Goal: Information Seeking & Learning: Learn about a topic

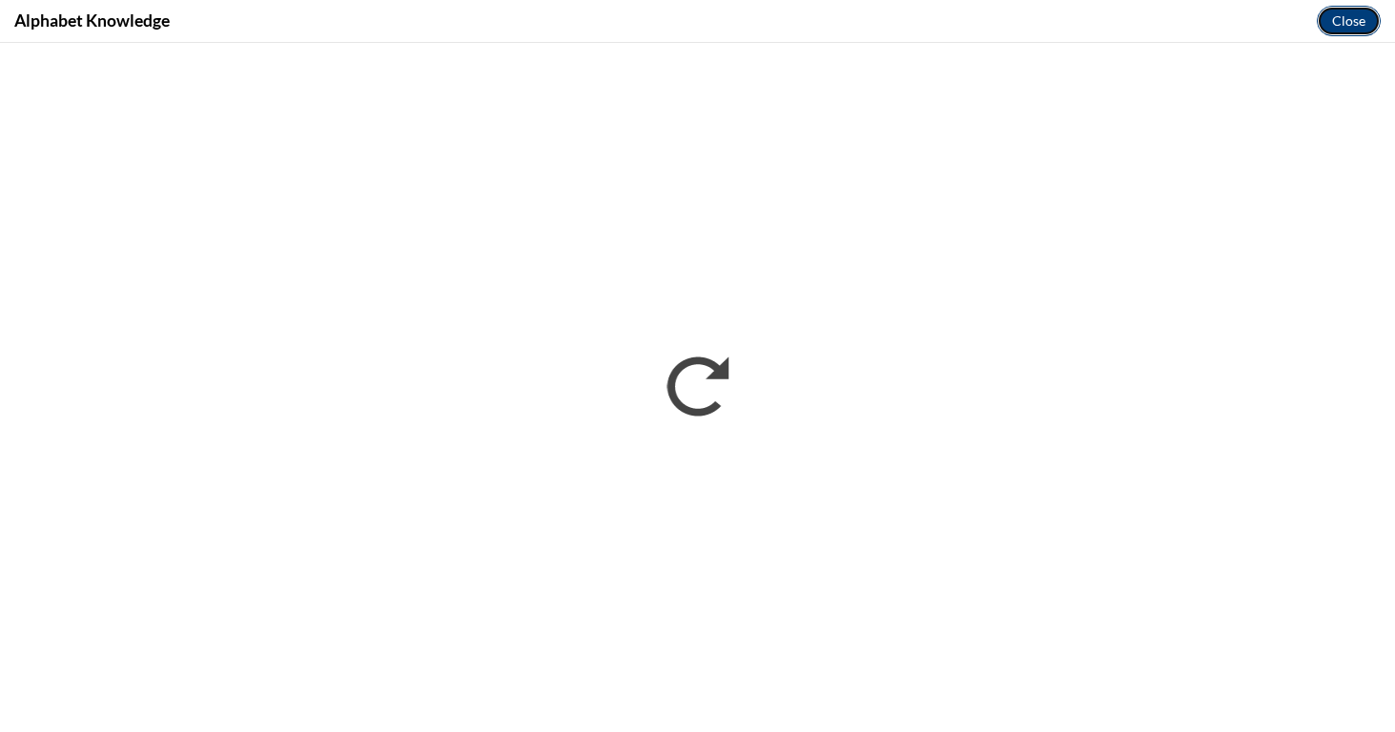
click at [1355, 15] on button "Close" at bounding box center [1349, 21] width 64 height 31
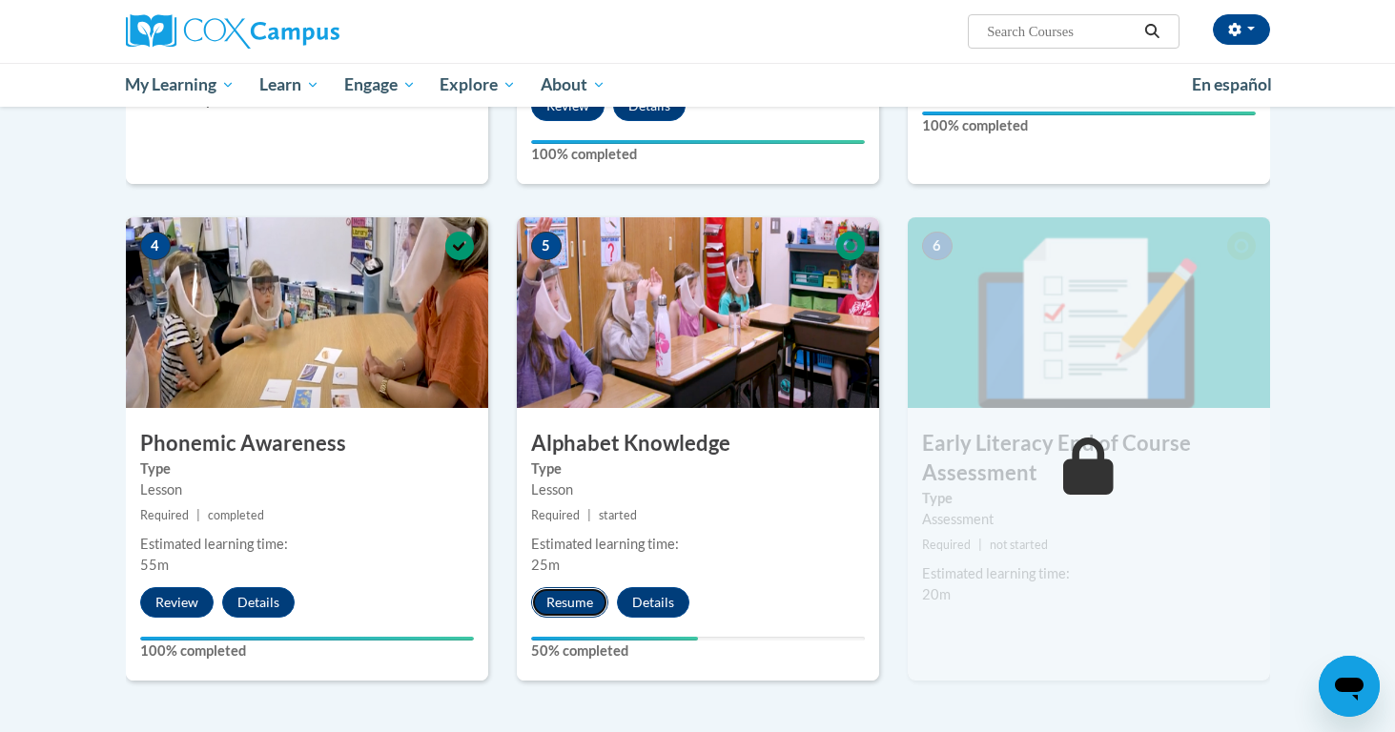
click at [553, 602] on button "Resume" at bounding box center [569, 602] width 77 height 31
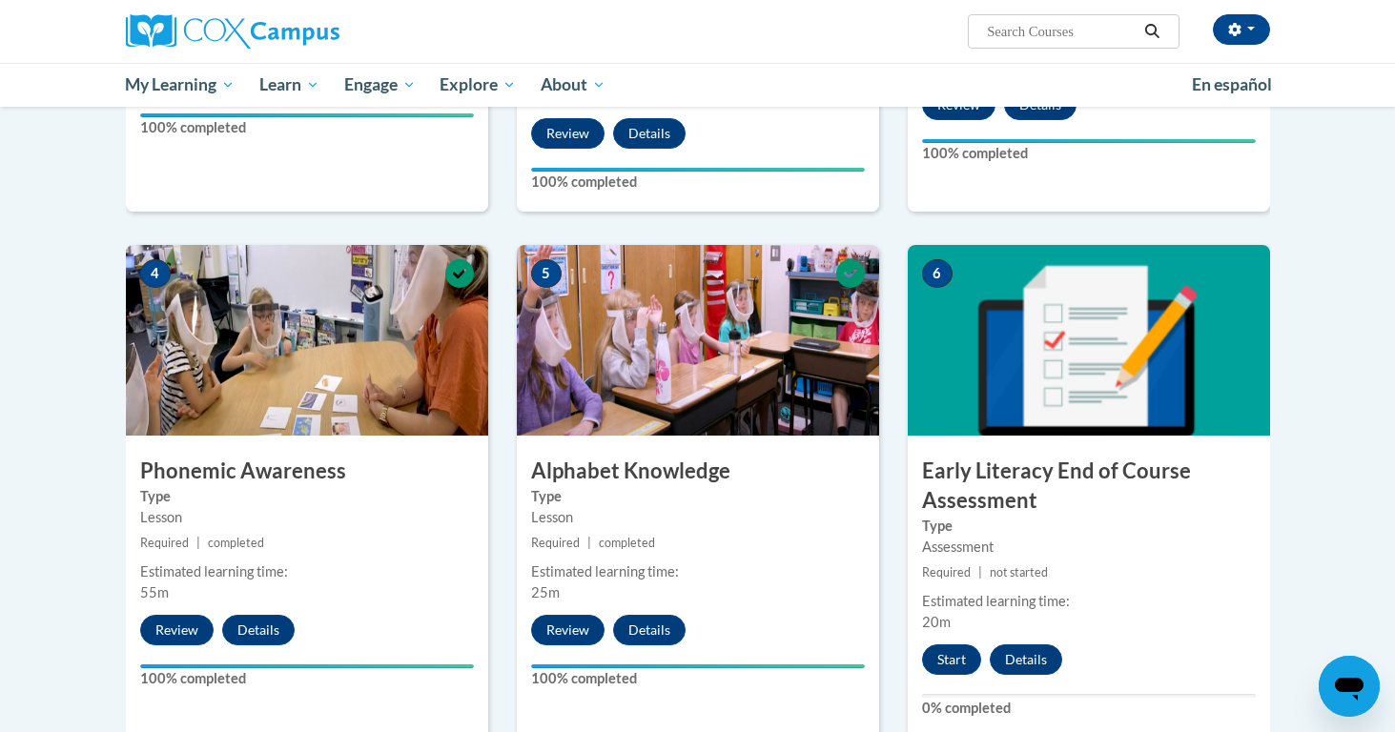
scroll to position [1014, 0]
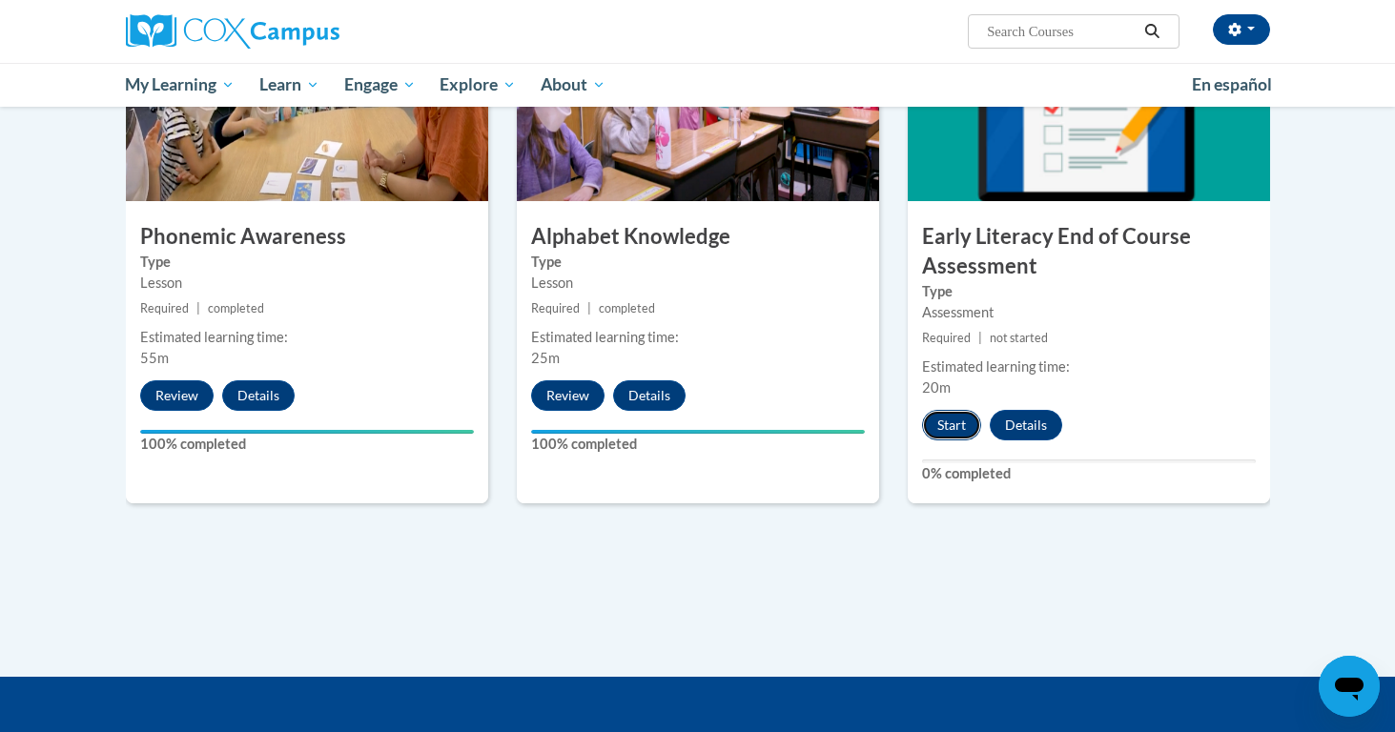
click at [961, 422] on button "Start" at bounding box center [951, 425] width 59 height 31
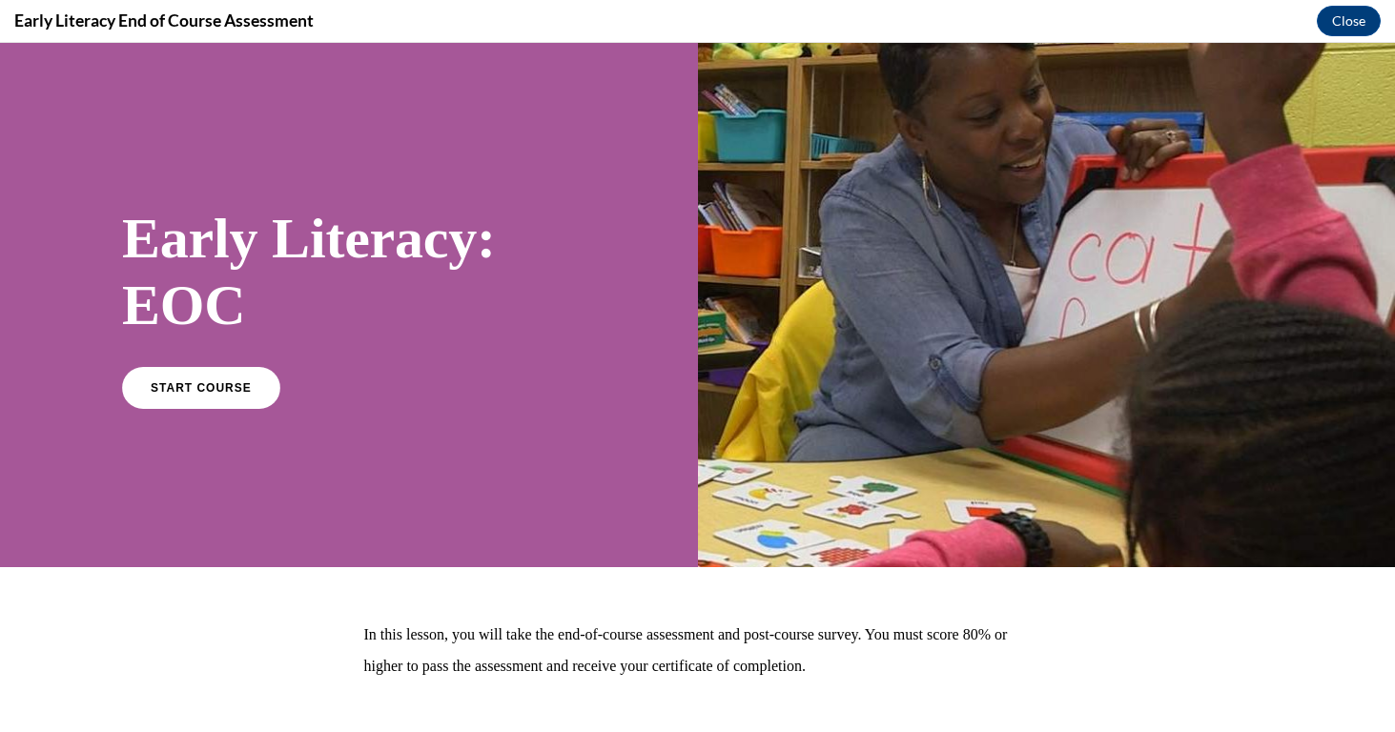
scroll to position [0, 0]
click at [224, 421] on div "START COURSE" at bounding box center [349, 396] width 454 height 58
click at [225, 379] on link "START COURSE" at bounding box center [201, 387] width 166 height 44
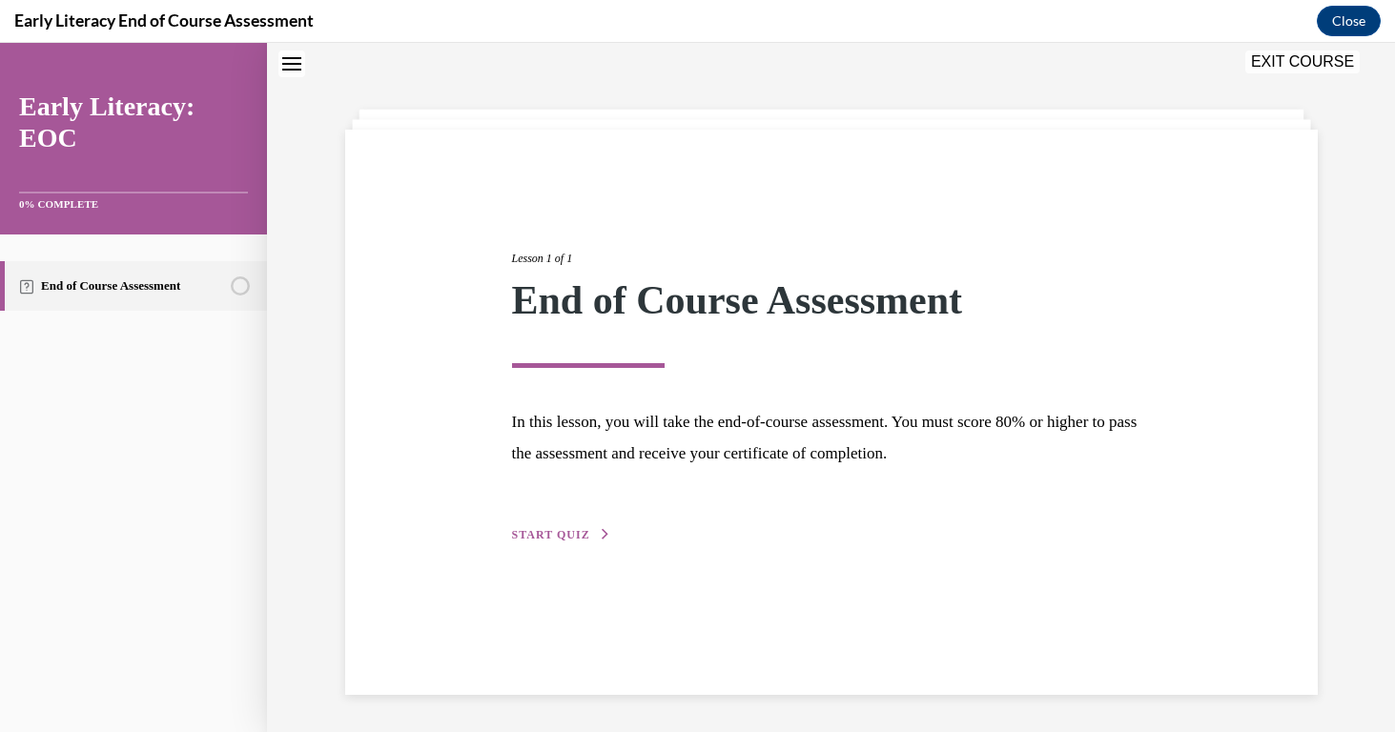
scroll to position [60, 0]
click at [531, 530] on span "START QUIZ" at bounding box center [551, 533] width 78 height 13
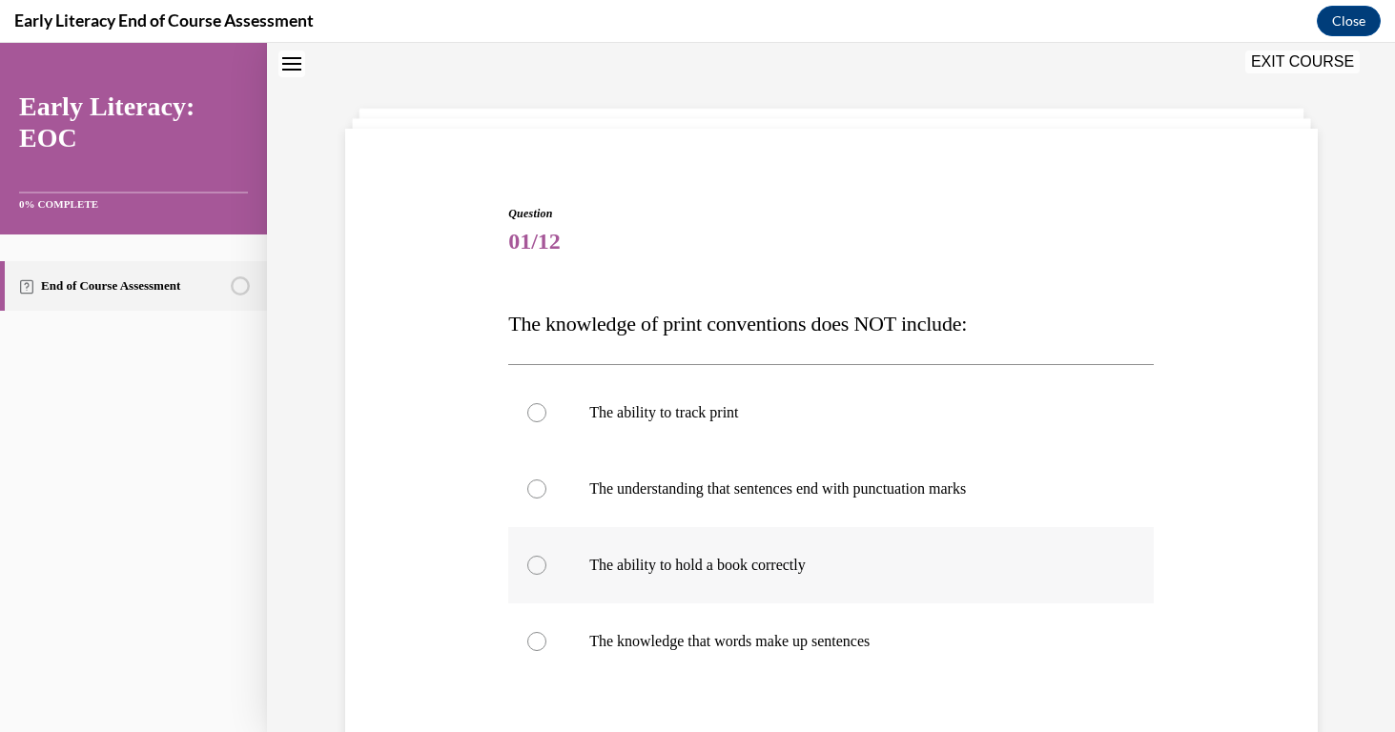
scroll to position [129, 0]
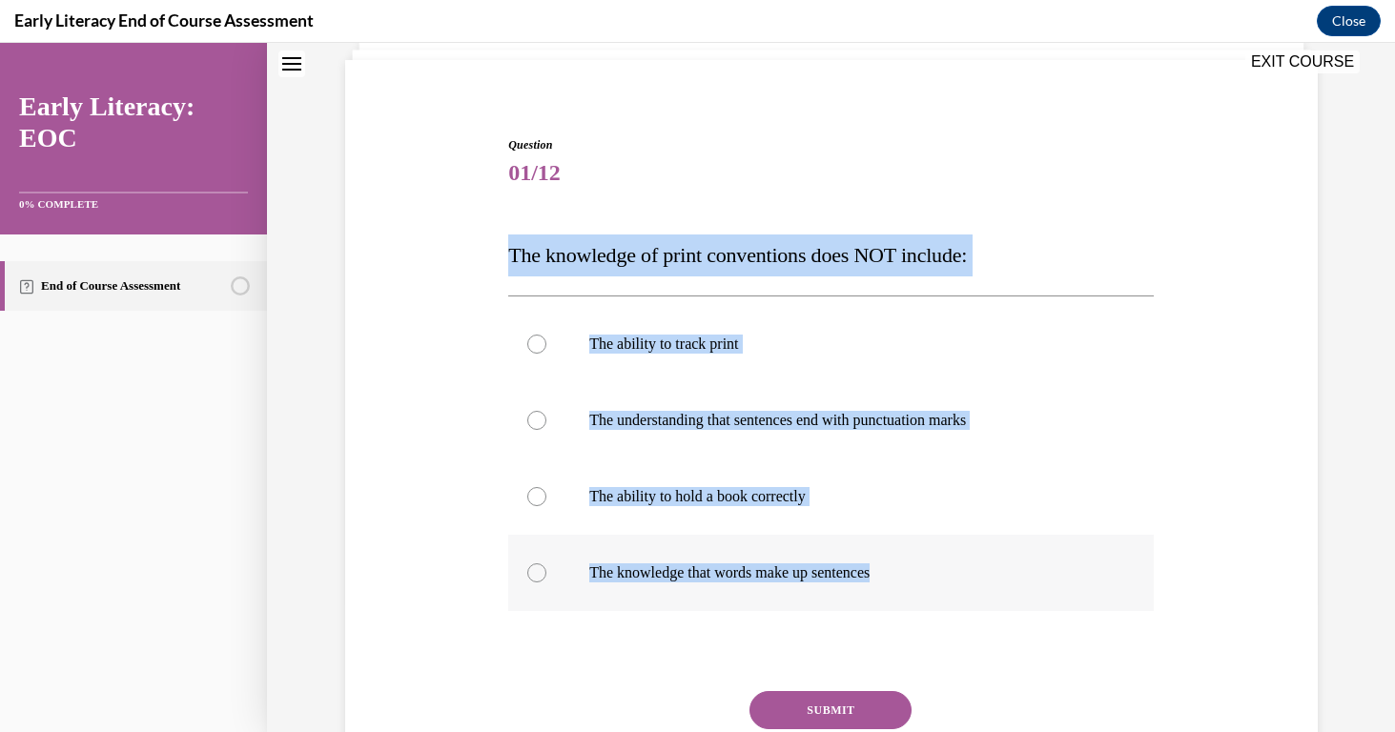
drag, startPoint x: 504, startPoint y: 257, endPoint x: 918, endPoint y: 572, distance: 521.3
click at [919, 572] on div "Question 01/12 The knowledge of print conventions does NOT include: The ability…" at bounding box center [831, 478] width 655 height 740
copy div "The knowledge of print conventions does NOT include: The ability to track print…"
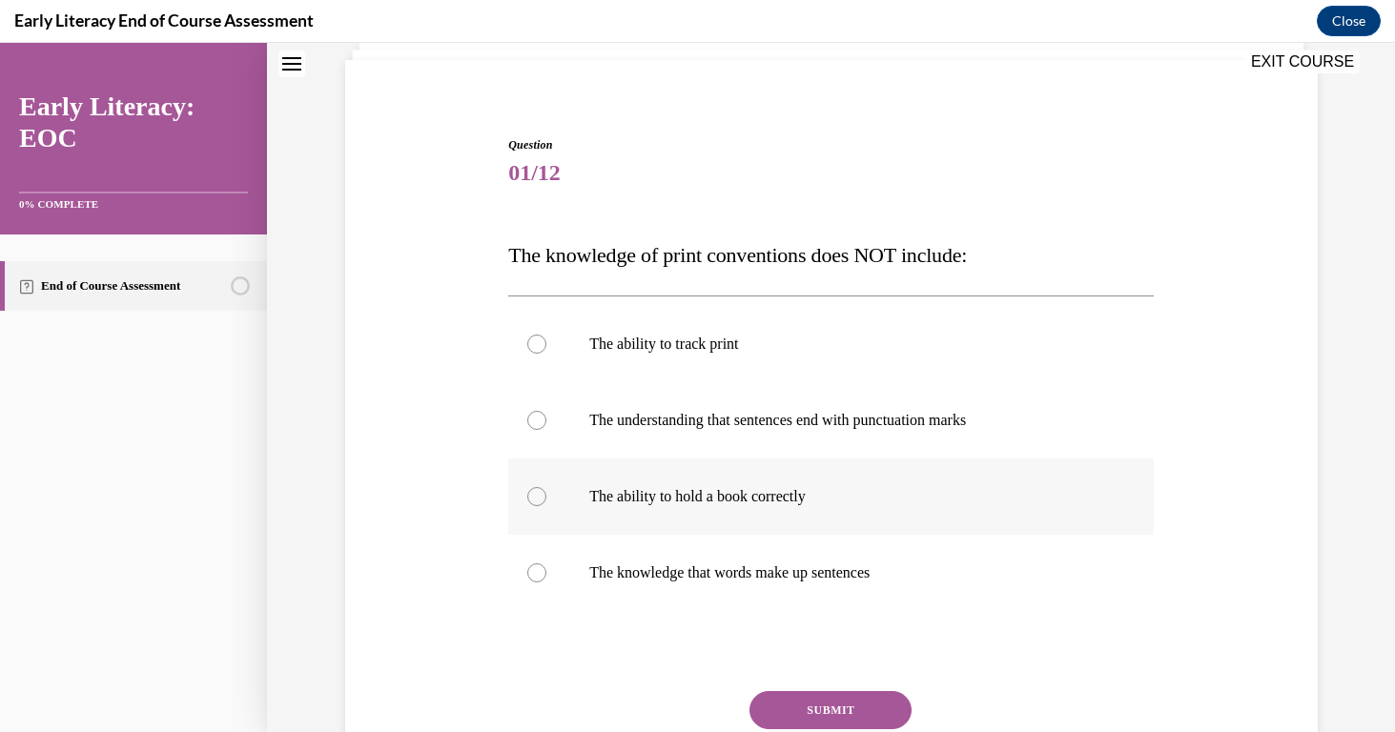
click at [526, 504] on div at bounding box center [831, 497] width 646 height 76
click at [791, 704] on button "SUBMIT" at bounding box center [831, 710] width 162 height 38
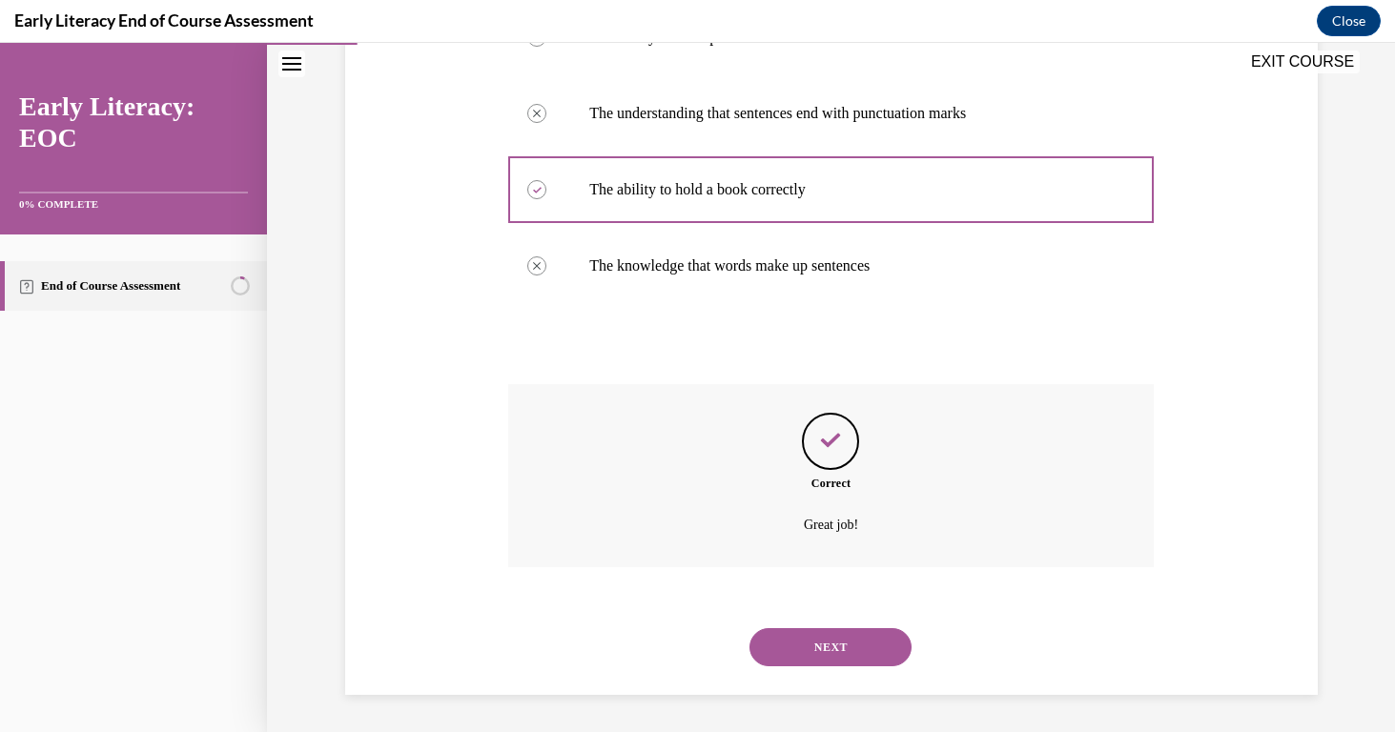
scroll to position [437, 0]
click at [844, 645] on button "NEXT" at bounding box center [831, 646] width 162 height 38
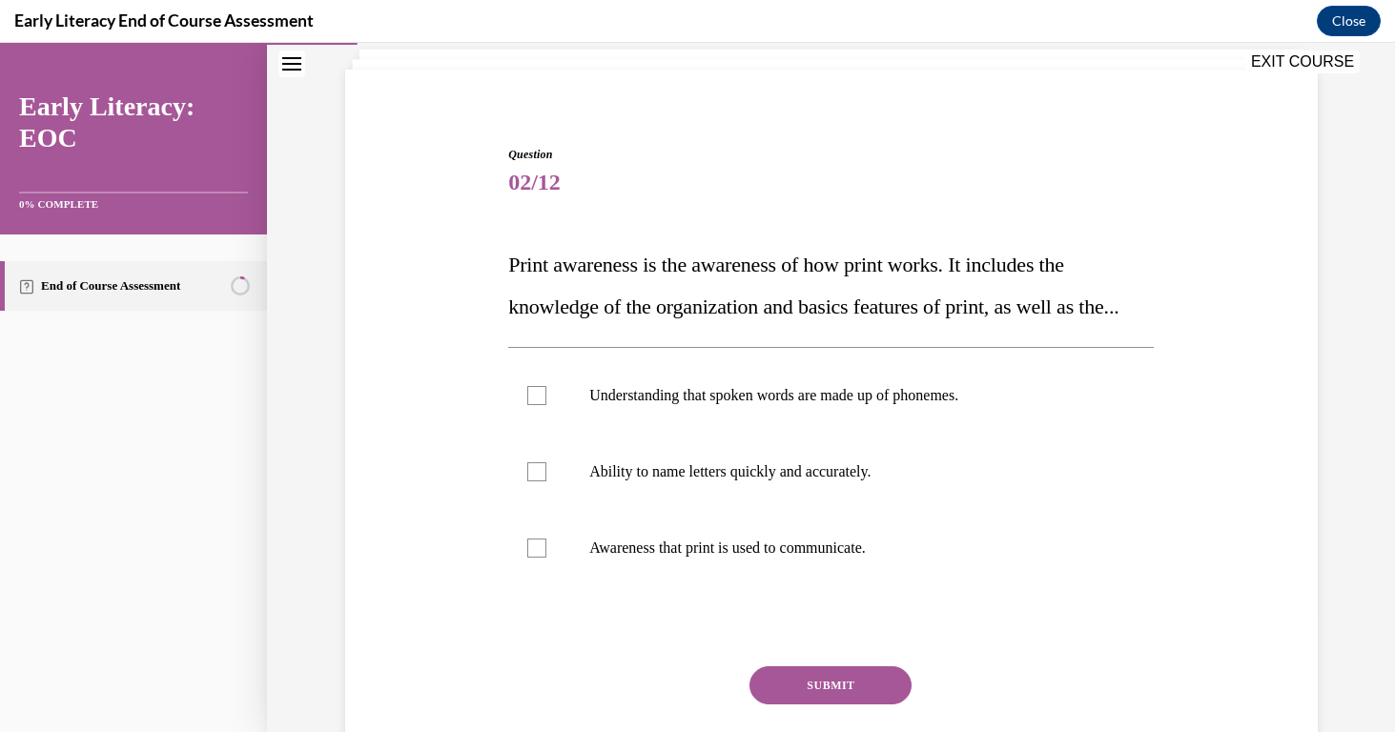
scroll to position [144, 0]
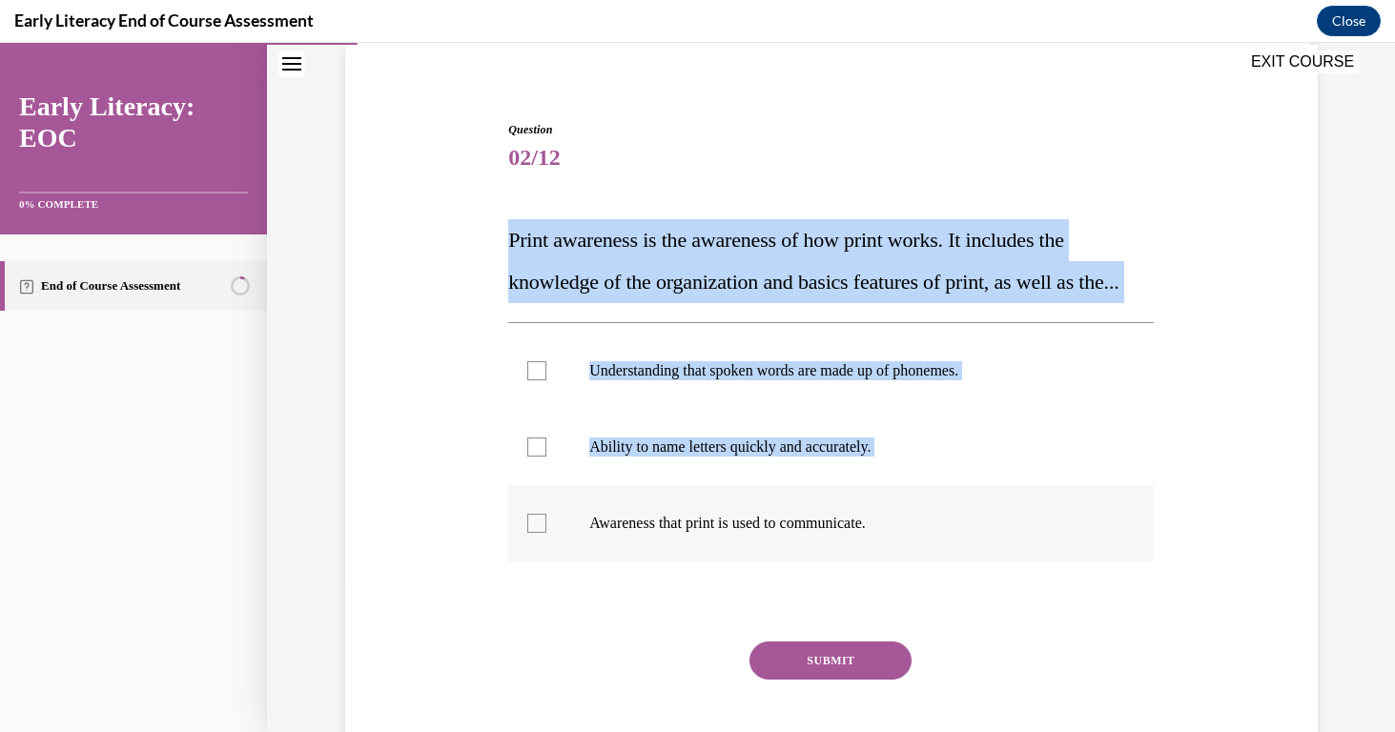
drag, startPoint x: 510, startPoint y: 234, endPoint x: 961, endPoint y: 593, distance: 576.8
click at [961, 593] on div "Question 02/12 Print awareness is the awareness of how print works. It includes…" at bounding box center [831, 459] width 646 height 677
click at [530, 247] on span "Print awareness is the awareness of how print works. It includes the knowledge …" at bounding box center [813, 261] width 610 height 66
drag, startPoint x: 508, startPoint y: 243, endPoint x: 948, endPoint y: 608, distance: 571.5
click at [948, 608] on div "Question 02/12 Print awareness is the awareness of how print works. It includes…" at bounding box center [831, 459] width 646 height 677
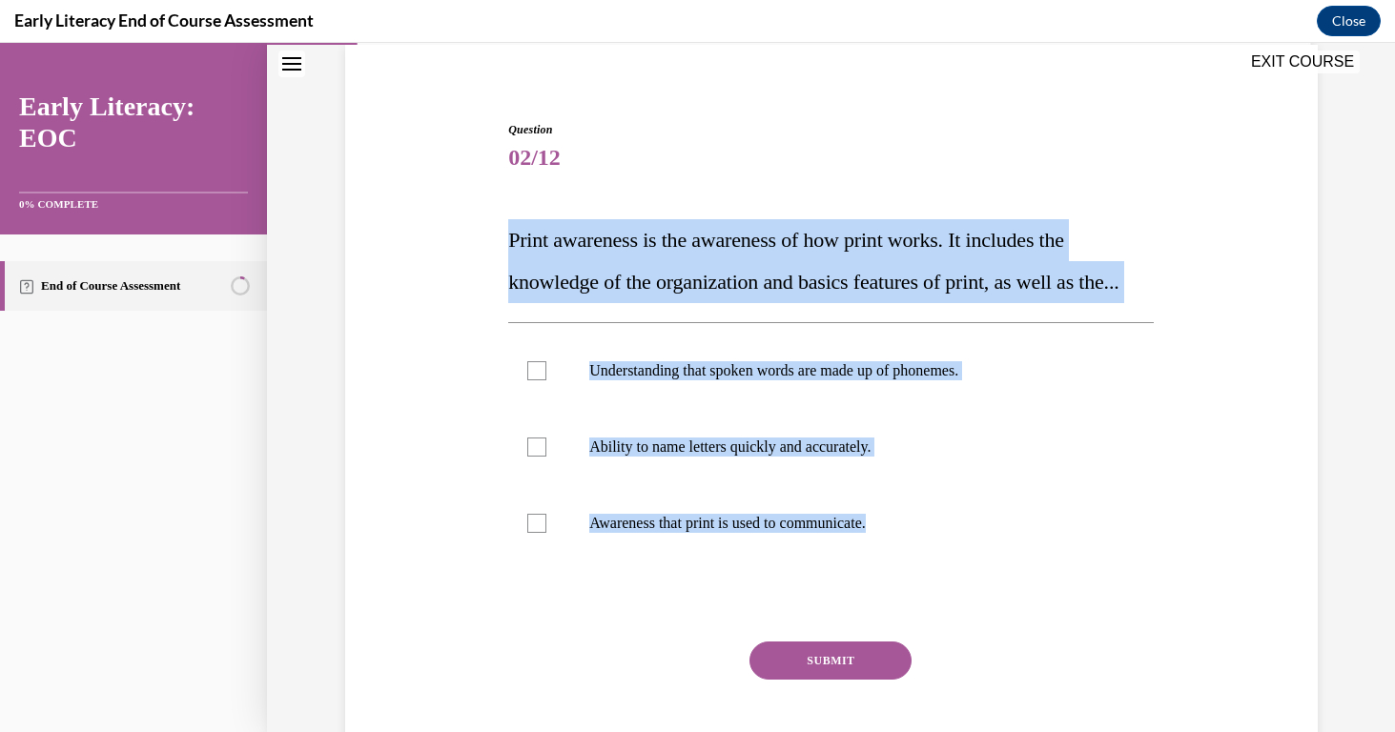
copy div "Print awareness is the awareness of how print works. It includes the knowledge …"
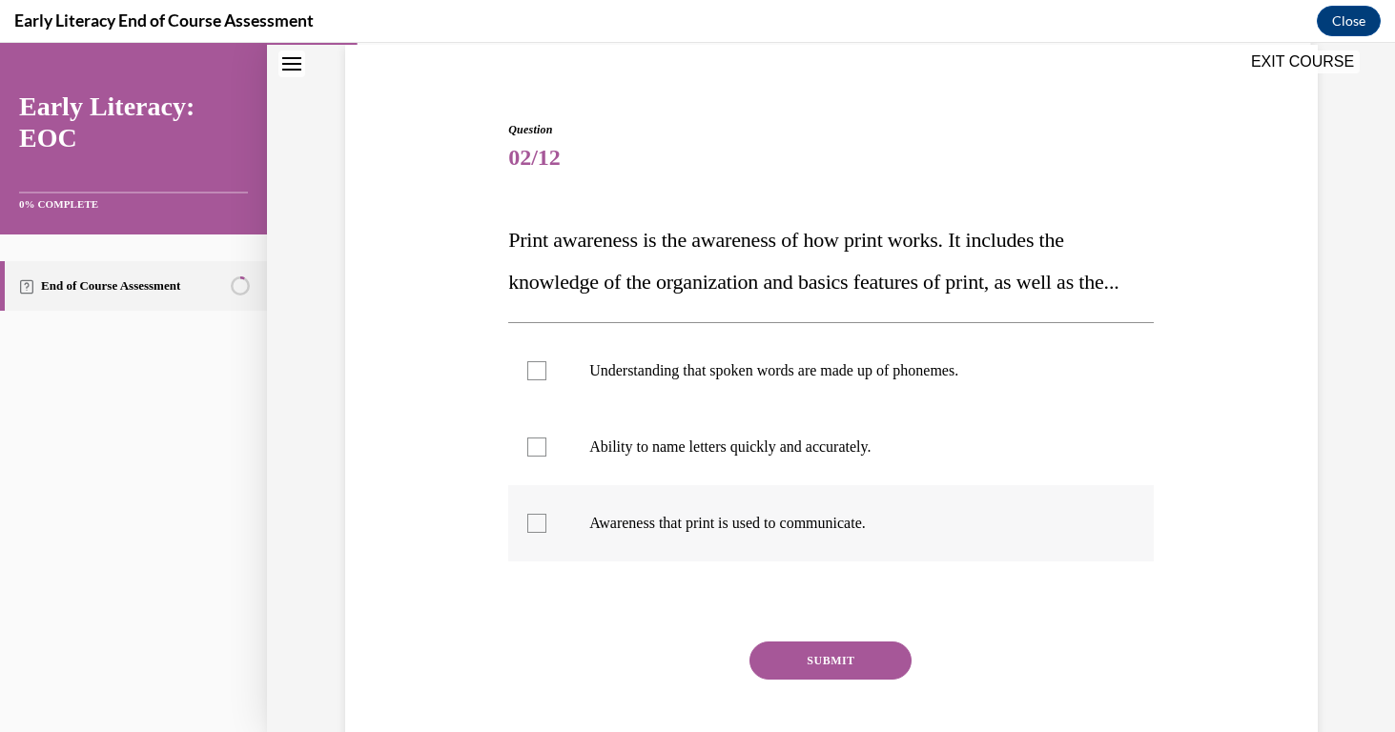
click at [541, 533] on div at bounding box center [536, 523] width 19 height 19
click at [771, 680] on button "SUBMIT" at bounding box center [831, 661] width 162 height 38
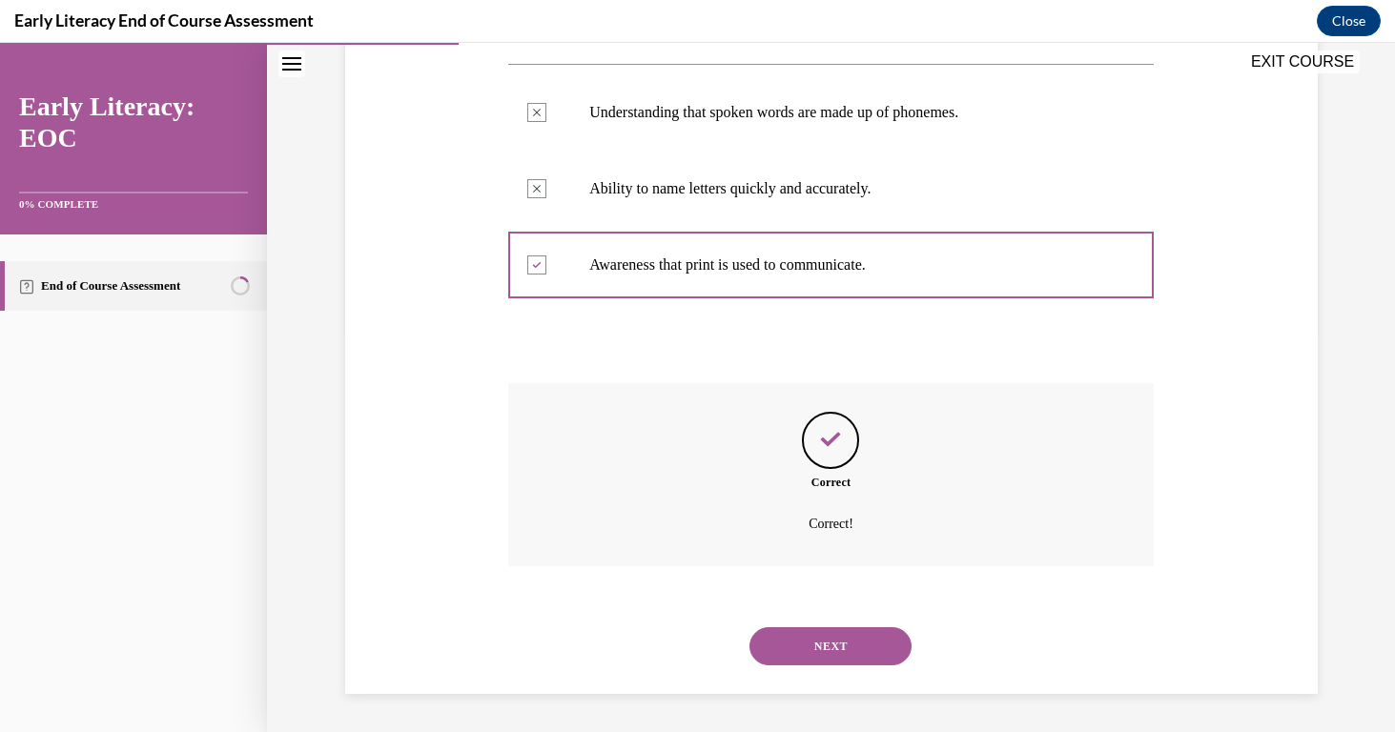
scroll to position [444, 0]
click at [825, 628] on button "NEXT" at bounding box center [831, 646] width 162 height 38
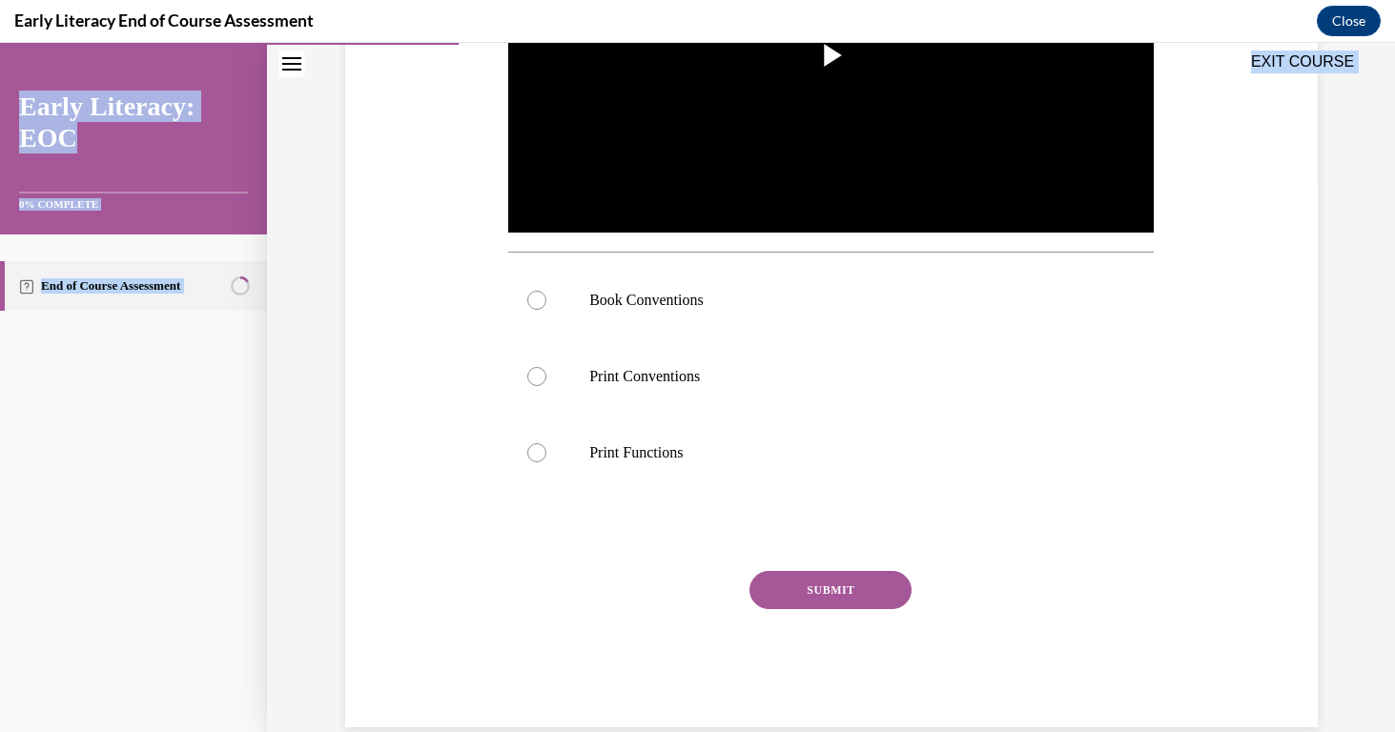
scroll to position [583, 0]
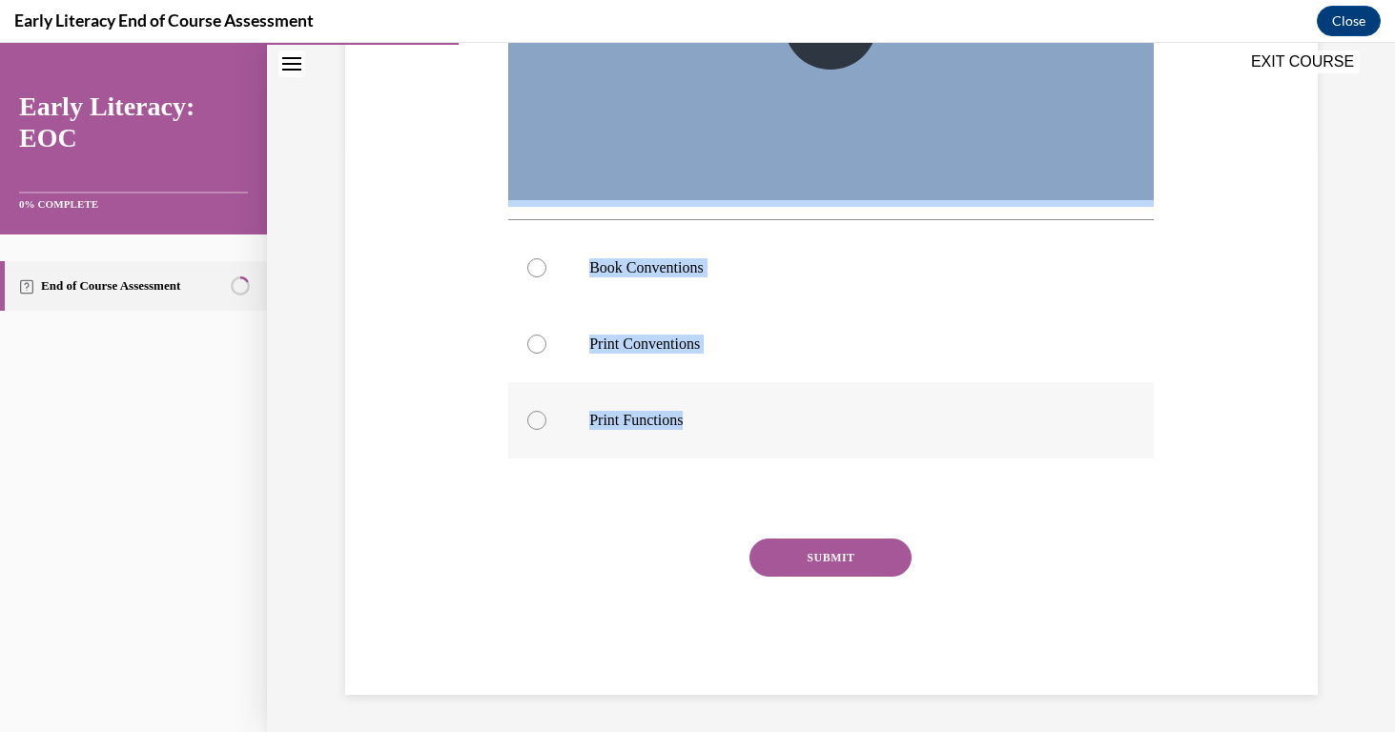
drag, startPoint x: 512, startPoint y: 149, endPoint x: 693, endPoint y: 420, distance: 325.8
click at [693, 420] on div "Question 03/12 Which print awareness skill is the teacher teaching? Video Playe…" at bounding box center [831, 188] width 646 height 1013
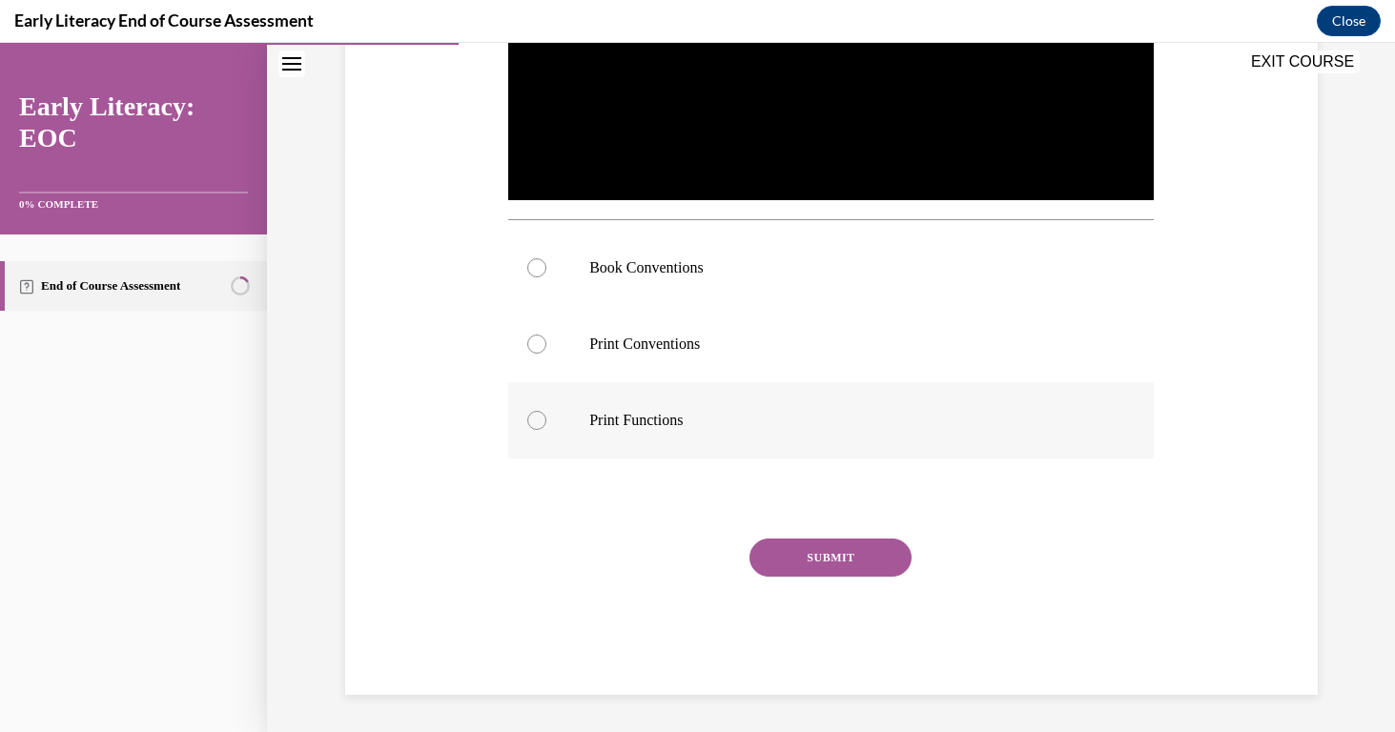
click at [545, 412] on div at bounding box center [831, 420] width 646 height 76
click at [771, 546] on button "SUBMIT" at bounding box center [831, 558] width 162 height 38
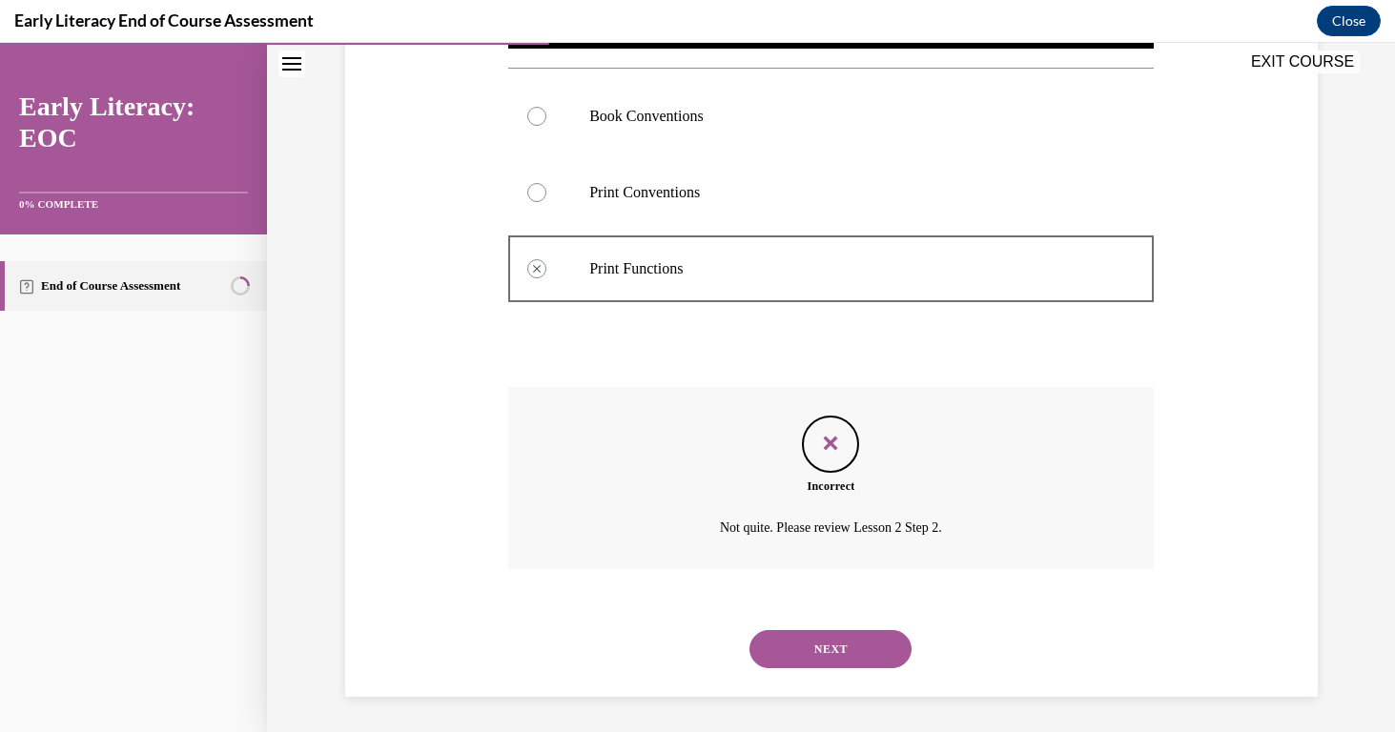
scroll to position [737, 0]
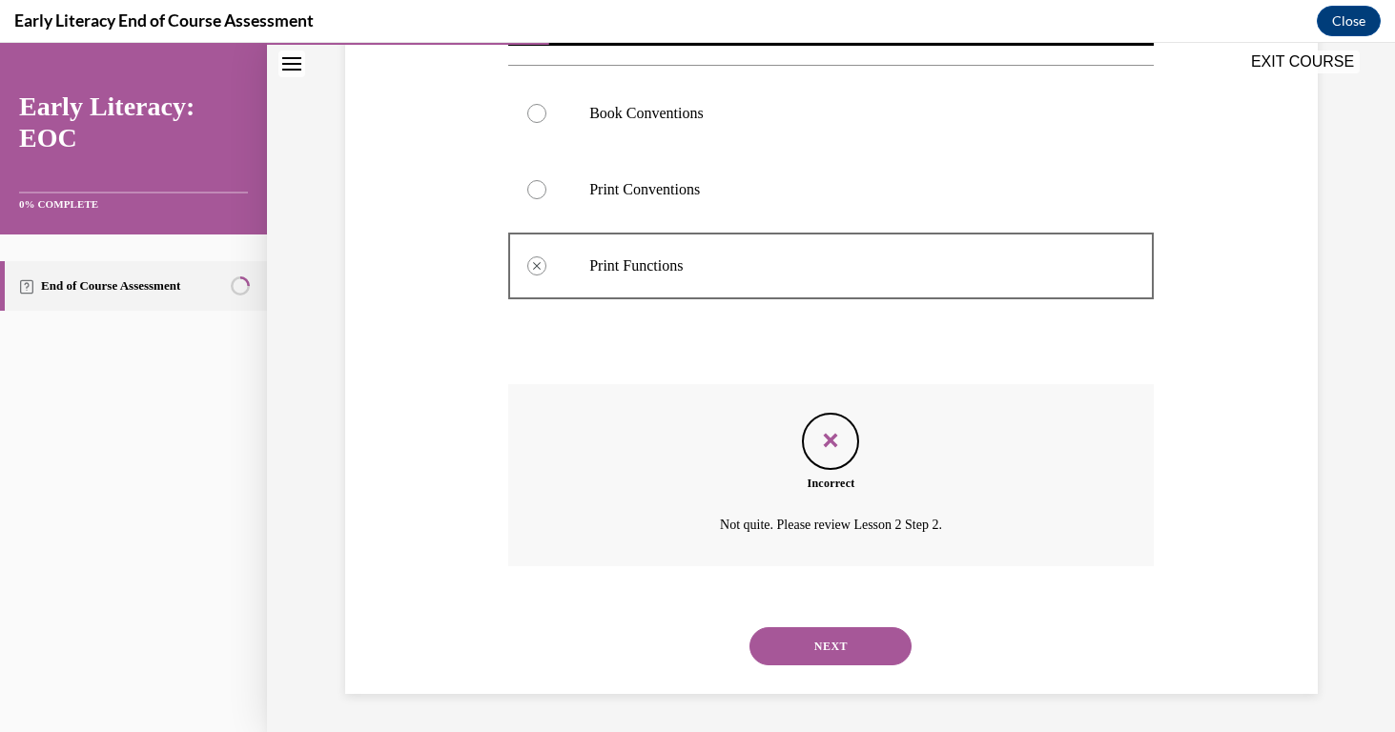
click at [542, 191] on div at bounding box center [536, 189] width 19 height 19
click at [813, 644] on button "NEXT" at bounding box center [831, 646] width 162 height 38
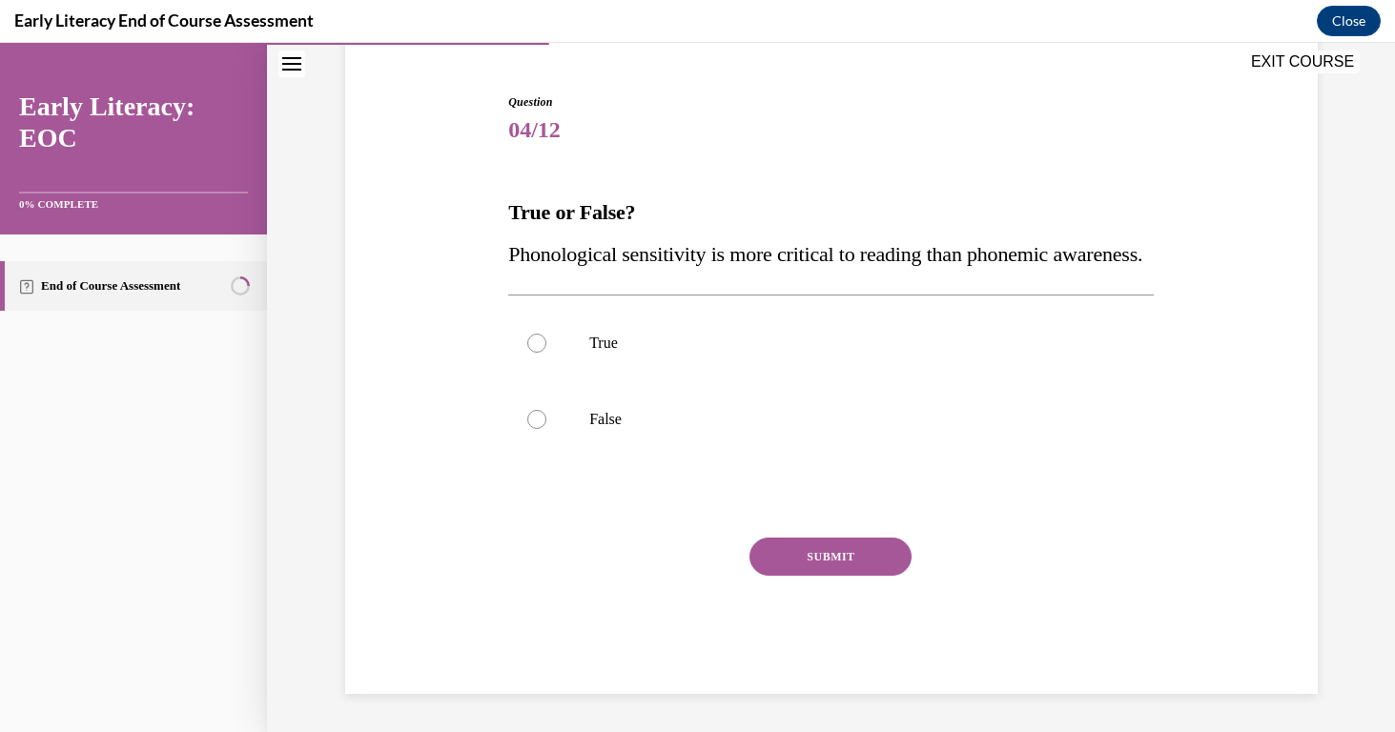
scroll to position [212, 0]
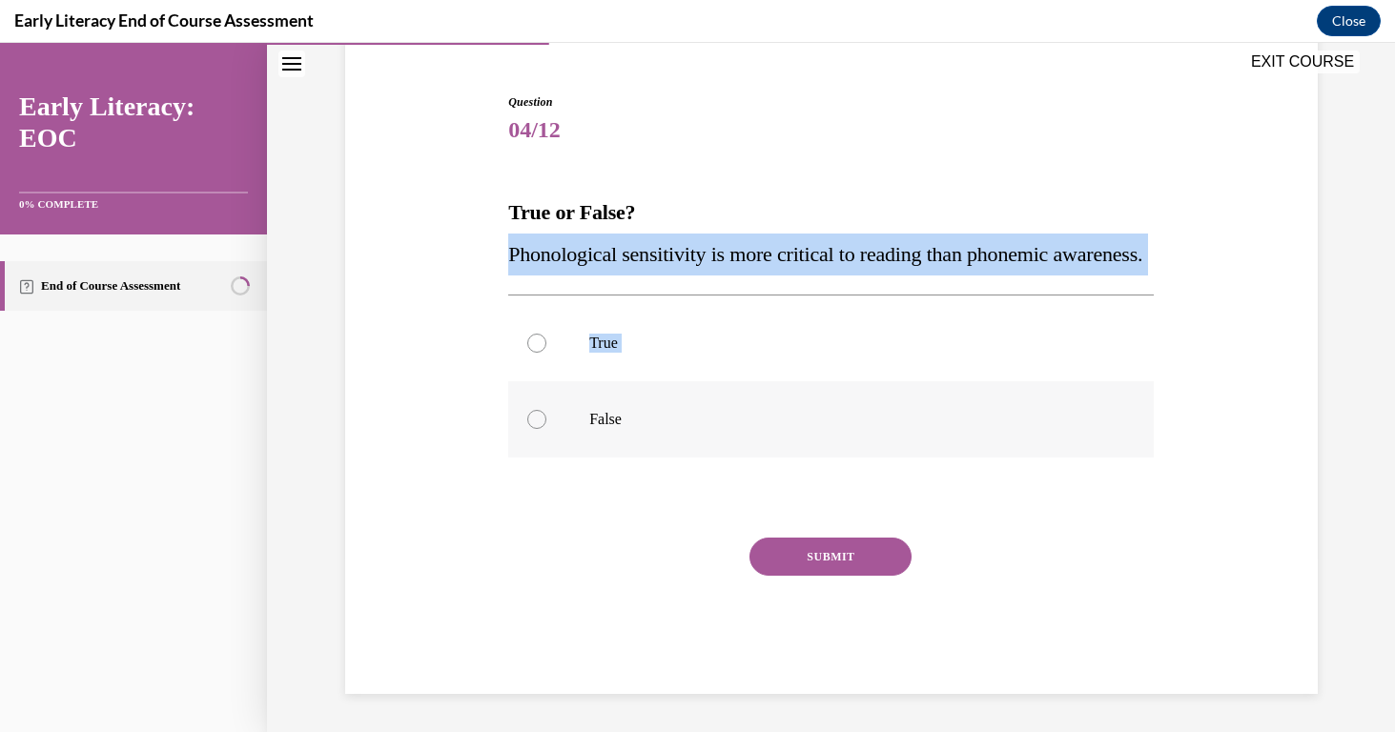
drag, startPoint x: 510, startPoint y: 214, endPoint x: 655, endPoint y: 431, distance: 261.3
click at [655, 431] on div "Question 04/12 True or False? Phonological sensitivity is more critical to read…" at bounding box center [831, 393] width 646 height 601
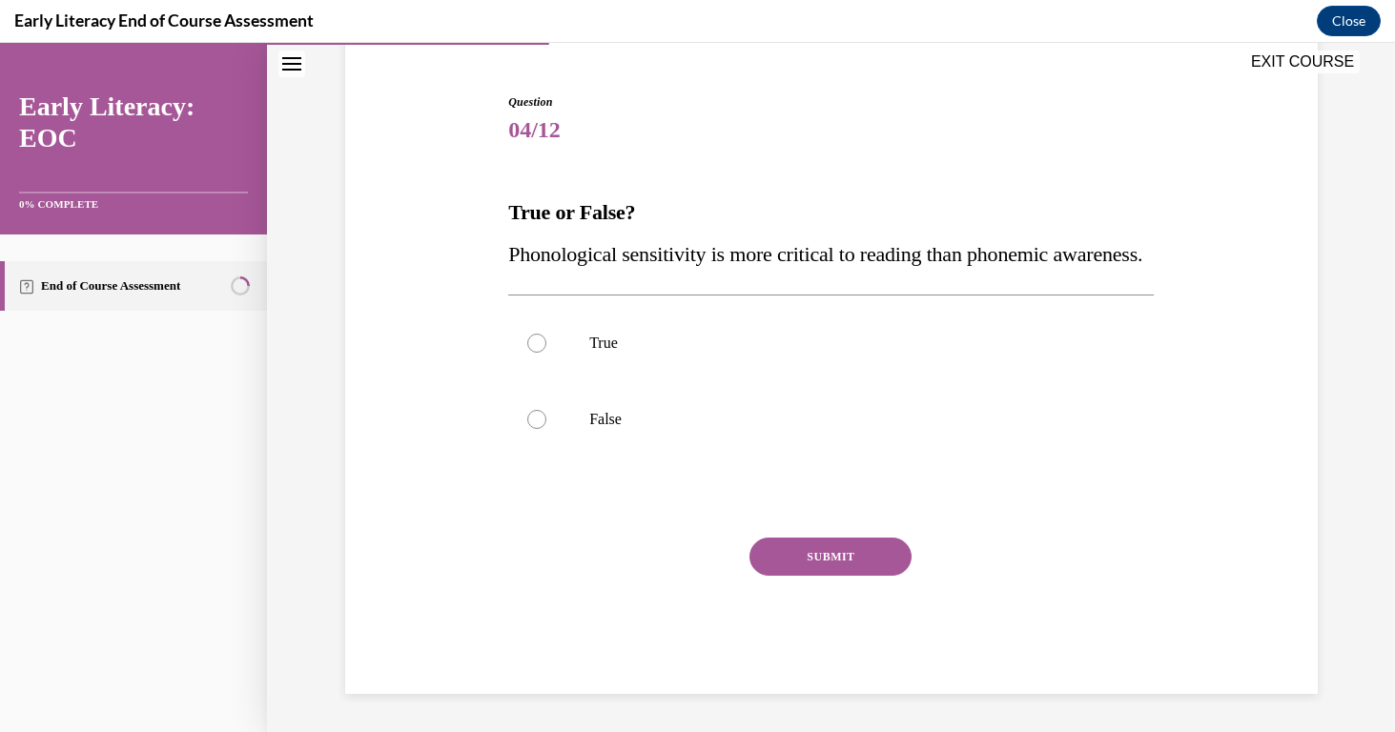
click at [489, 201] on div "Question 04/12 True or False? Phonological sensitivity is more critical to read…" at bounding box center [831, 365] width 982 height 658
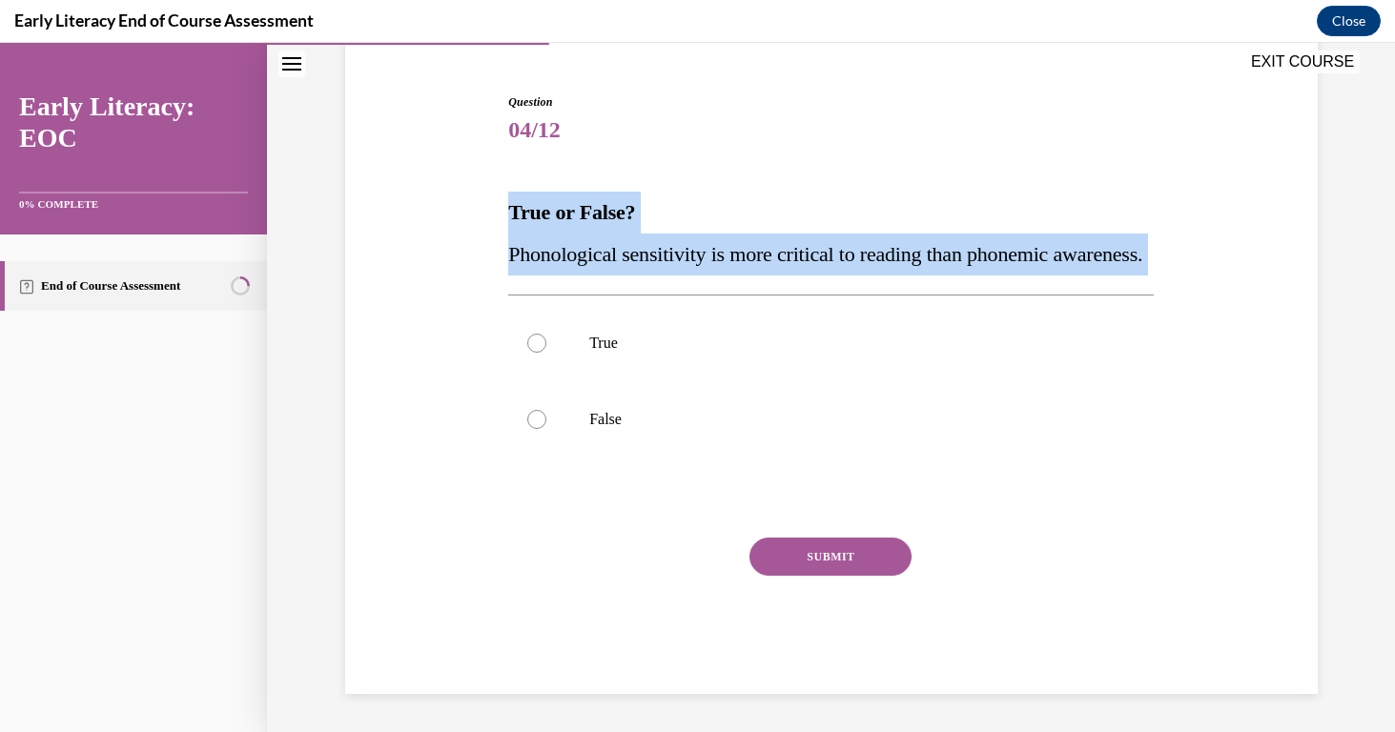
drag, startPoint x: 510, startPoint y: 169, endPoint x: 606, endPoint y: 279, distance: 146.1
click at [607, 279] on div "Question 04/12 True or False? Phonological sensitivity is more critical to read…" at bounding box center [831, 393] width 646 height 601
copy div "True or False? Phonological sensitivity is more critical to reading than phonem…"
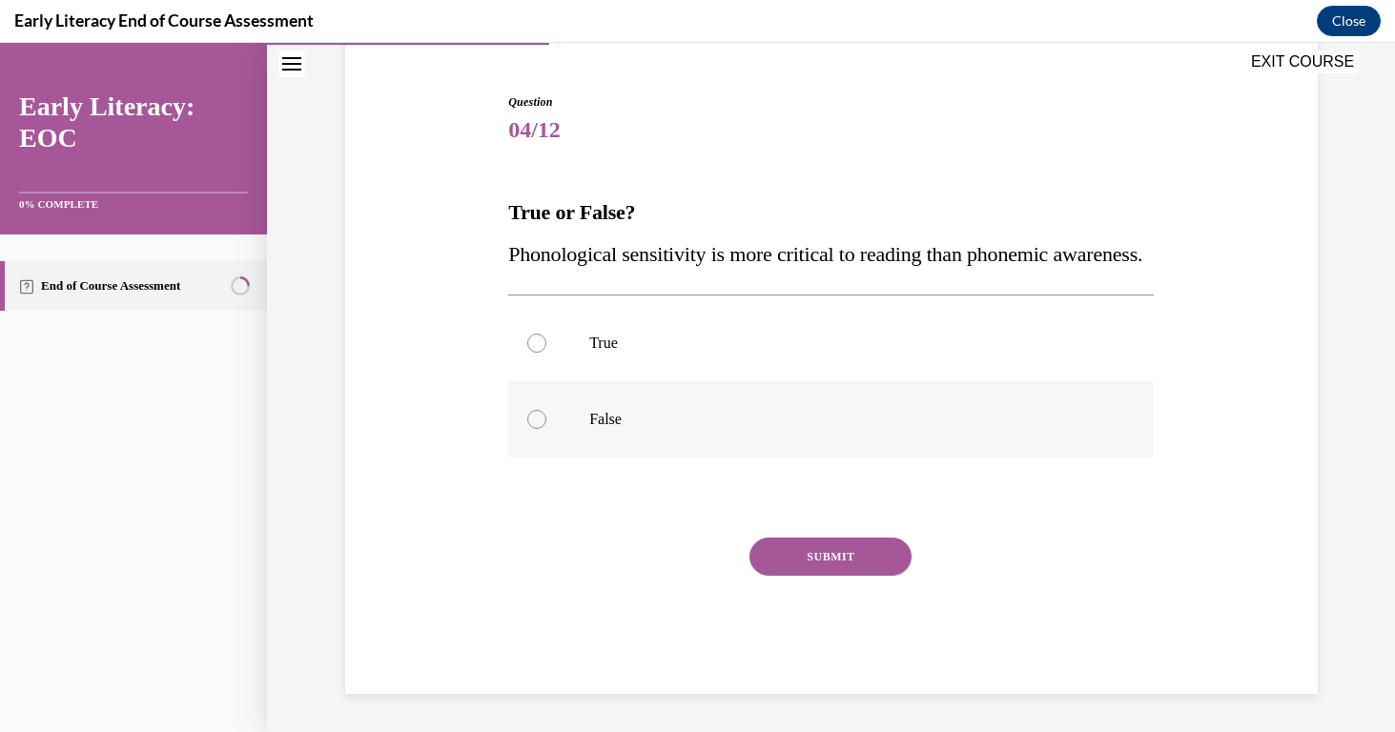
click at [543, 419] on div at bounding box center [536, 419] width 19 height 19
click at [869, 559] on button "SUBMIT" at bounding box center [831, 557] width 162 height 38
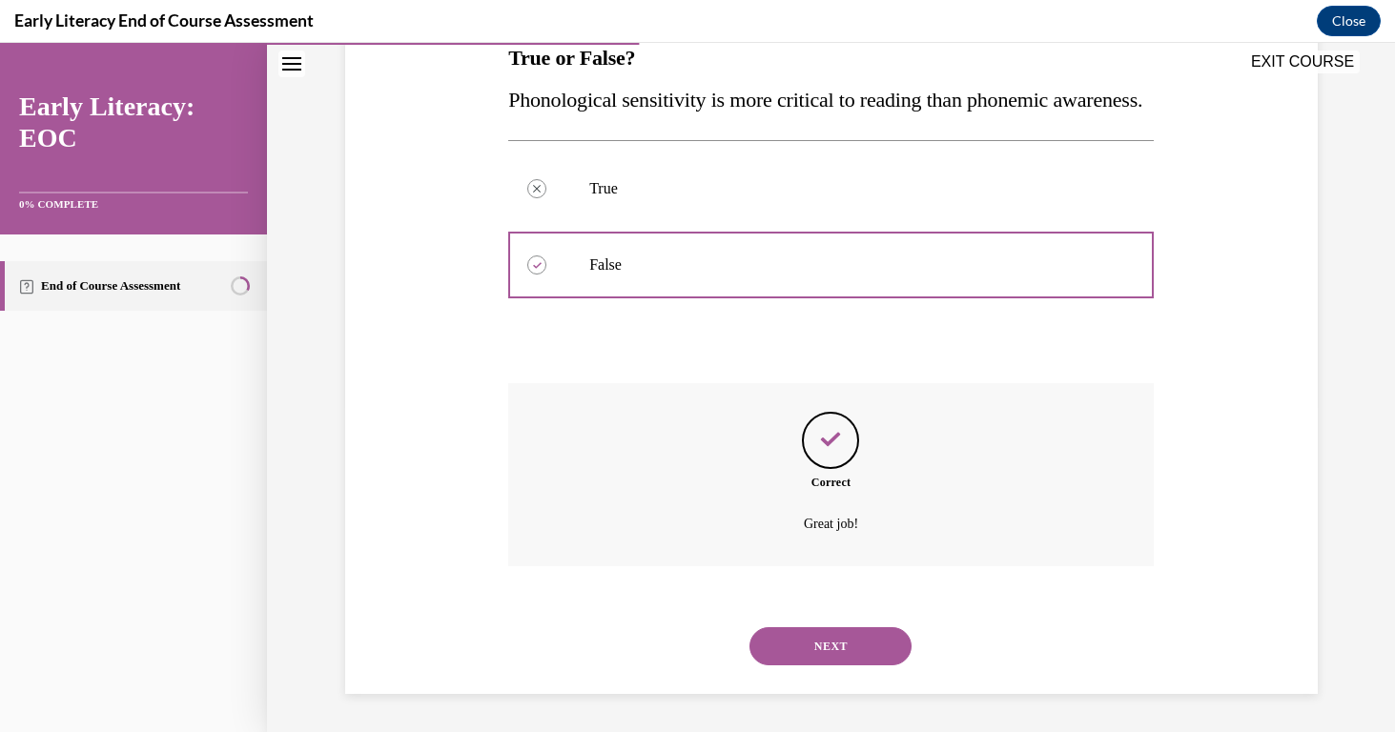
scroll to position [368, 0]
click at [819, 641] on button "NEXT" at bounding box center [831, 646] width 162 height 38
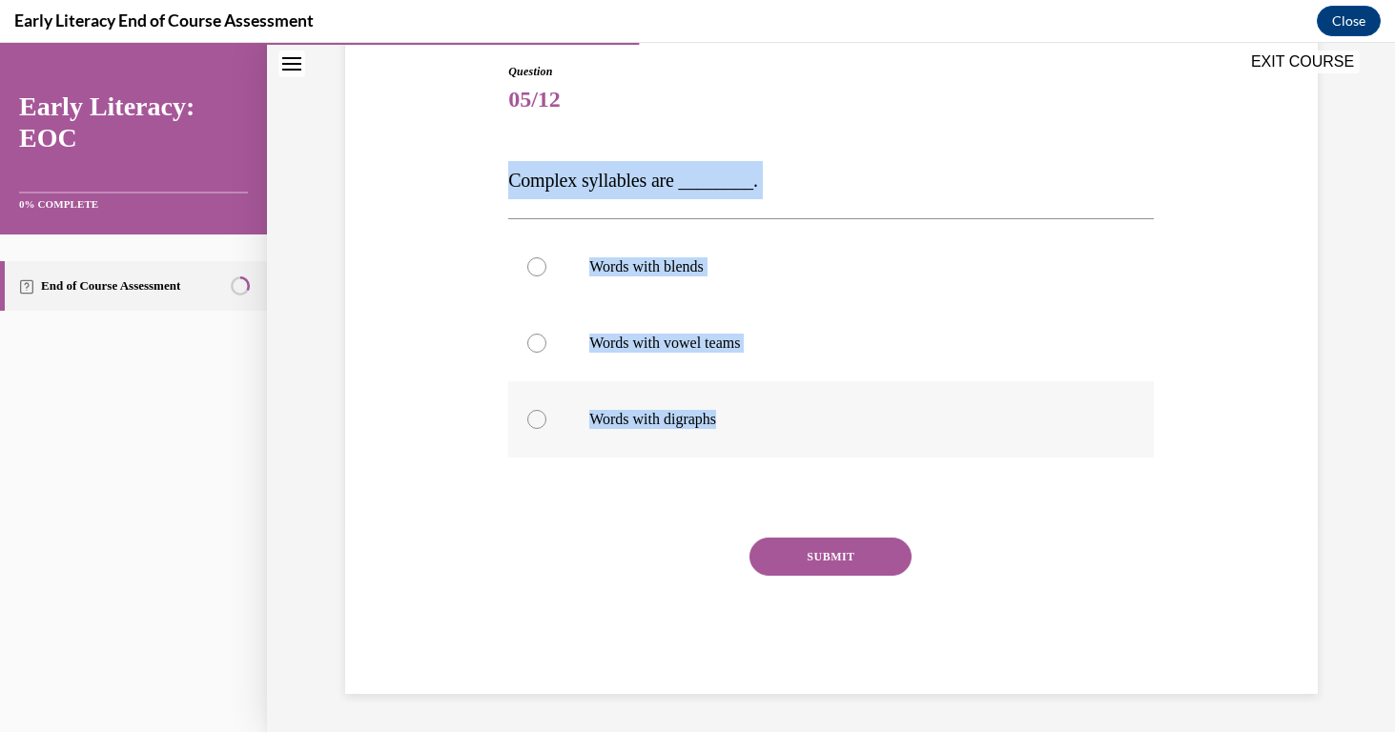
drag, startPoint x: 511, startPoint y: 185, endPoint x: 738, endPoint y: 425, distance: 330.5
click at [738, 427] on div "Question 05/12 Complex syllables are ________. Words with blends Words with vow…" at bounding box center [831, 378] width 646 height 631
copy div "Complex syllables are ________. Words with blends Words with vowel teams Words …"
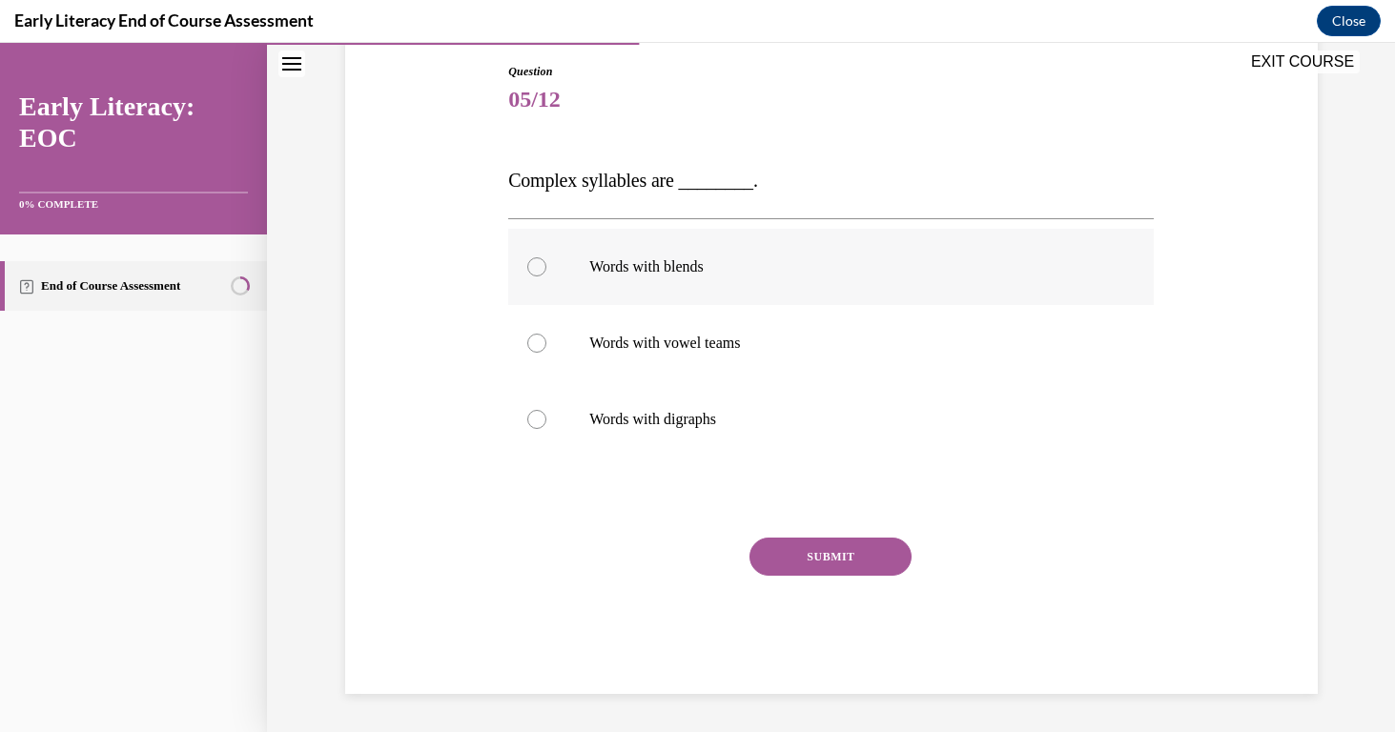
click at [538, 264] on div at bounding box center [536, 266] width 19 height 19
click at [781, 563] on button "SUBMIT" at bounding box center [831, 557] width 162 height 38
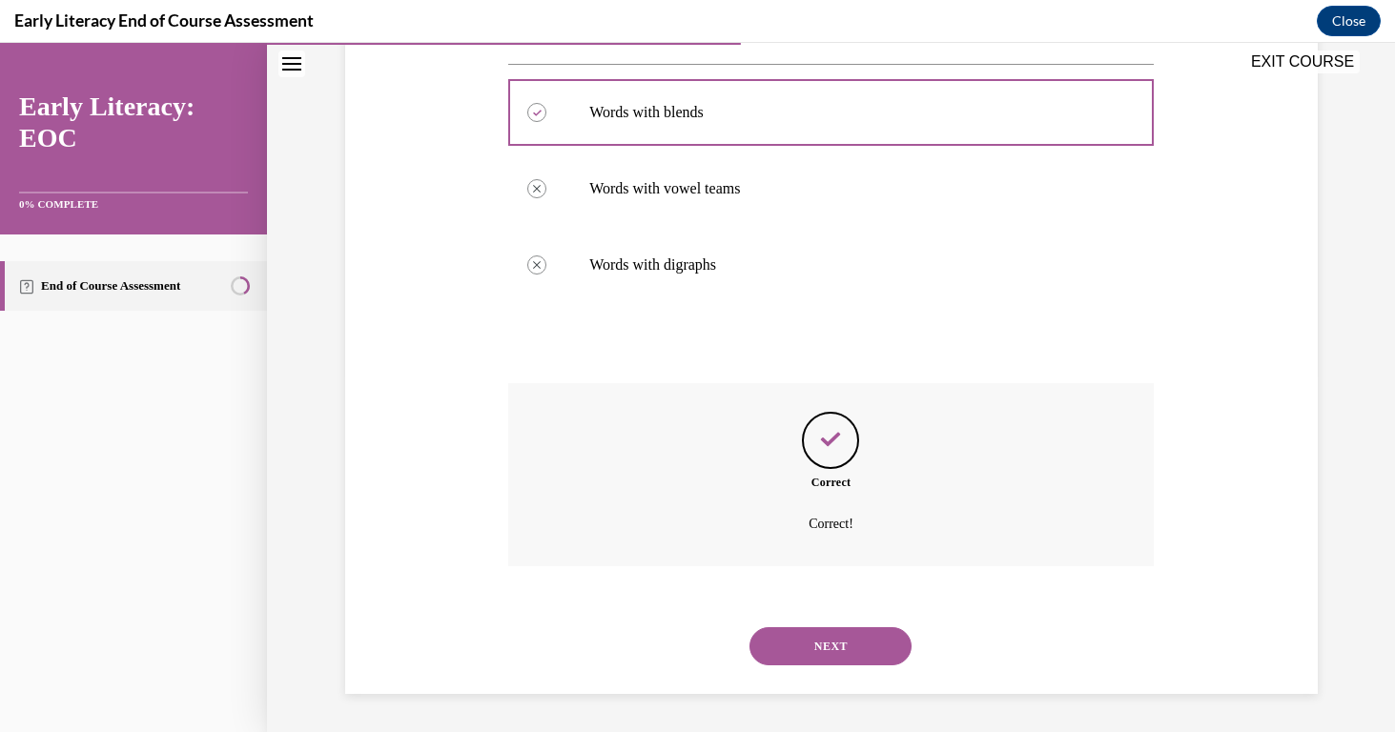
click at [839, 650] on button "NEXT" at bounding box center [831, 646] width 162 height 38
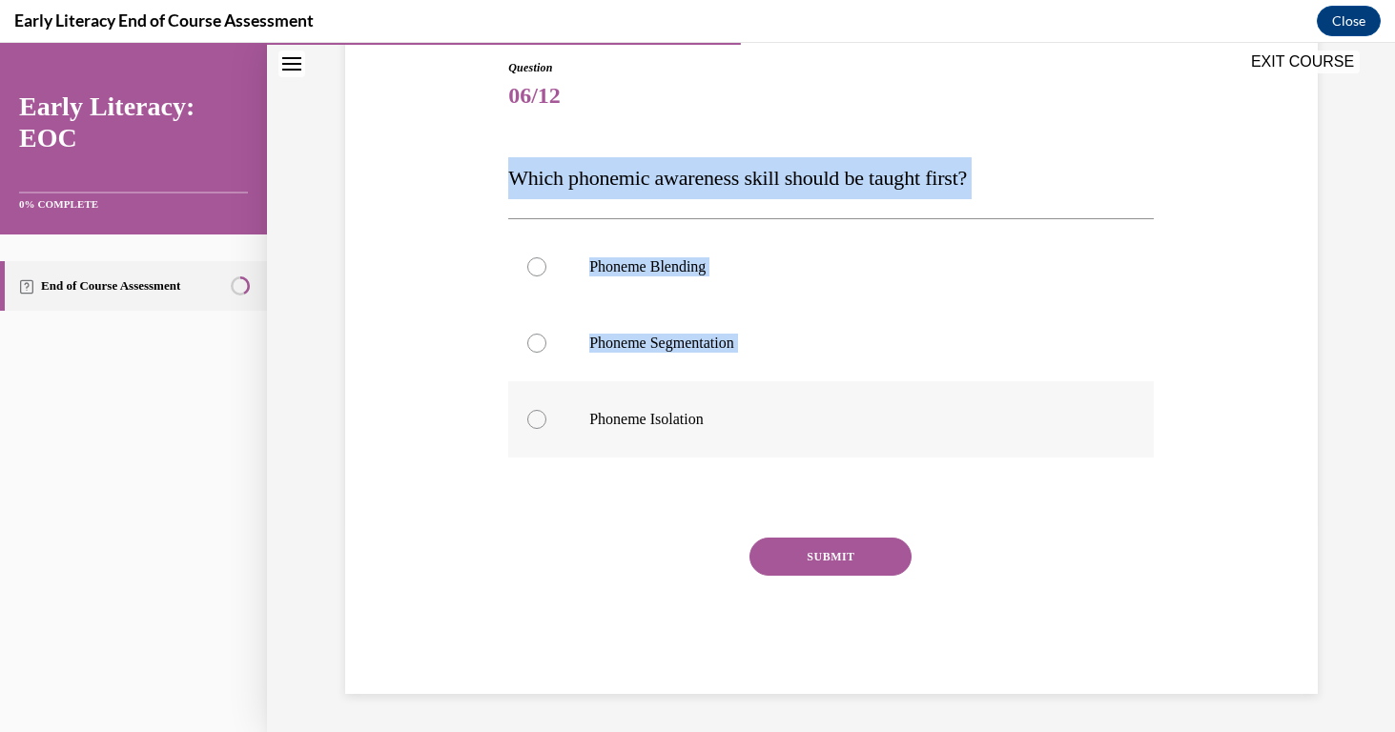
drag, startPoint x: 508, startPoint y: 171, endPoint x: 722, endPoint y: 425, distance: 332.4
click at [722, 426] on div "Question 06/12 Which phonemic awareness skill should be taught first? Phoneme B…" at bounding box center [831, 376] width 646 height 635
copy div "Which phonemic awareness skill should be taught first? Phoneme Blending Phoneme…"
click at [541, 420] on div at bounding box center [536, 419] width 19 height 19
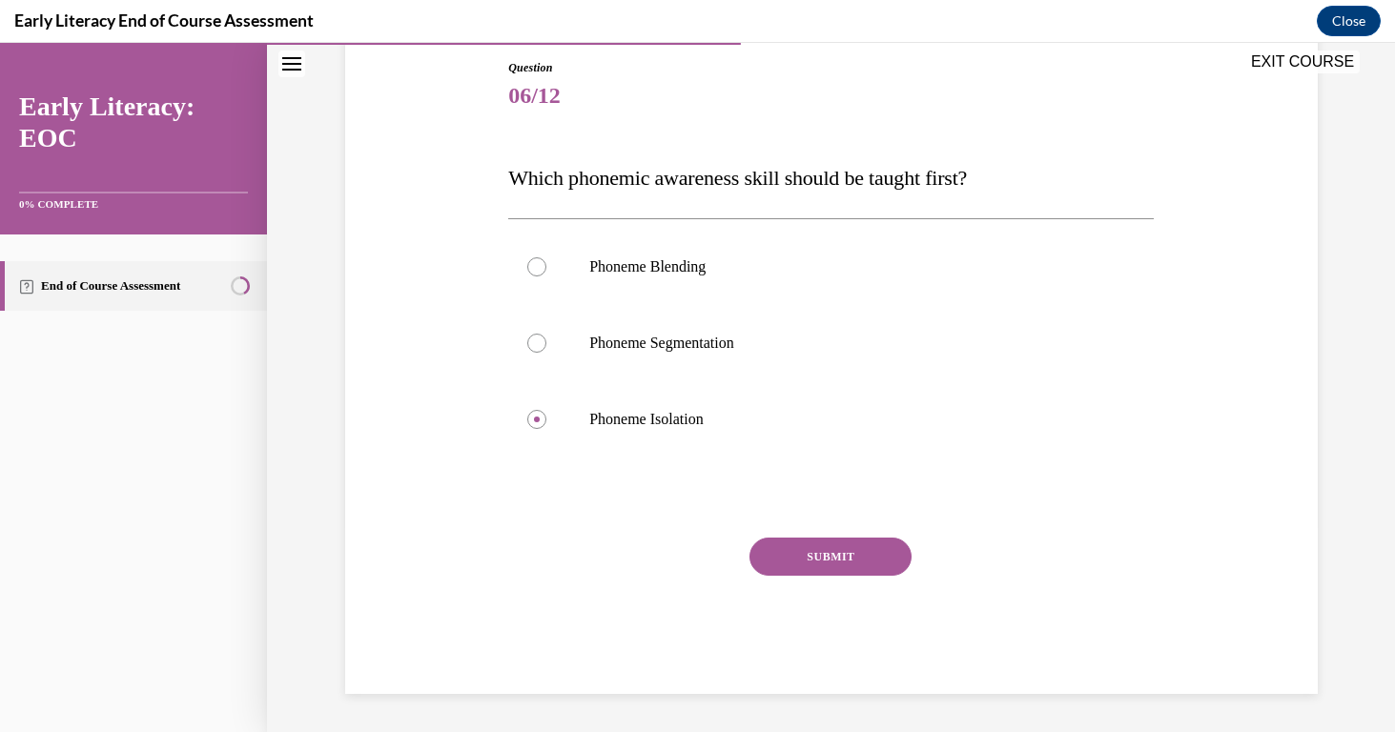
click at [807, 566] on button "SUBMIT" at bounding box center [831, 557] width 162 height 38
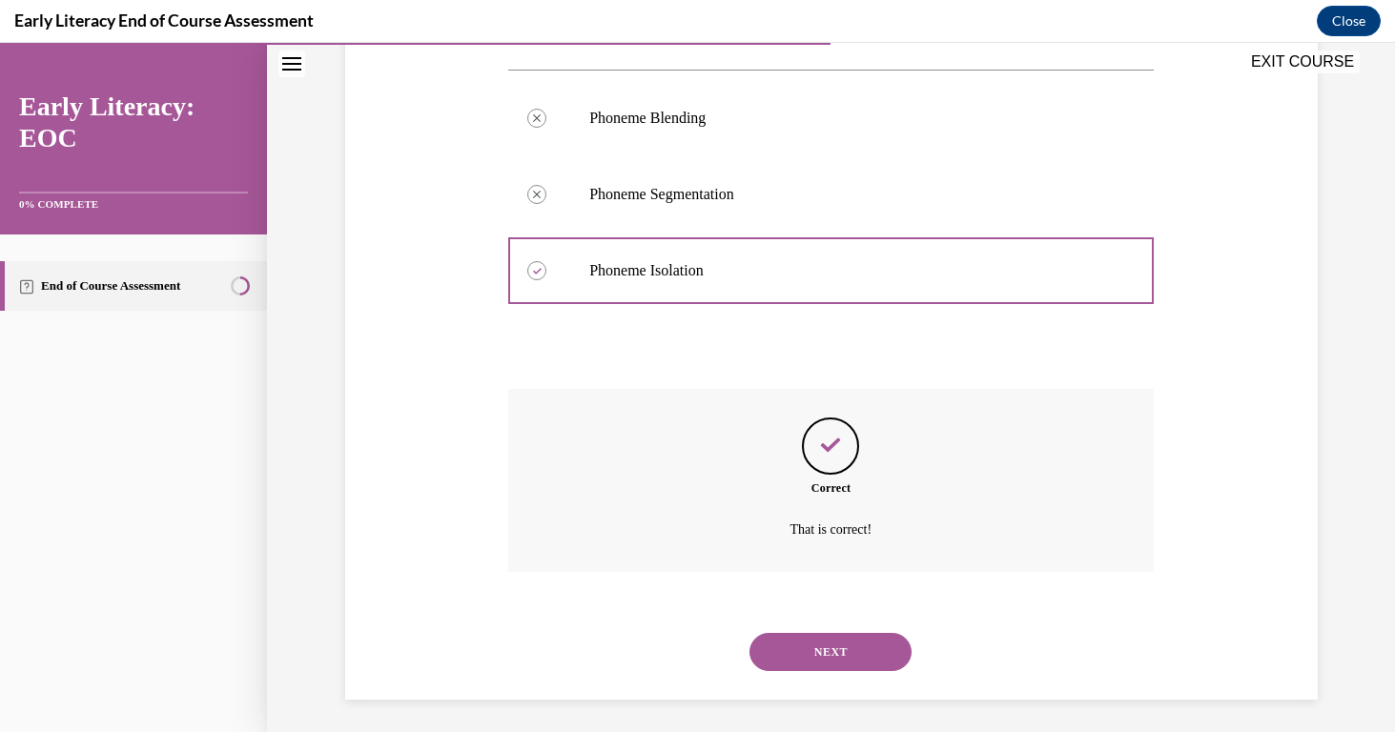
scroll to position [360, 0]
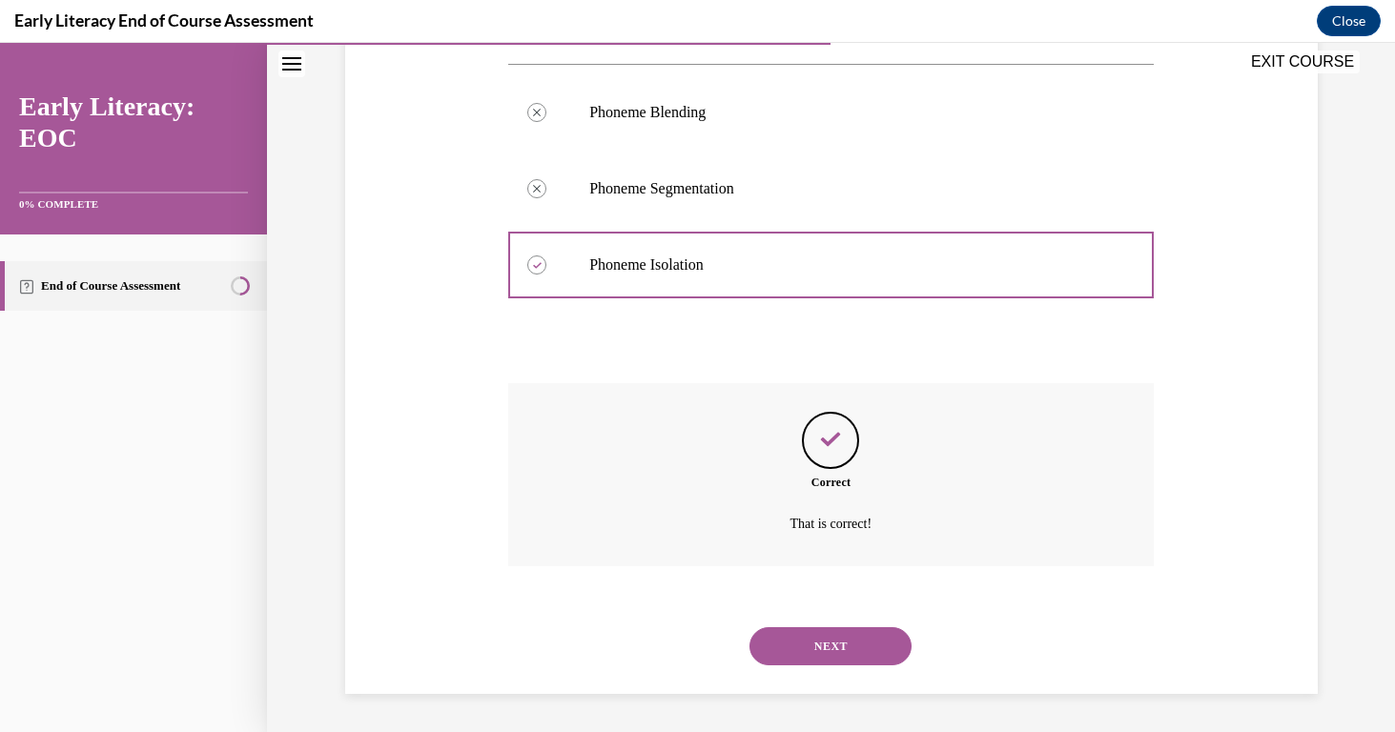
click at [815, 629] on button "NEXT" at bounding box center [831, 646] width 162 height 38
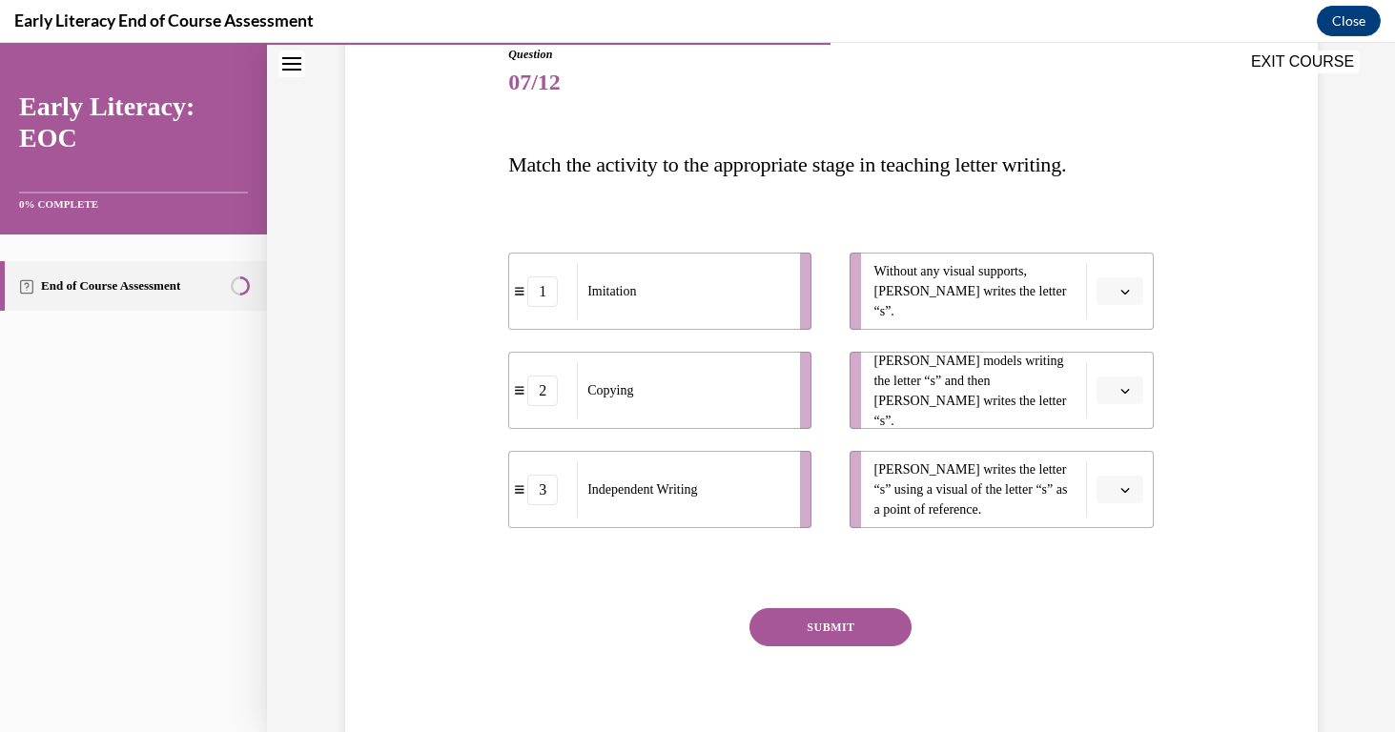
scroll to position [220, 0]
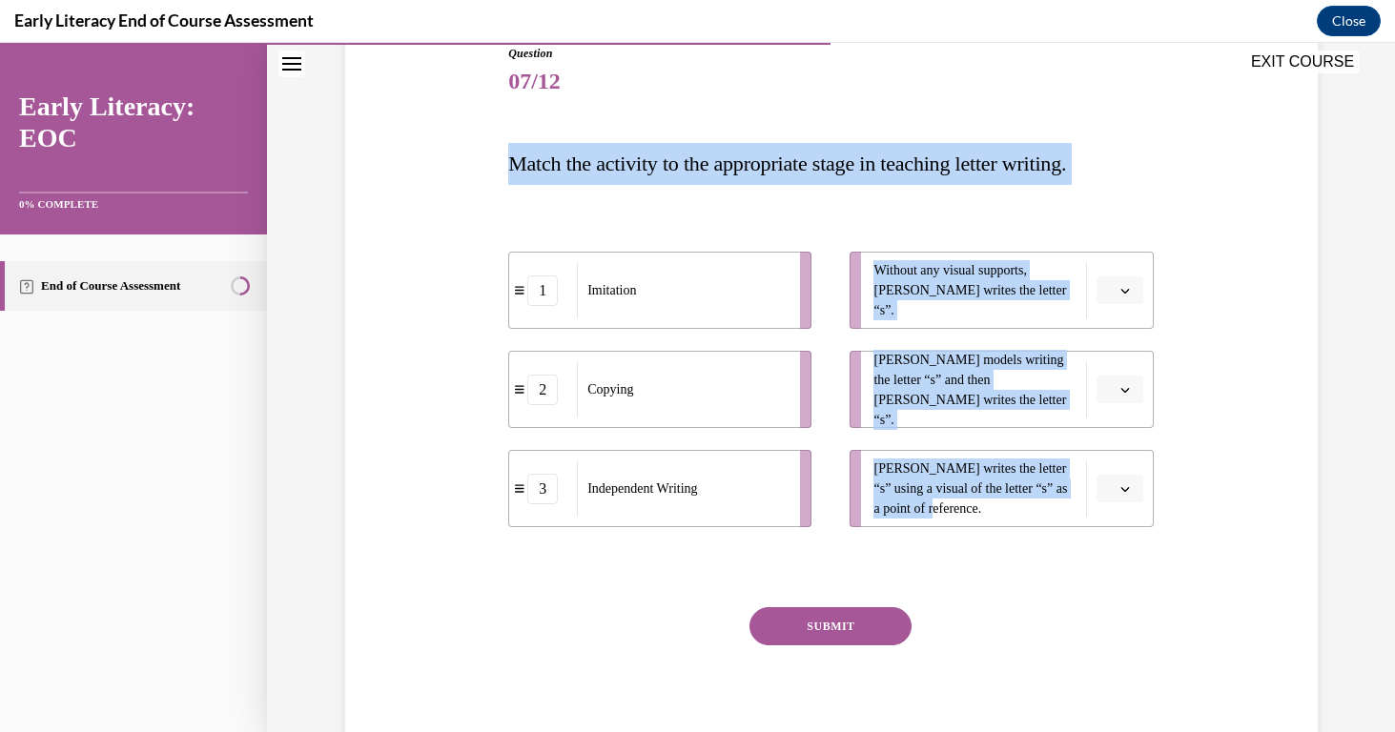
drag, startPoint x: 513, startPoint y: 165, endPoint x: 987, endPoint y: 518, distance: 590.9
click at [987, 518] on div "Question 07/12 Match the activity to the appropriate stage in teaching letter w…" at bounding box center [831, 404] width 646 height 719
copy div "Match the activity to the appropriate stage in teaching letter writing. 1 Imita…"
click at [1121, 296] on span "button" at bounding box center [1125, 290] width 13 height 13
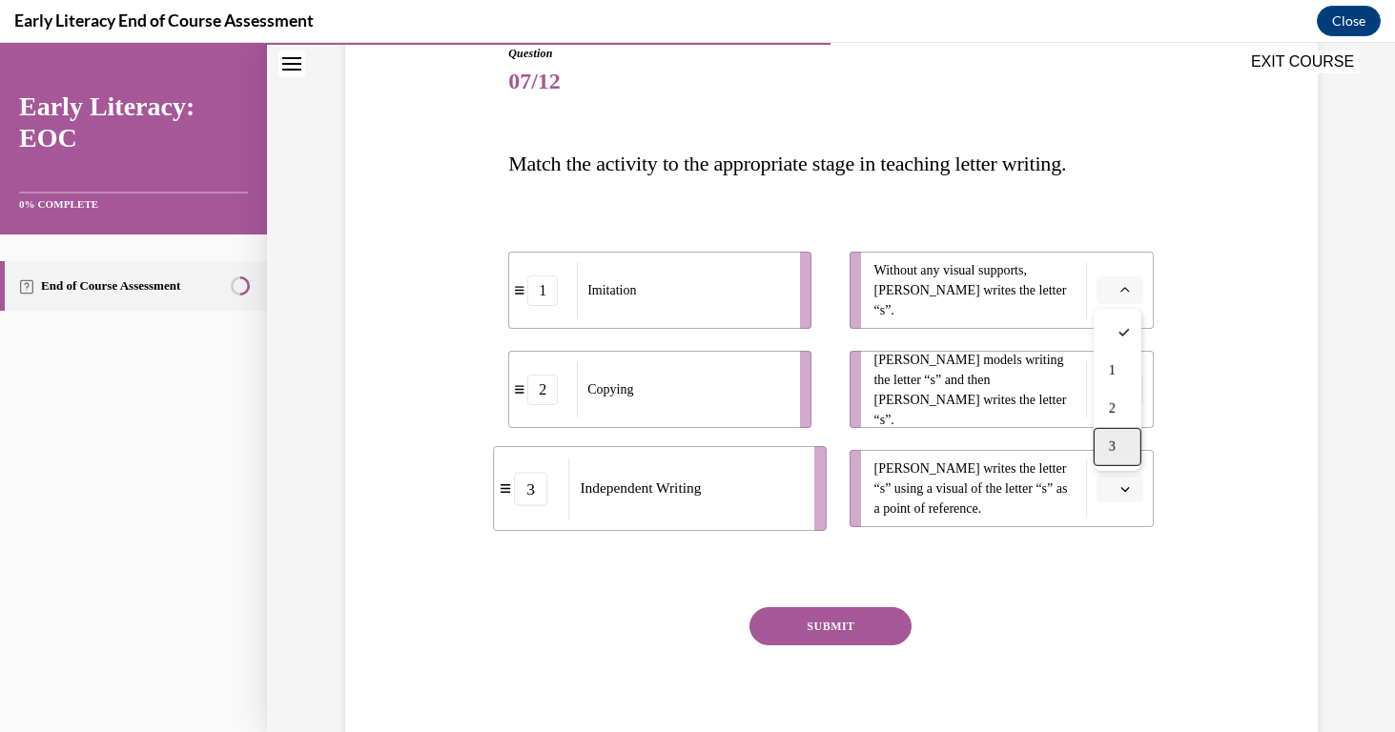
click at [1120, 440] on div "3" at bounding box center [1118, 447] width 48 height 38
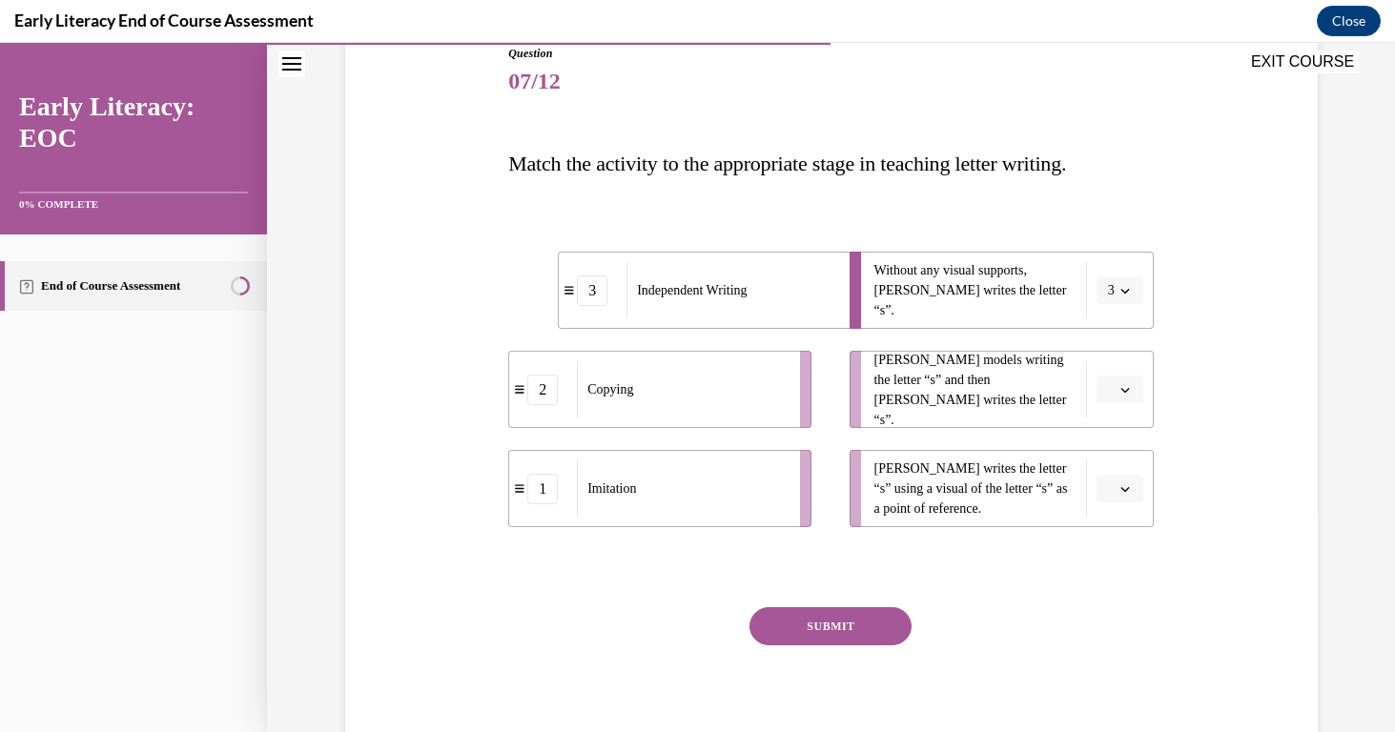
click at [1111, 385] on span "Please select an option" at bounding box center [1111, 389] width 7 height 19
click at [1115, 457] on div "1" at bounding box center [1118, 470] width 48 height 38
click at [1131, 488] on button "button" at bounding box center [1120, 489] width 47 height 29
click at [1124, 601] on div "2" at bounding box center [1118, 607] width 48 height 38
click at [777, 628] on button "SUBMIT" at bounding box center [831, 626] width 162 height 38
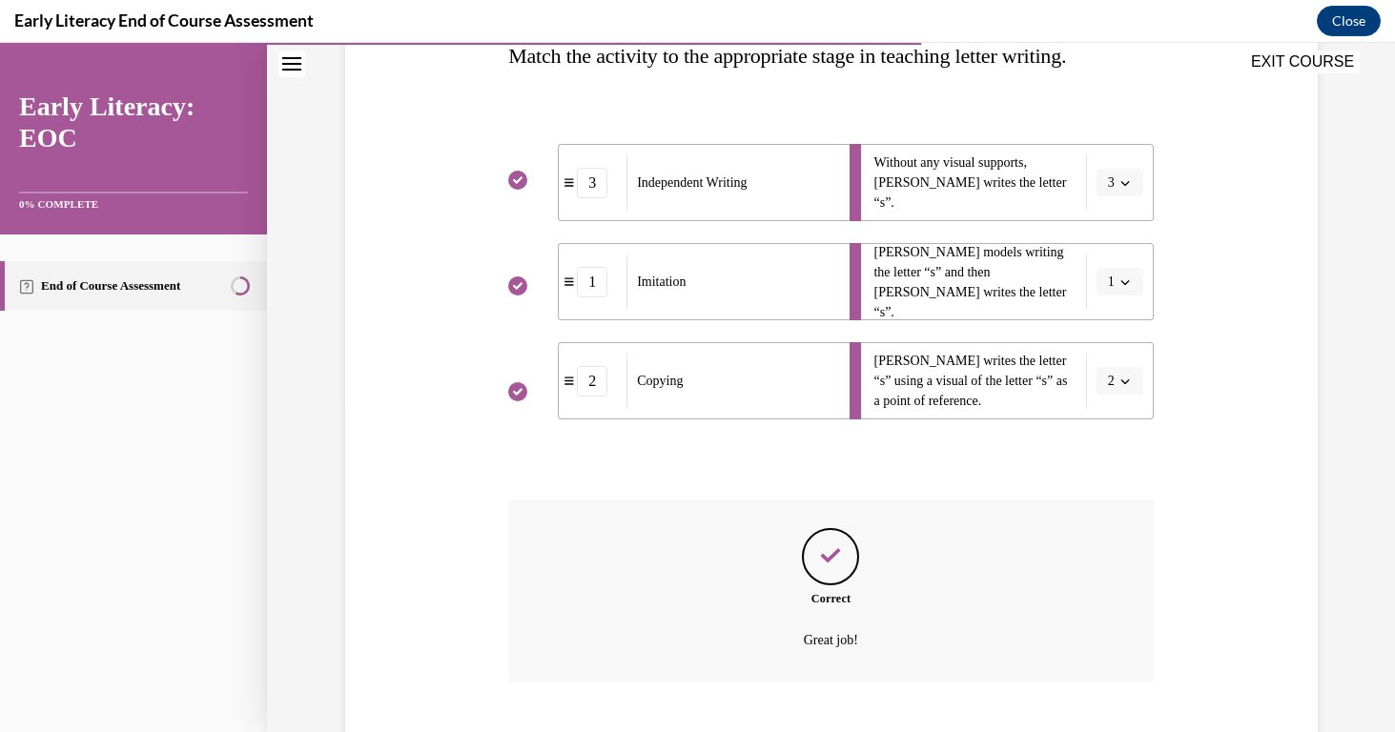
scroll to position [444, 0]
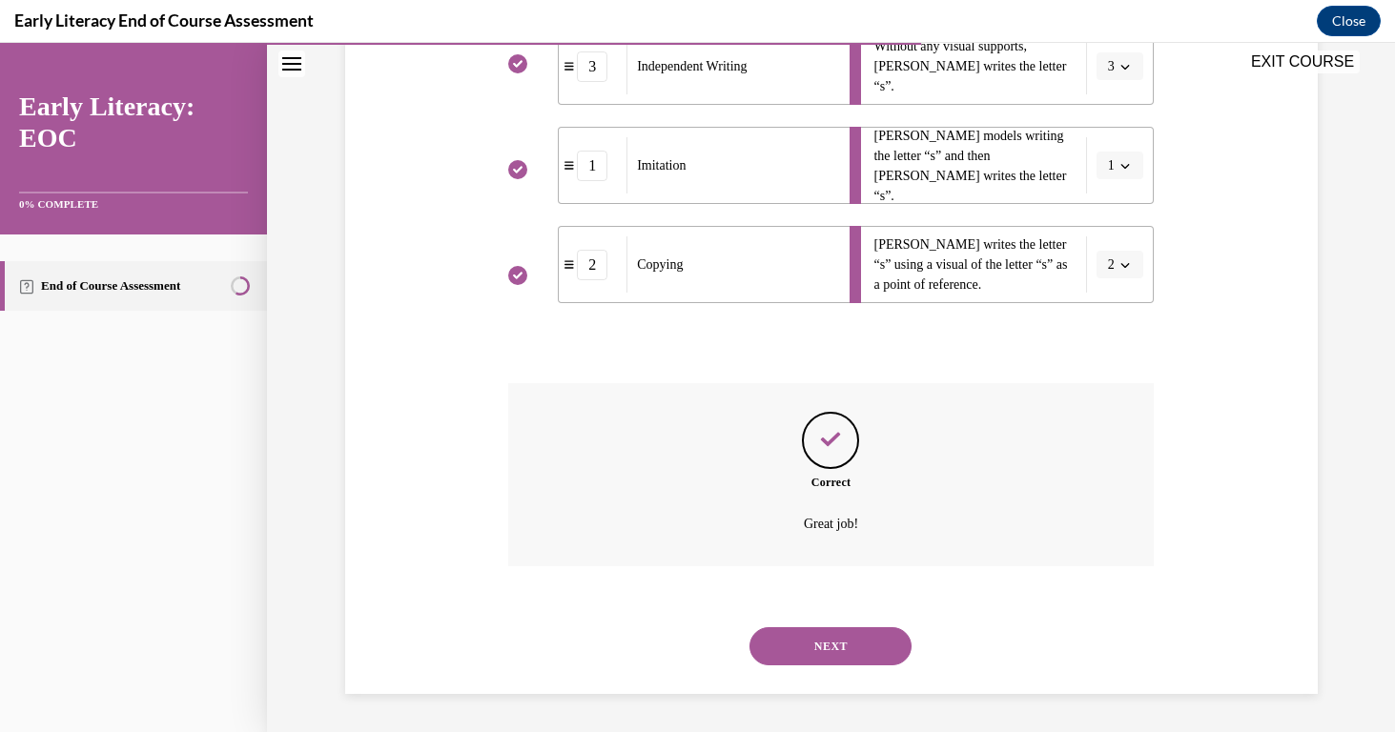
click at [812, 650] on button "NEXT" at bounding box center [831, 646] width 162 height 38
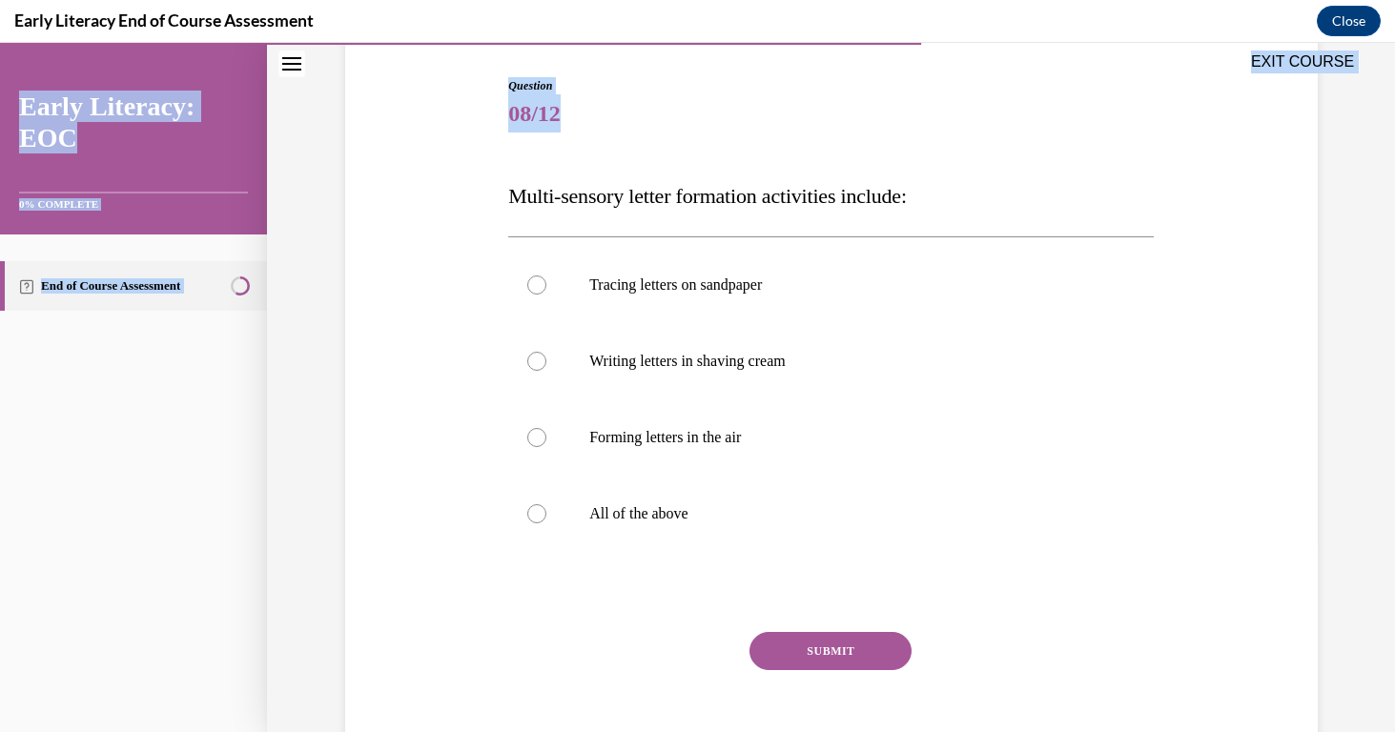
scroll to position [282, 0]
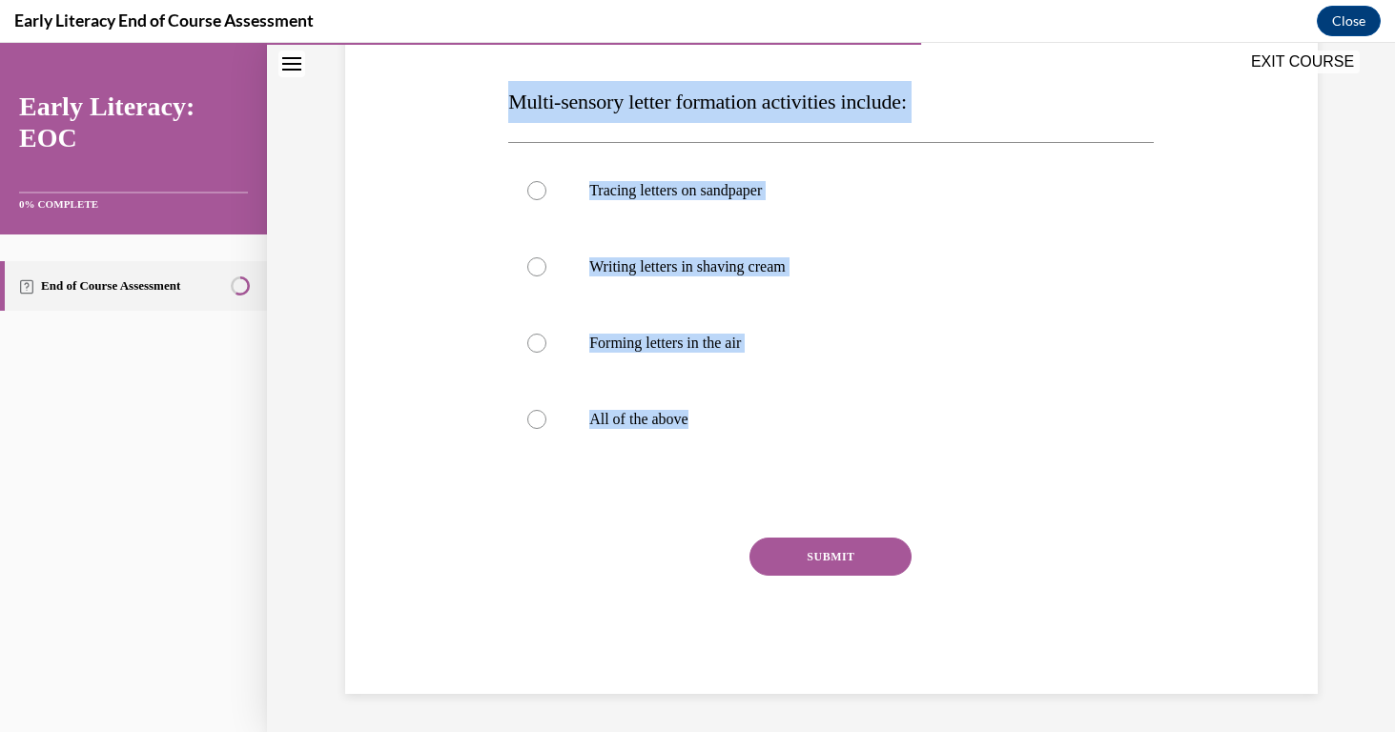
drag, startPoint x: 508, startPoint y: 383, endPoint x: 685, endPoint y: 500, distance: 211.3
click at [685, 500] on div "Question 08/12 Multi-sensory letter formation activities include: Tracing lette…" at bounding box center [831, 338] width 646 height 711
copy div "Multi-sensory letter formation activities include: Tracing letters on sandpaper…"
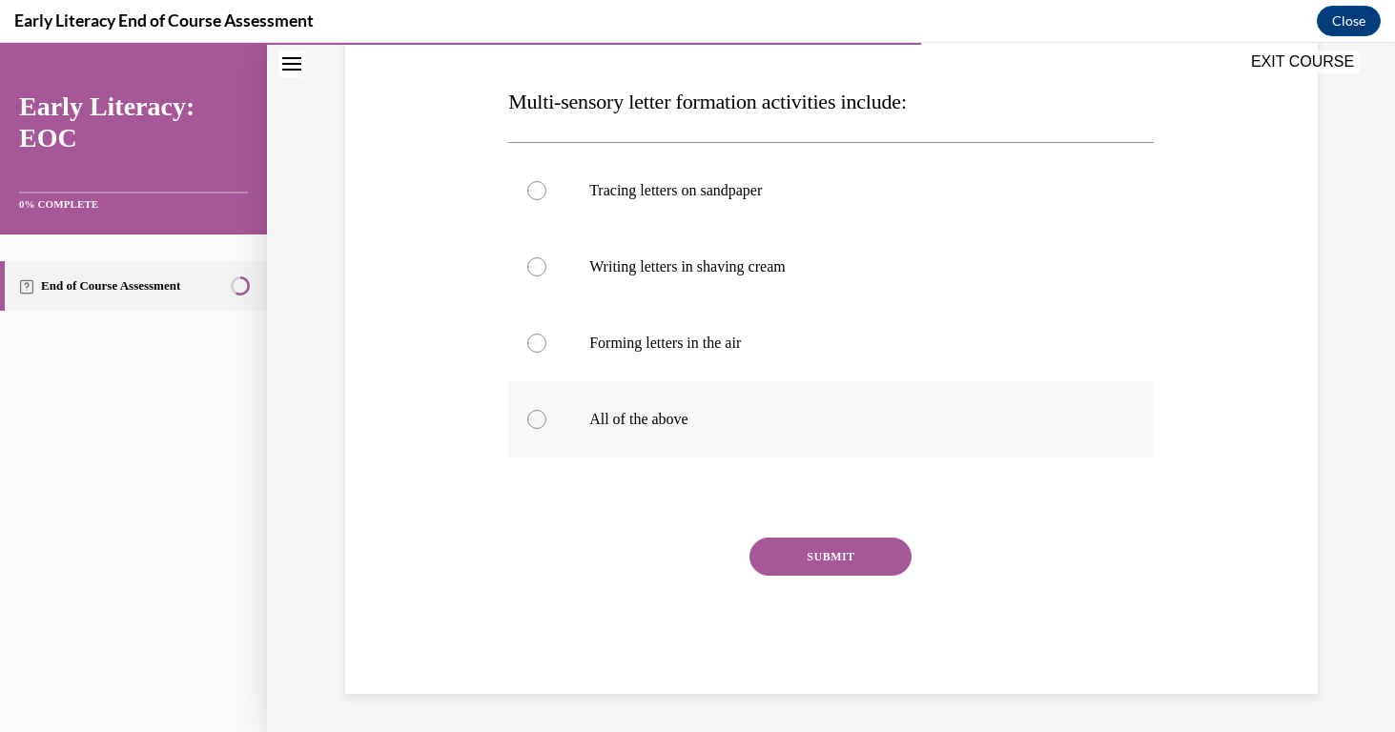
click at [540, 422] on div at bounding box center [536, 419] width 19 height 19
click at [783, 558] on button "SUBMIT" at bounding box center [831, 557] width 162 height 38
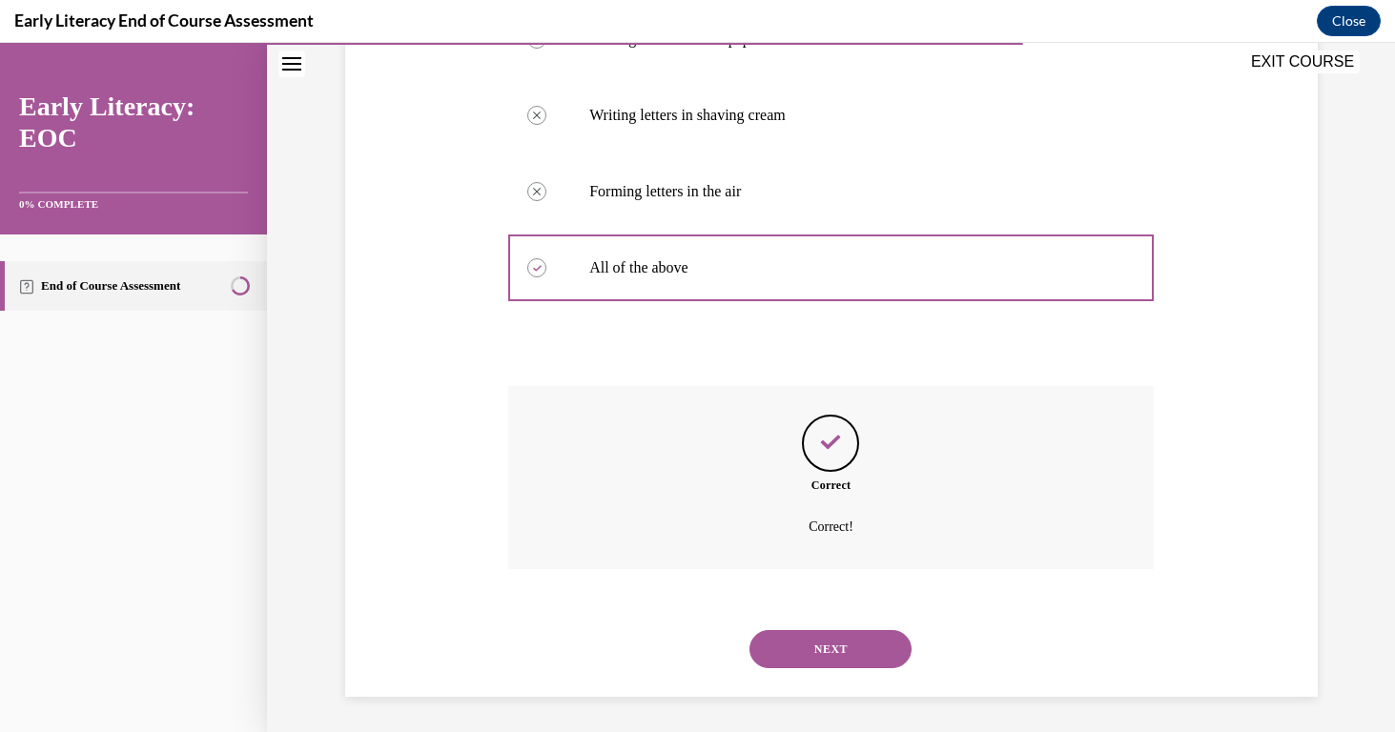
scroll to position [437, 0]
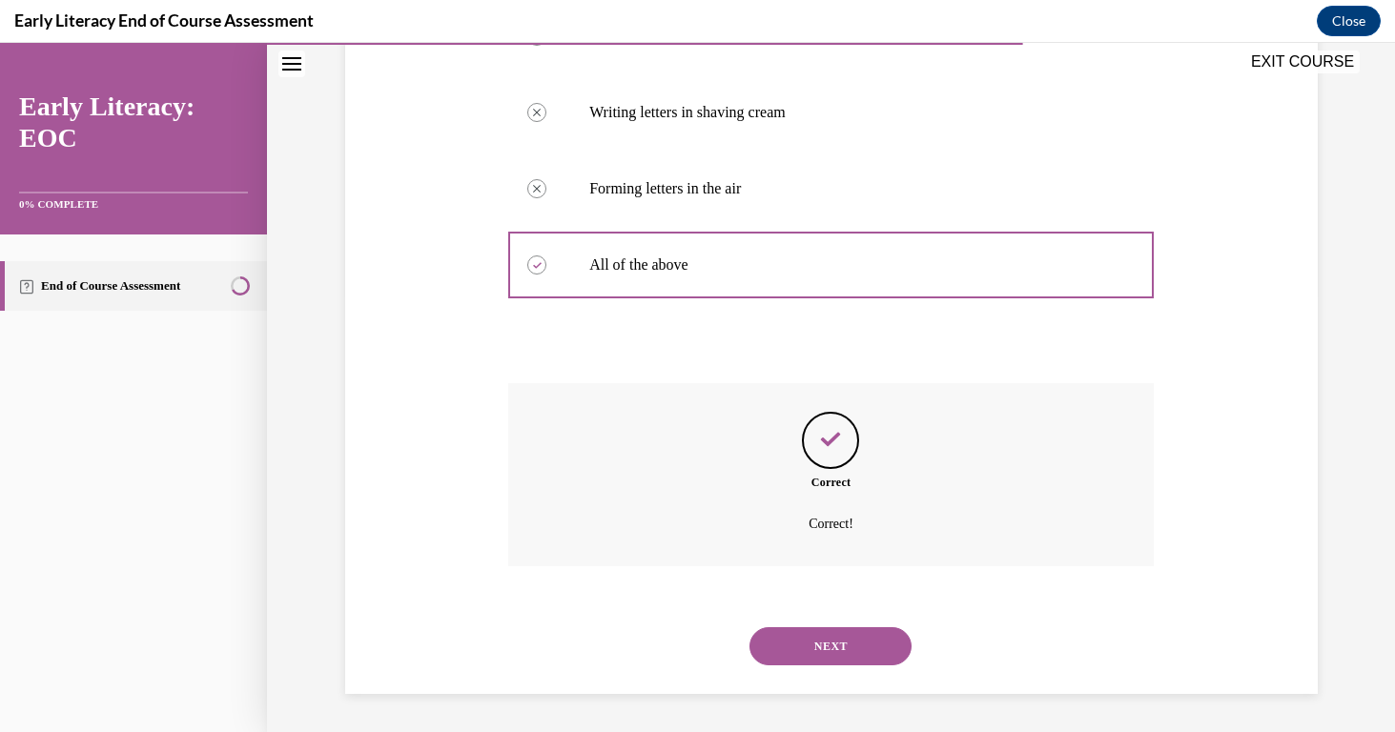
click at [845, 646] on button "NEXT" at bounding box center [831, 646] width 162 height 38
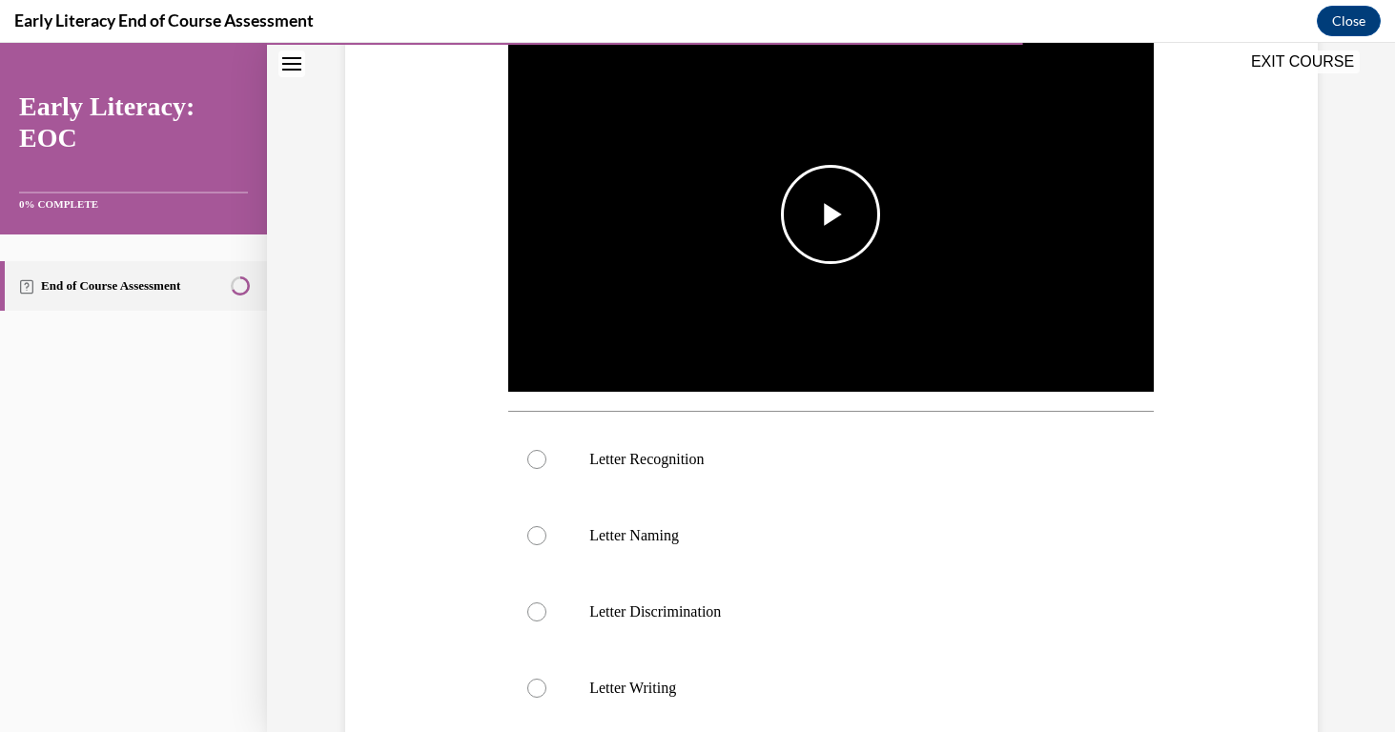
click at [831, 215] on span "Video player" at bounding box center [831, 215] width 0 height 0
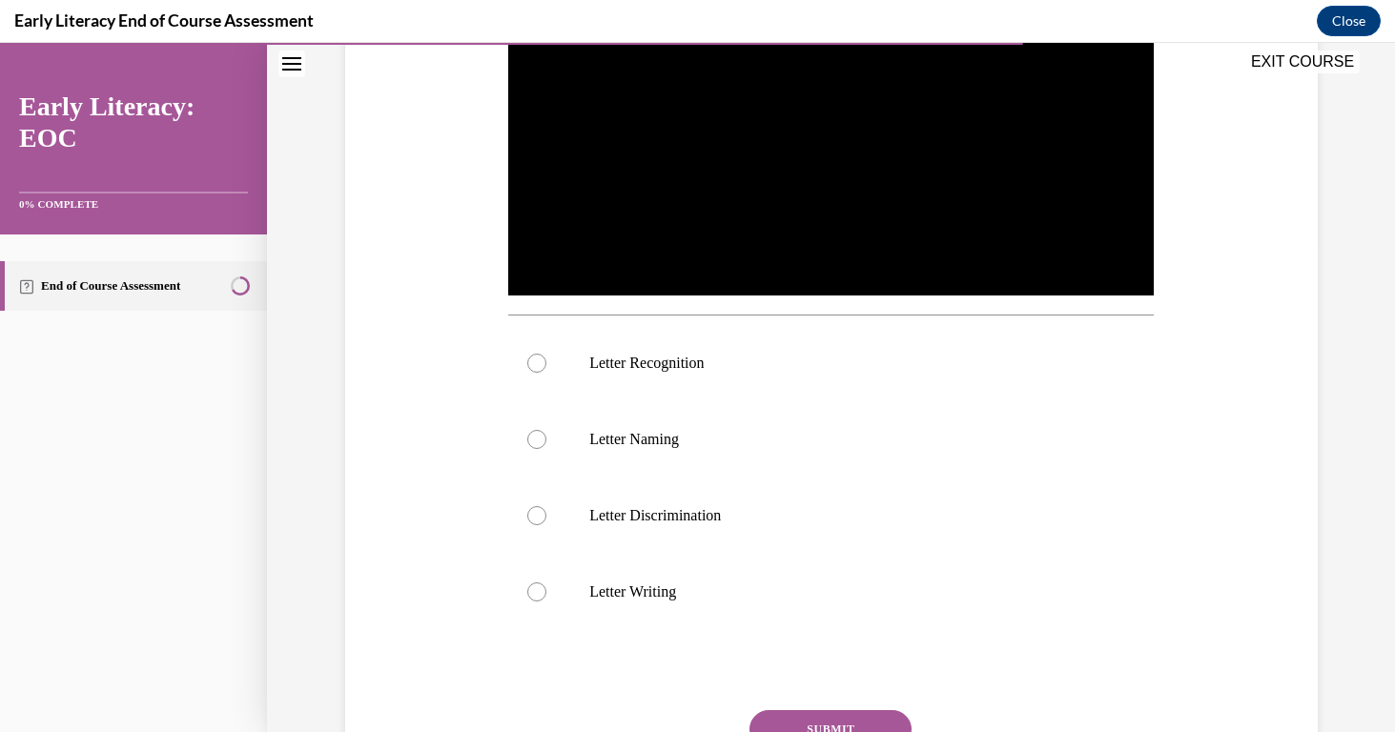
scroll to position [488, 0]
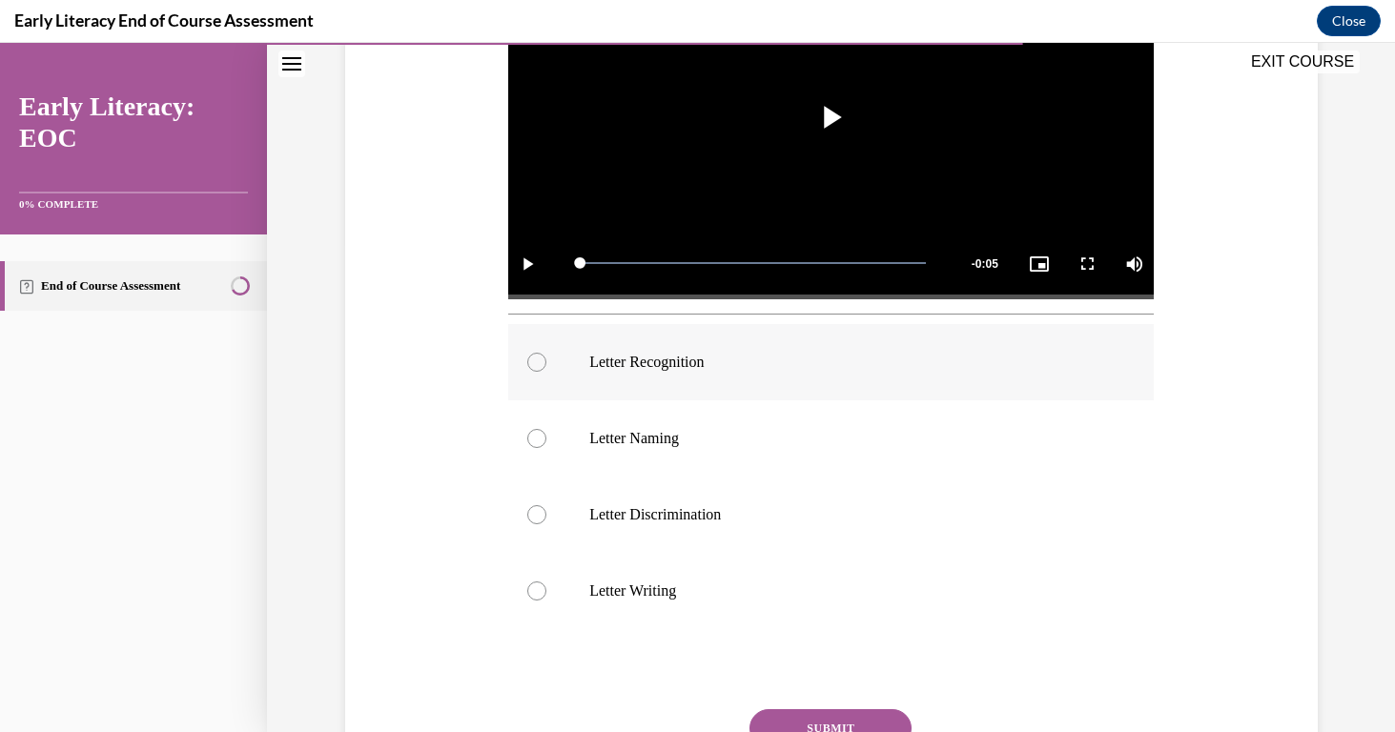
click at [546, 358] on div at bounding box center [831, 362] width 646 height 76
click at [830, 719] on button "SUBMIT" at bounding box center [831, 728] width 162 height 38
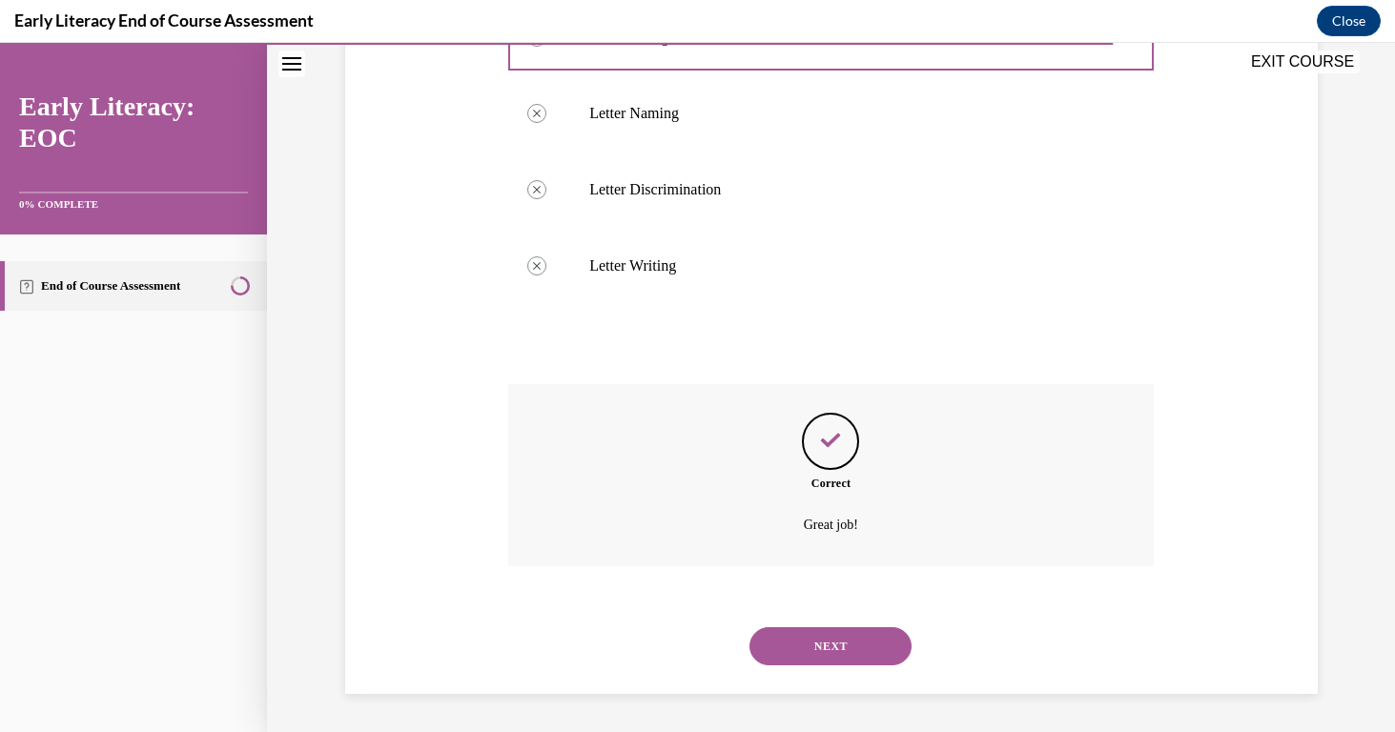
scroll to position [813, 0]
click at [826, 654] on button "NEXT" at bounding box center [831, 646] width 162 height 38
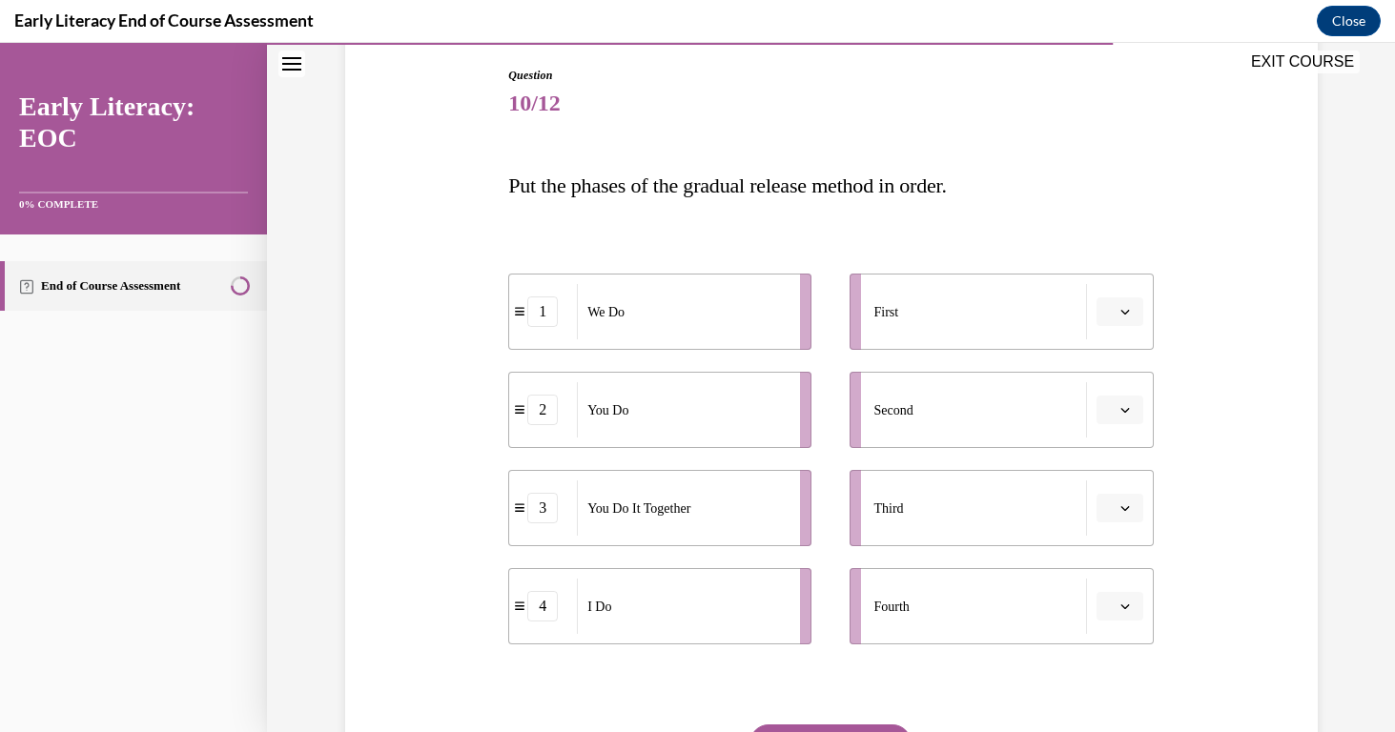
scroll to position [199, 0]
click at [1117, 608] on button "button" at bounding box center [1120, 605] width 47 height 29
click at [1113, 443] on span "1" at bounding box center [1112, 448] width 7 height 15
click at [1138, 319] on button "button" at bounding box center [1120, 311] width 47 height 29
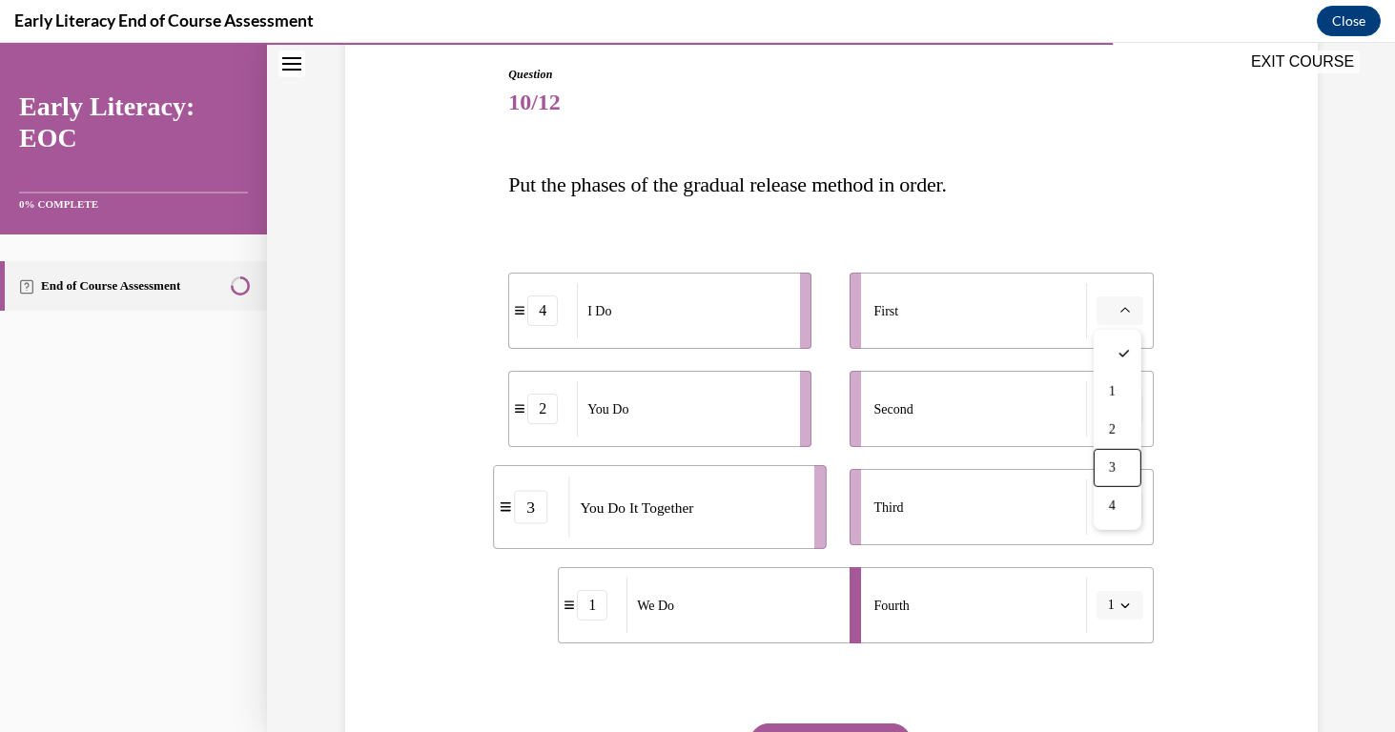
click at [1114, 603] on span "1" at bounding box center [1111, 605] width 7 height 19
click at [1111, 490] on span "2" at bounding box center [1108, 486] width 7 height 15
click at [1125, 503] on icon "button" at bounding box center [1126, 508] width 10 height 10
click at [1127, 634] on div "2" at bounding box center [1118, 626] width 48 height 38
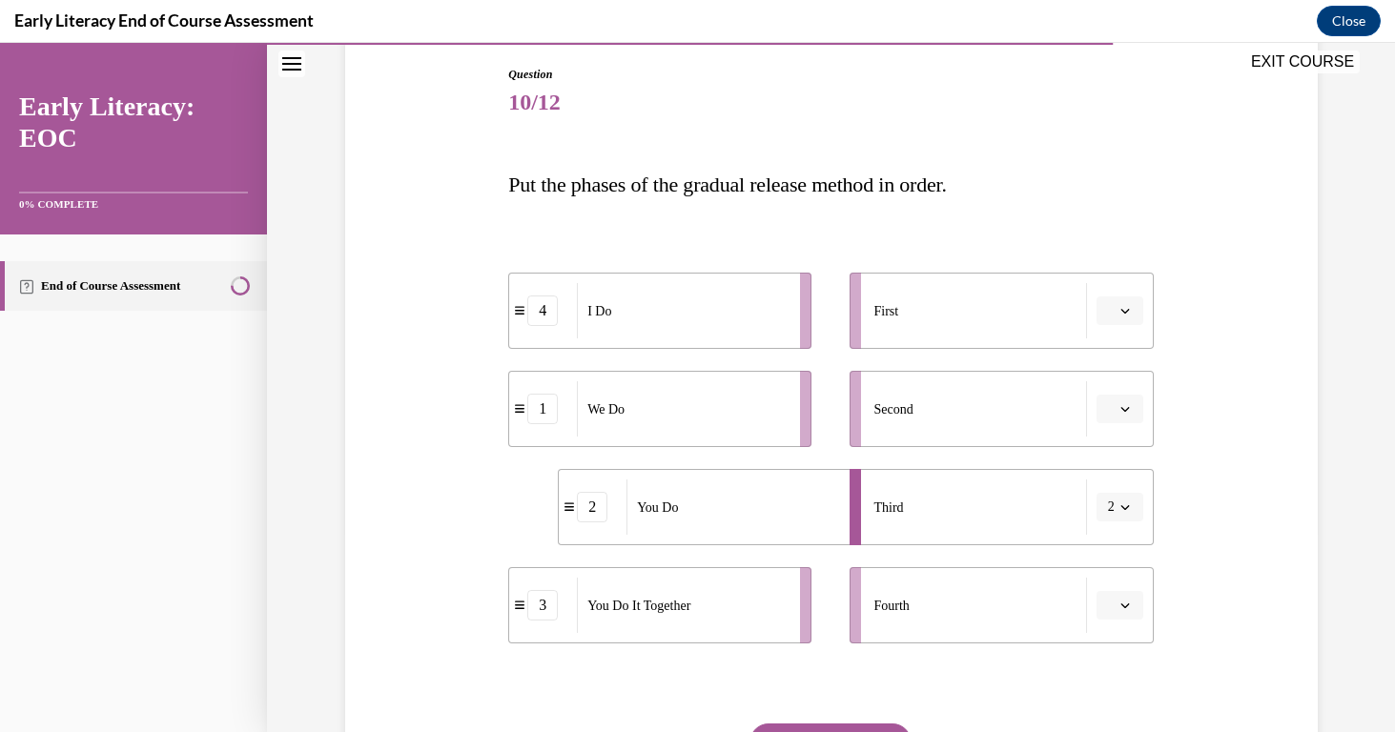
click at [1129, 508] on icon "button" at bounding box center [1126, 508] width 10 height 10
click at [1122, 658] on div "3" at bounding box center [1114, 665] width 48 height 38
click at [1108, 607] on span "Please select an option" at bounding box center [1111, 605] width 7 height 19
click at [1117, 566] on div "4" at bounding box center [1118, 563] width 48 height 38
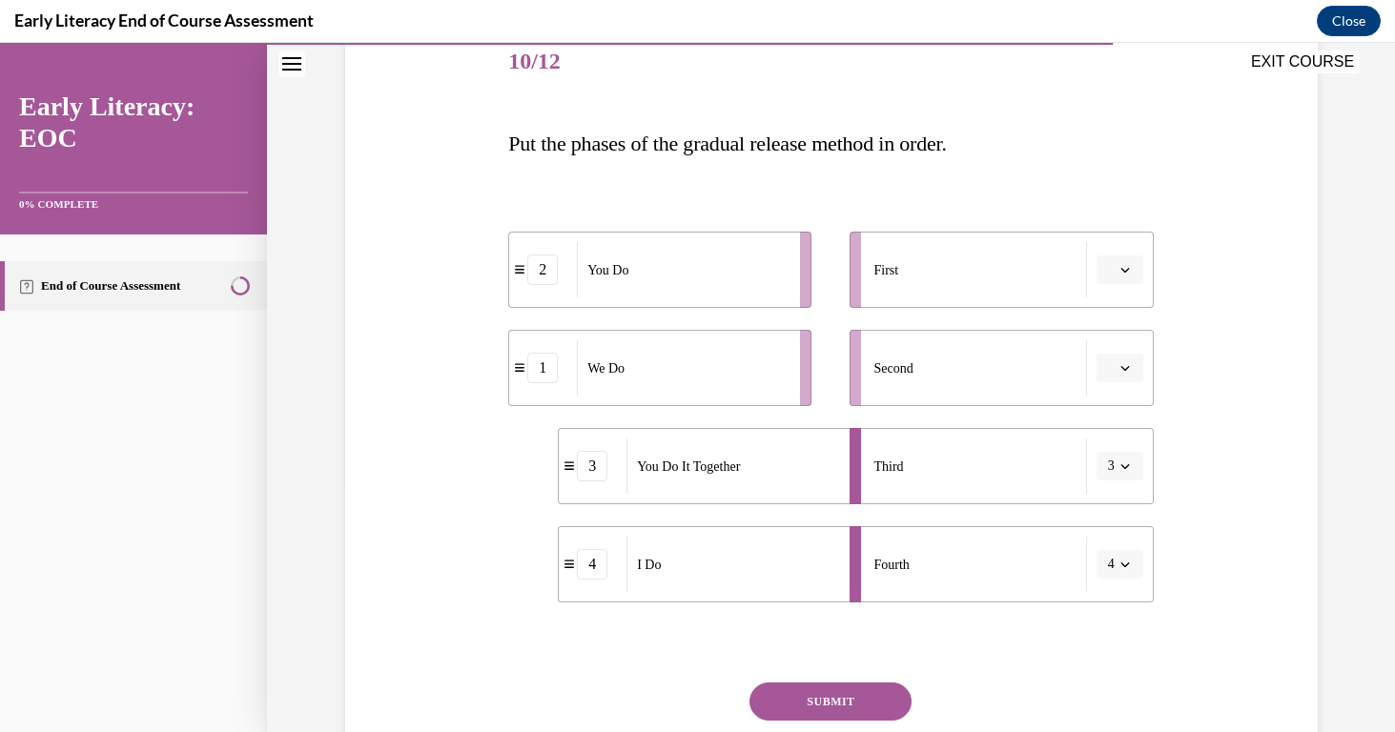
scroll to position [242, 0]
click at [1132, 358] on button "button" at bounding box center [1120, 366] width 47 height 29
click at [1125, 488] on div "2" at bounding box center [1118, 485] width 48 height 38
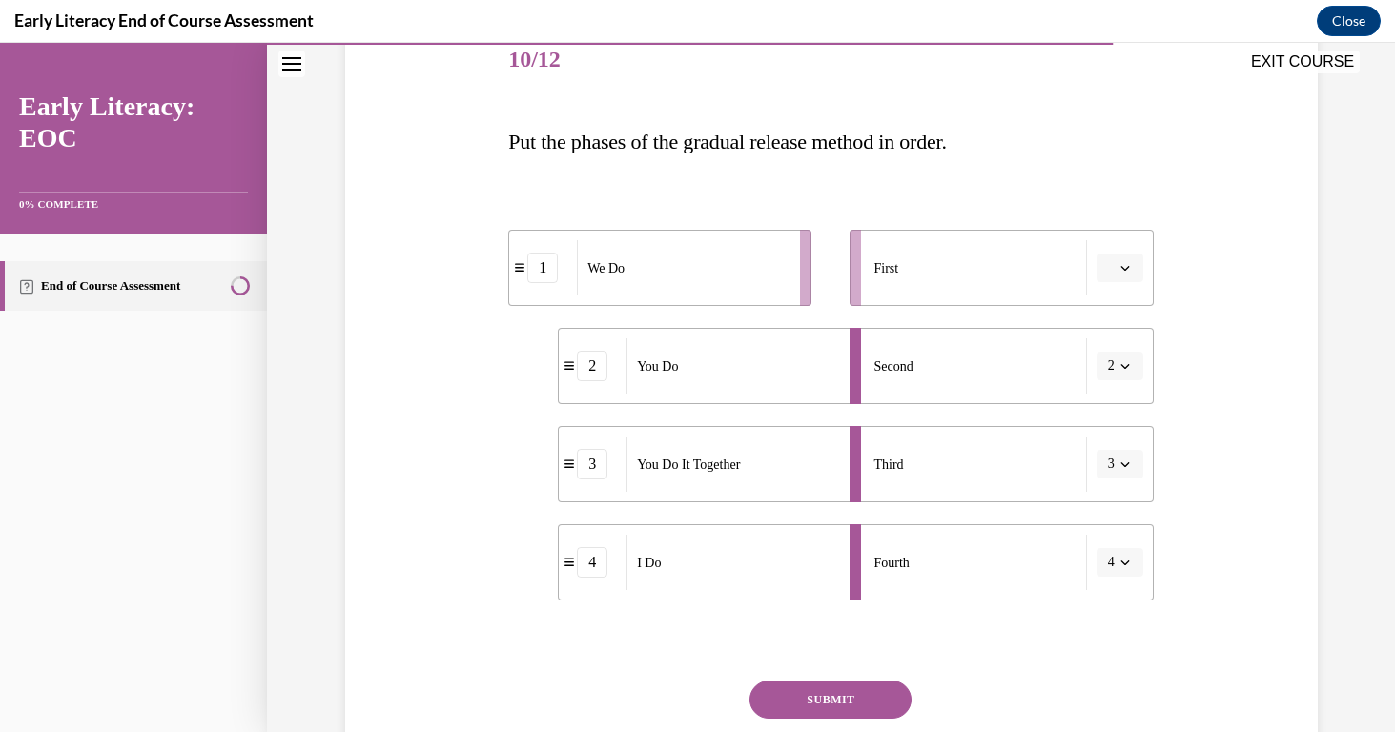
click at [1130, 265] on span "button" at bounding box center [1125, 267] width 13 height 13
click at [1123, 336] on div "1" at bounding box center [1118, 349] width 48 height 38
click at [1124, 565] on icon "button" at bounding box center [1125, 563] width 9 height 5
click at [1120, 401] on div "1" at bounding box center [1114, 405] width 48 height 38
click at [1119, 562] on span "button" at bounding box center [1125, 562] width 13 height 13
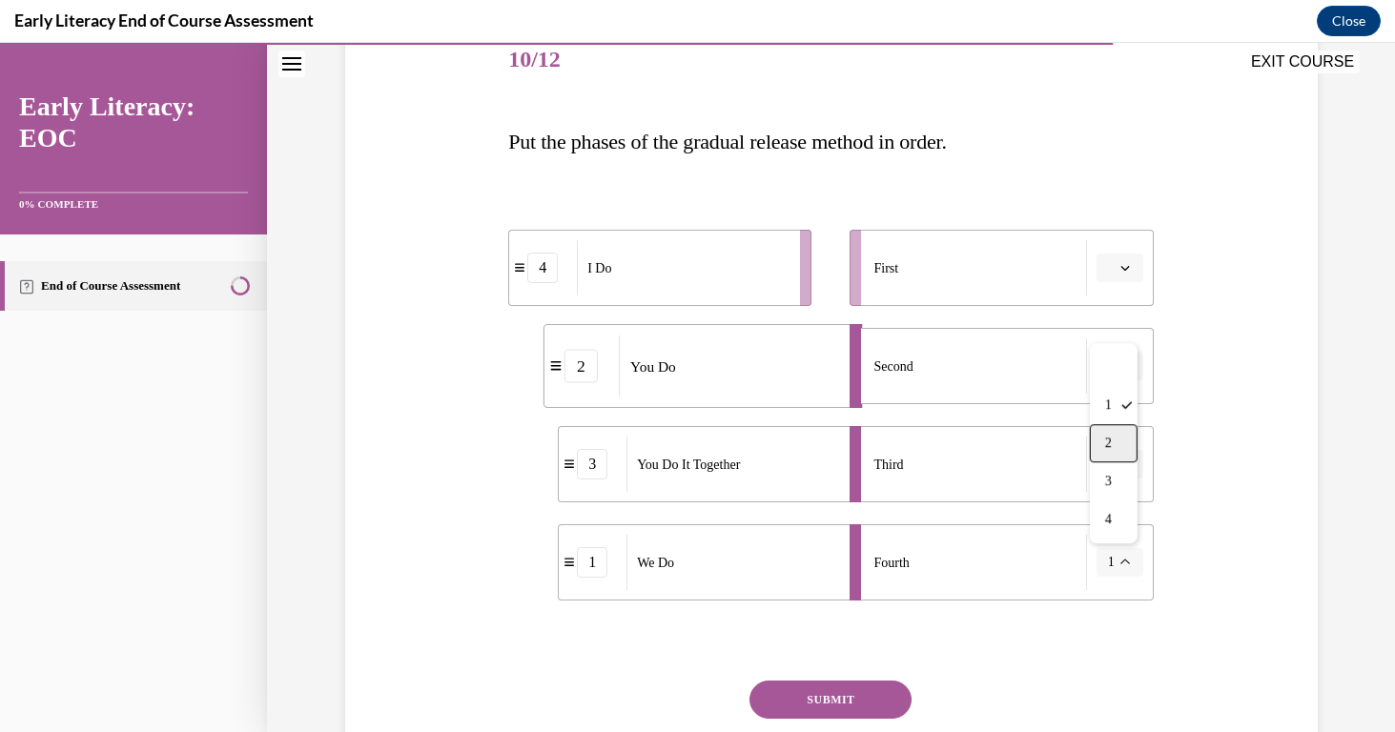
click at [1105, 446] on span "2" at bounding box center [1108, 443] width 7 height 15
click at [1123, 570] on button "2" at bounding box center [1120, 562] width 47 height 29
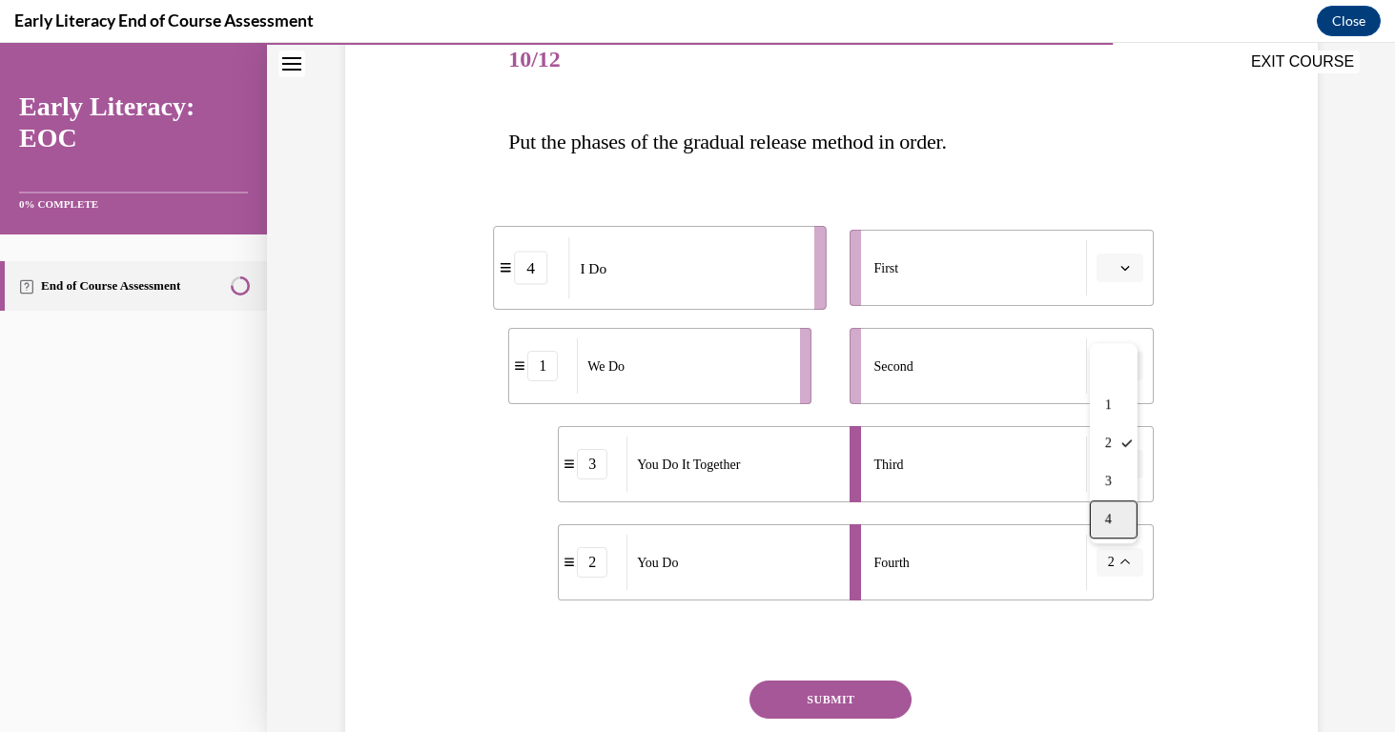
click at [1125, 529] on div "4" at bounding box center [1114, 520] width 48 height 38
click at [854, 688] on button "SUBMIT" at bounding box center [831, 700] width 162 height 38
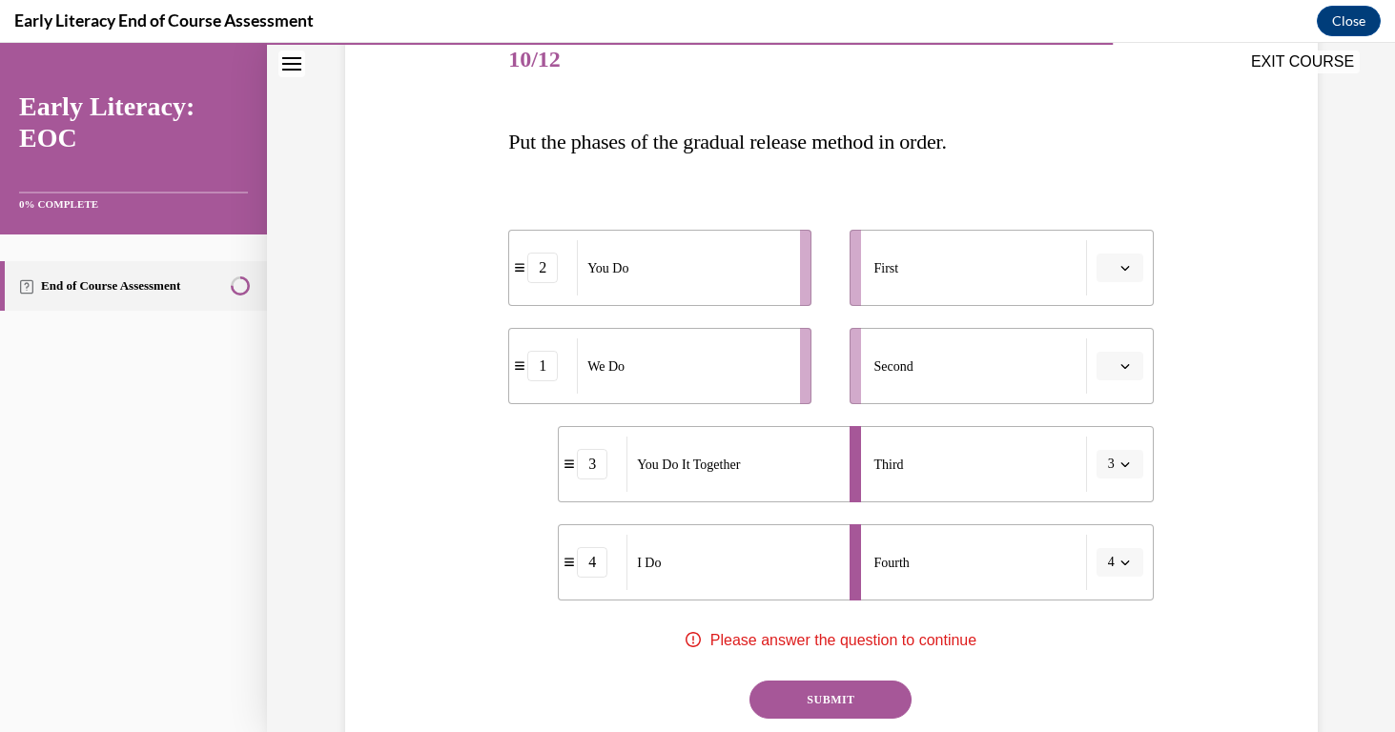
scroll to position [325, 0]
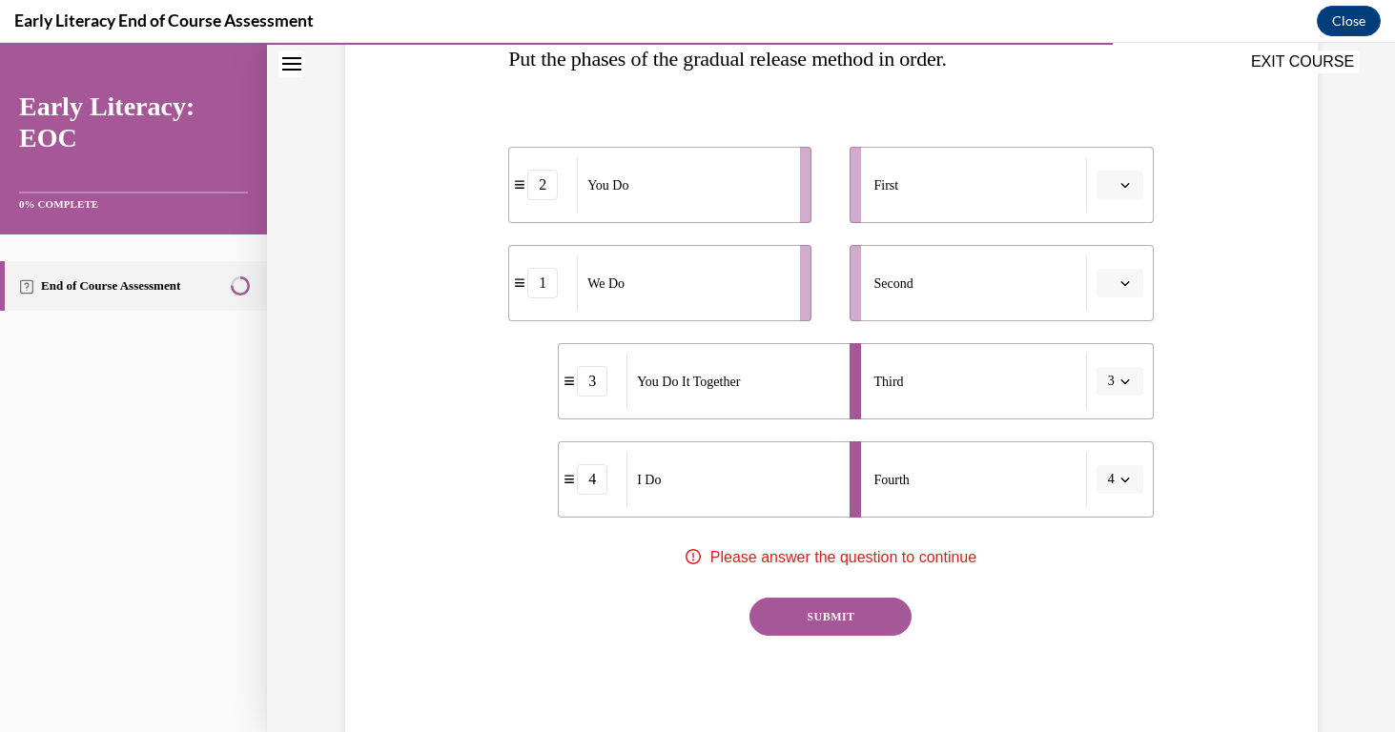
click at [1125, 470] on button "4" at bounding box center [1120, 479] width 47 height 29
click at [1106, 558] on span "1" at bounding box center [1108, 560] width 7 height 15
click at [849, 621] on button "SUBMIT" at bounding box center [831, 617] width 162 height 38
click at [1112, 185] on span "Please select an option" at bounding box center [1111, 184] width 7 height 19
click at [1120, 383] on div "4" at bounding box center [1118, 380] width 48 height 38
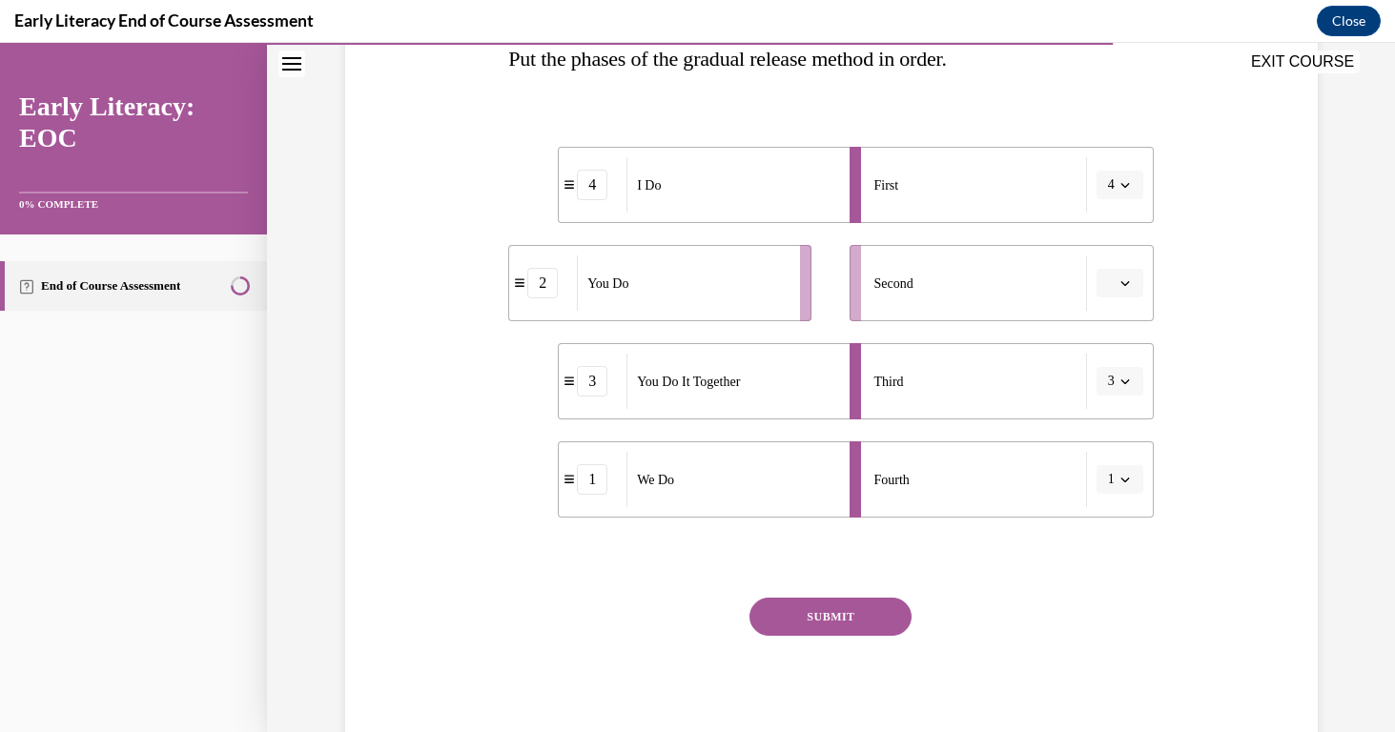
click at [1121, 285] on icon "button" at bounding box center [1126, 283] width 10 height 10
click at [1110, 366] on span "1" at bounding box center [1112, 364] width 7 height 15
click at [1130, 479] on span "button" at bounding box center [1125, 479] width 13 height 13
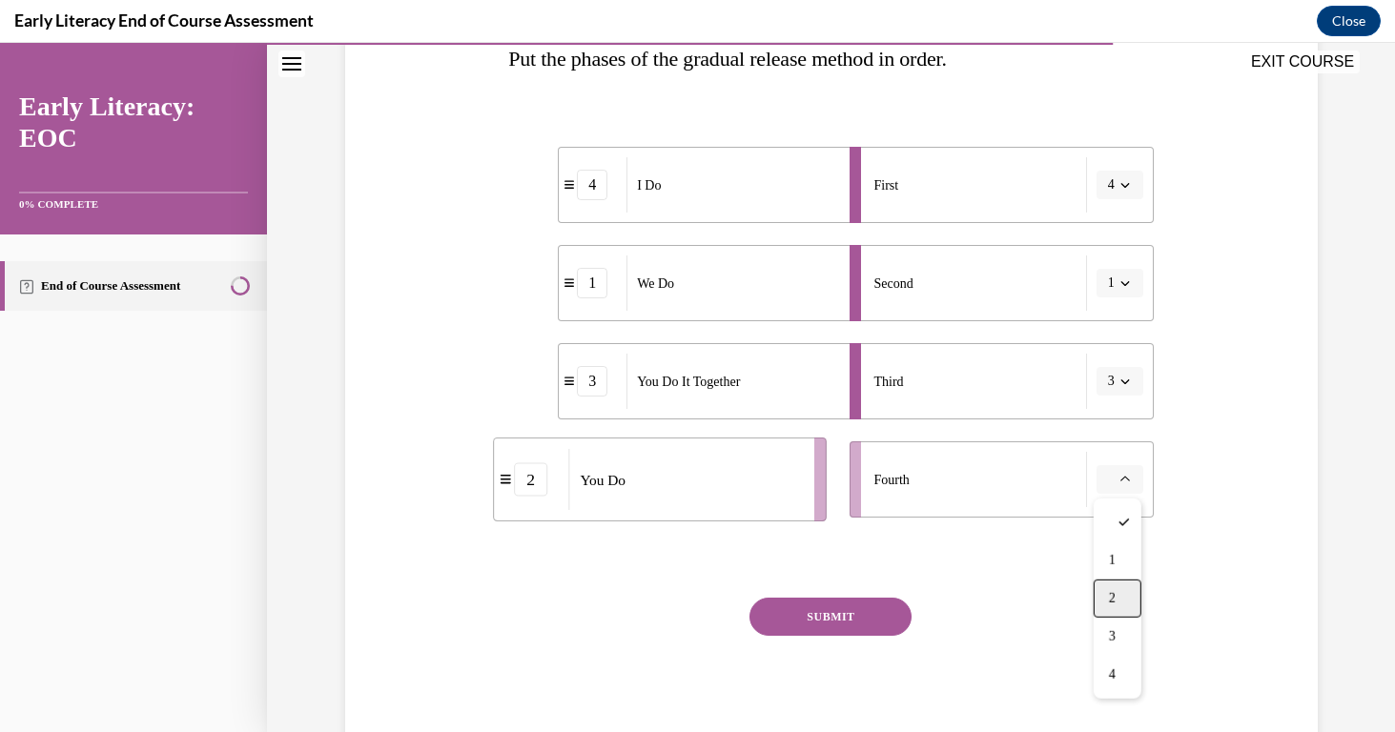
click at [1117, 597] on div "2" at bounding box center [1118, 599] width 48 height 38
click at [755, 605] on button "SUBMIT" at bounding box center [831, 617] width 162 height 38
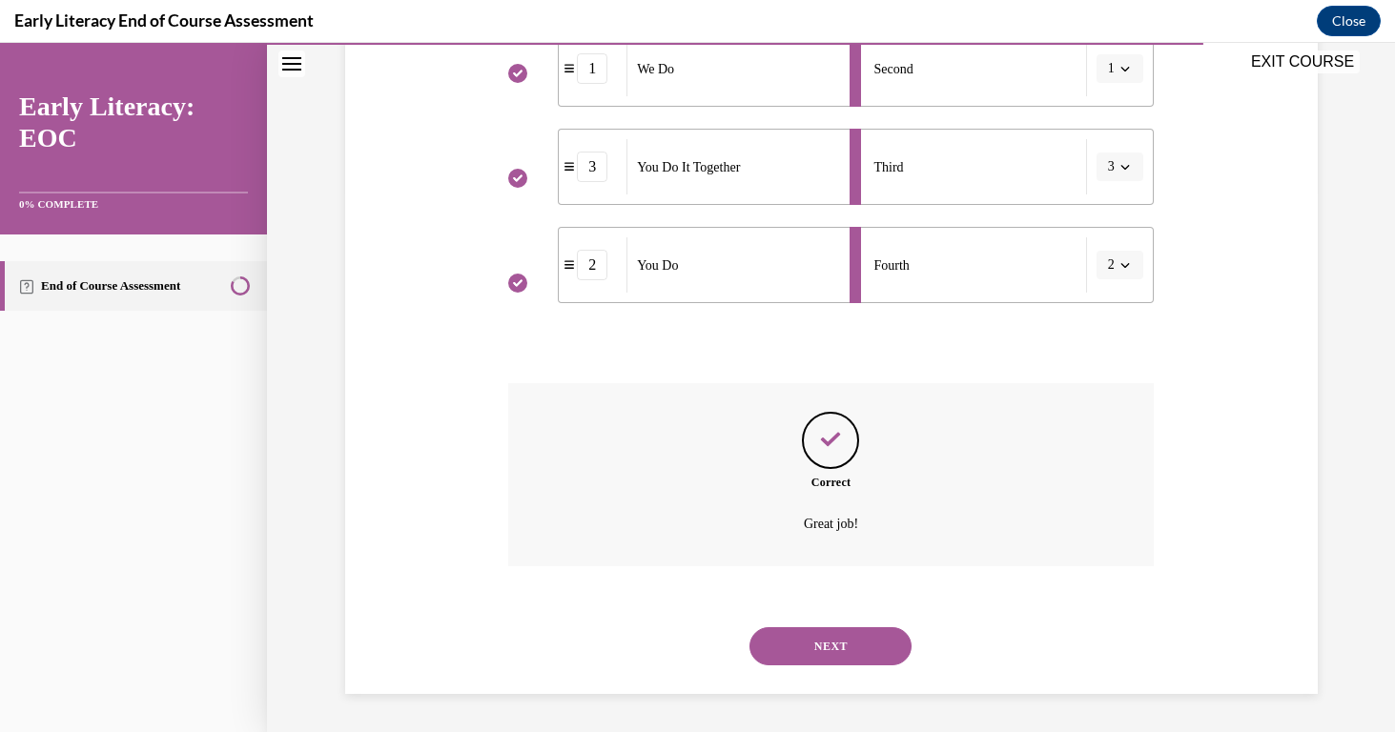
click at [833, 664] on button "NEXT" at bounding box center [831, 646] width 162 height 38
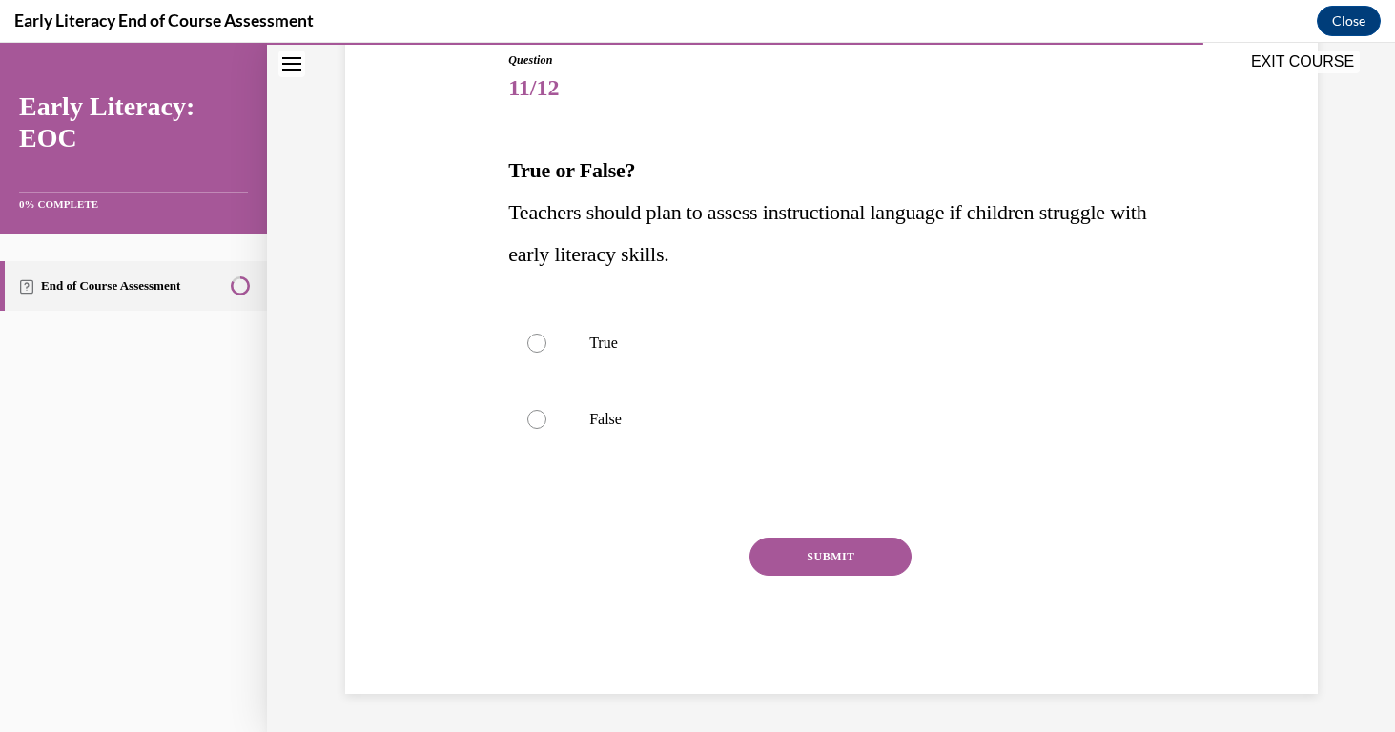
scroll to position [212, 0]
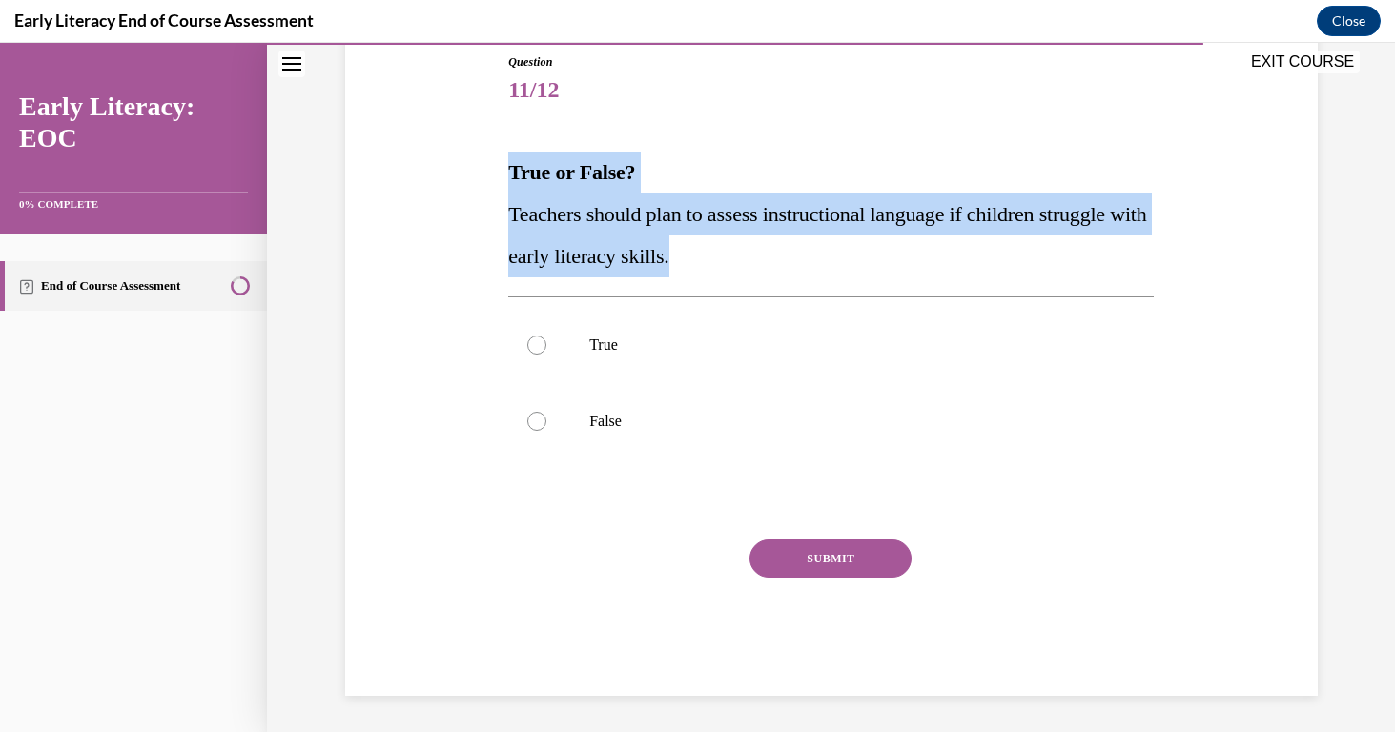
drag, startPoint x: 510, startPoint y: 168, endPoint x: 735, endPoint y: 265, distance: 245.2
click at [735, 266] on div "True or False? Teachers should plan to assess instructional language if childre…" at bounding box center [831, 215] width 646 height 126
copy div "True or False? Teachers should plan to assess instructional language if childre…"
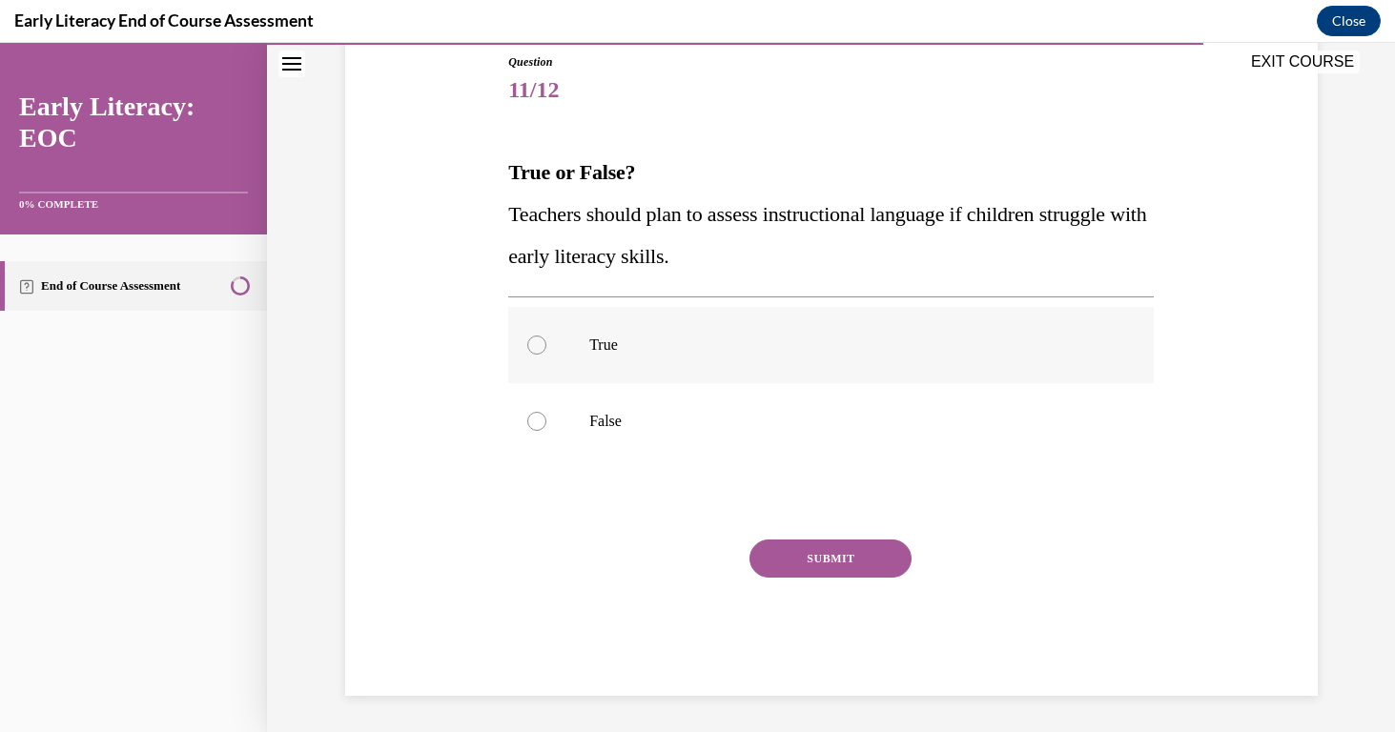
click at [535, 356] on div at bounding box center [831, 345] width 646 height 76
click at [801, 546] on button "SUBMIT" at bounding box center [831, 559] width 162 height 38
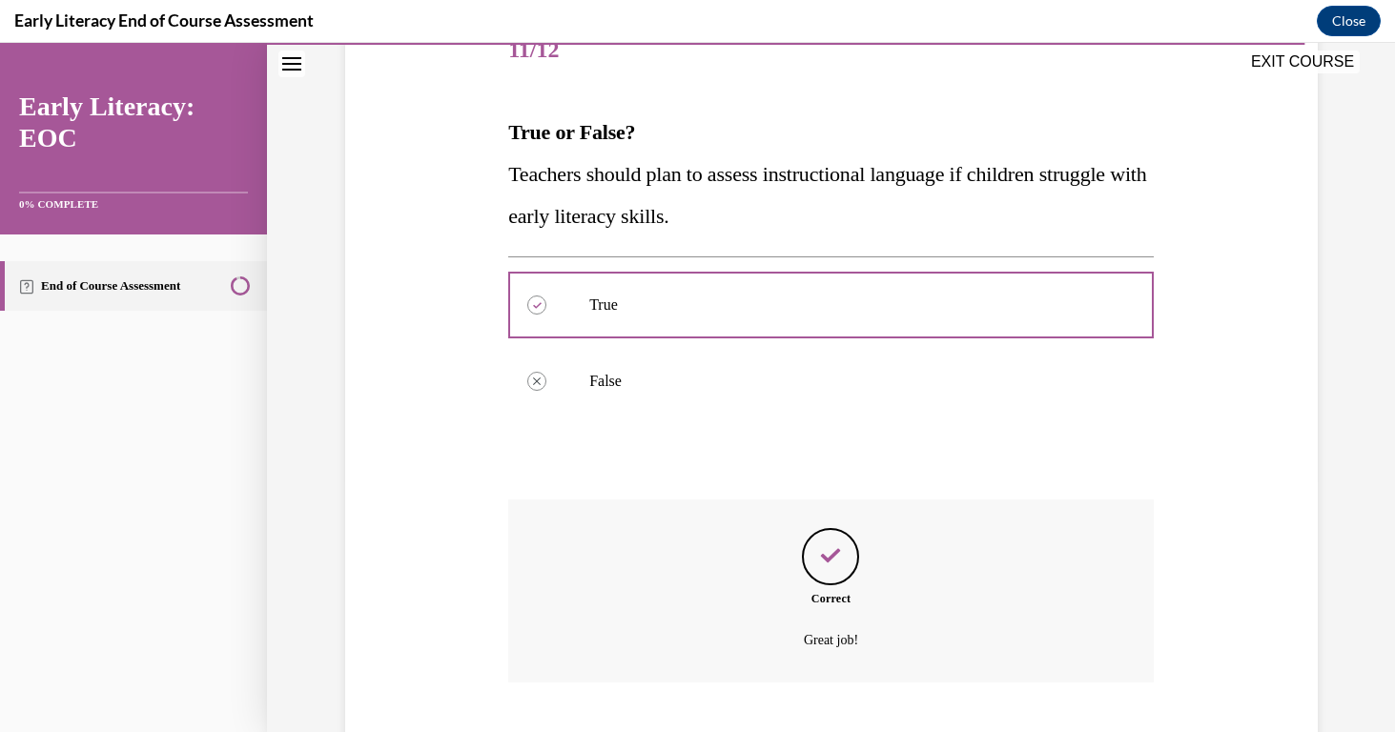
scroll to position [368, 0]
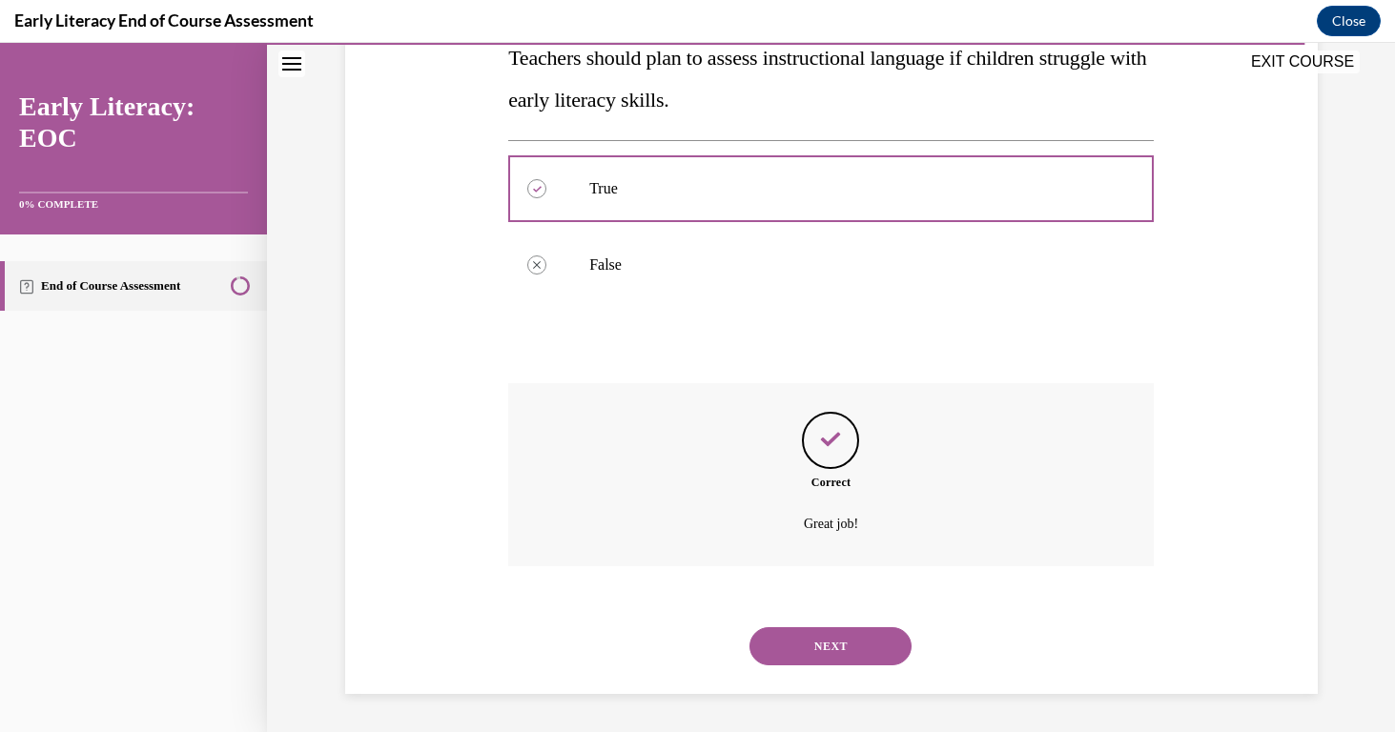
click at [834, 641] on button "NEXT" at bounding box center [831, 646] width 162 height 38
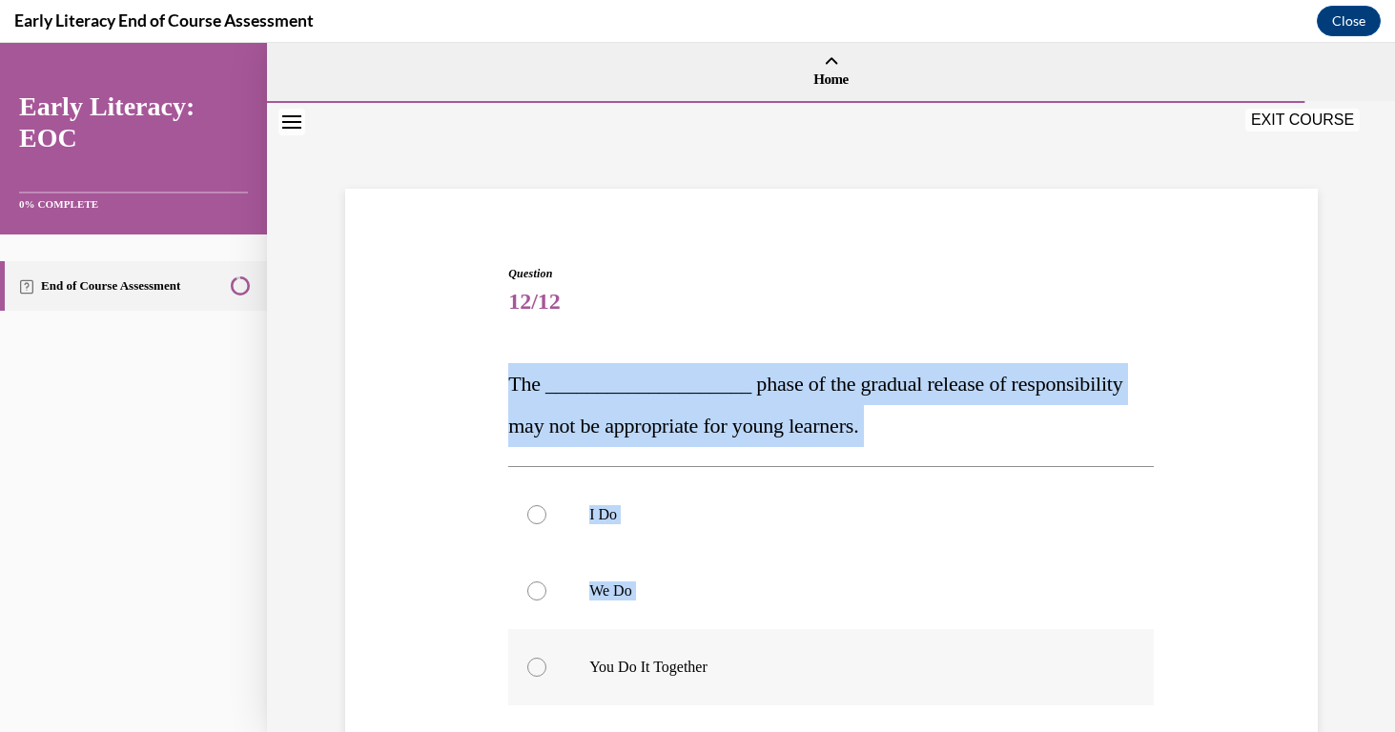
drag, startPoint x: 509, startPoint y: 377, endPoint x: 751, endPoint y: 680, distance: 388.1
click at [751, 683] on div "Question 12/12 The ____________________ phase of the gradual release of respons…" at bounding box center [831, 641] width 646 height 753
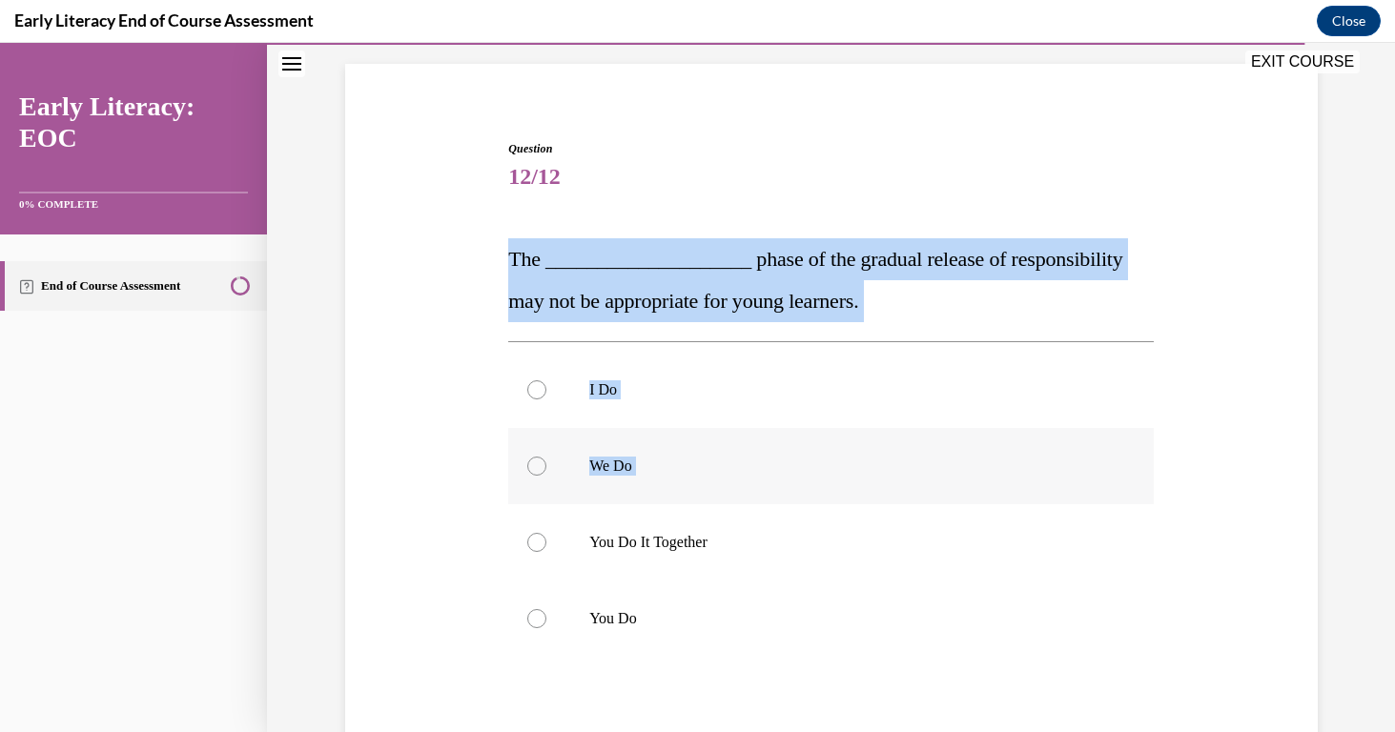
scroll to position [147, 0]
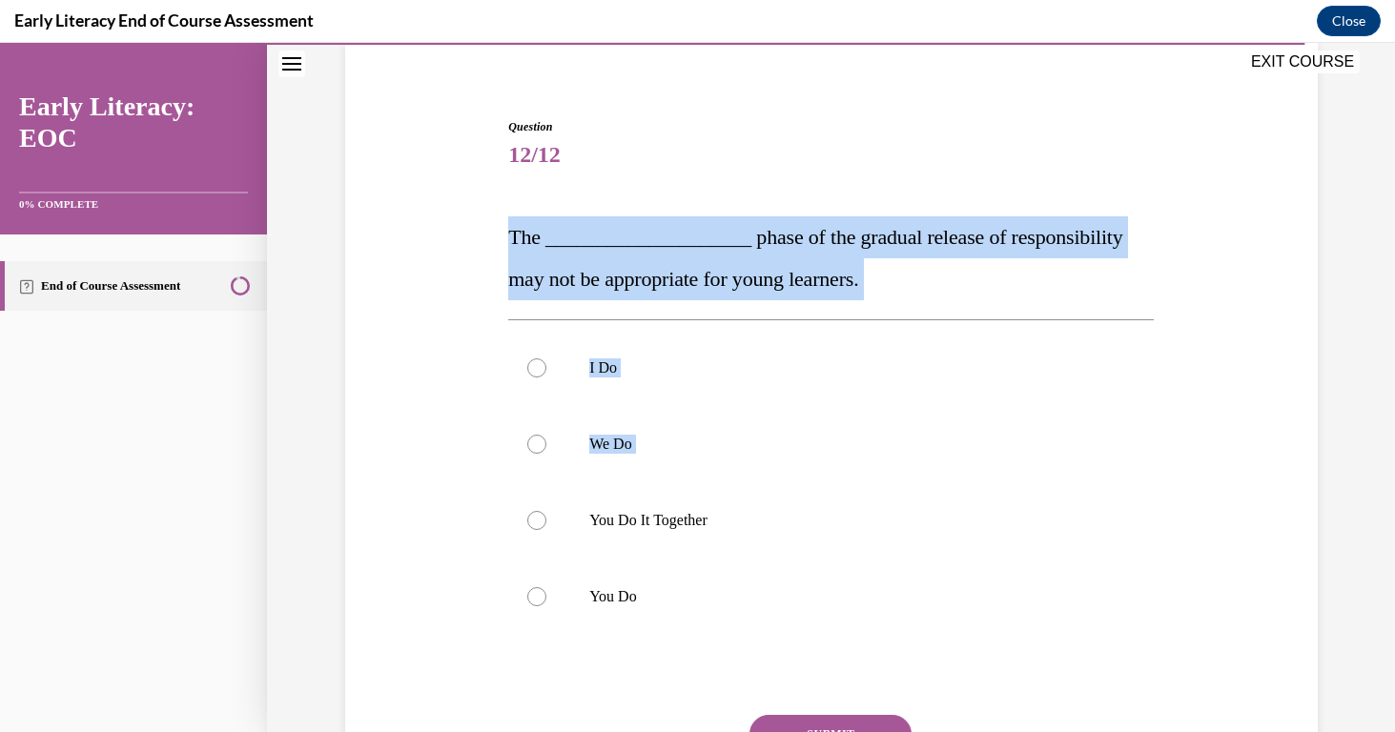
click at [396, 329] on div "Question 12/12 The ____________________ phase of the gradual release of respons…" at bounding box center [831, 466] width 982 height 811
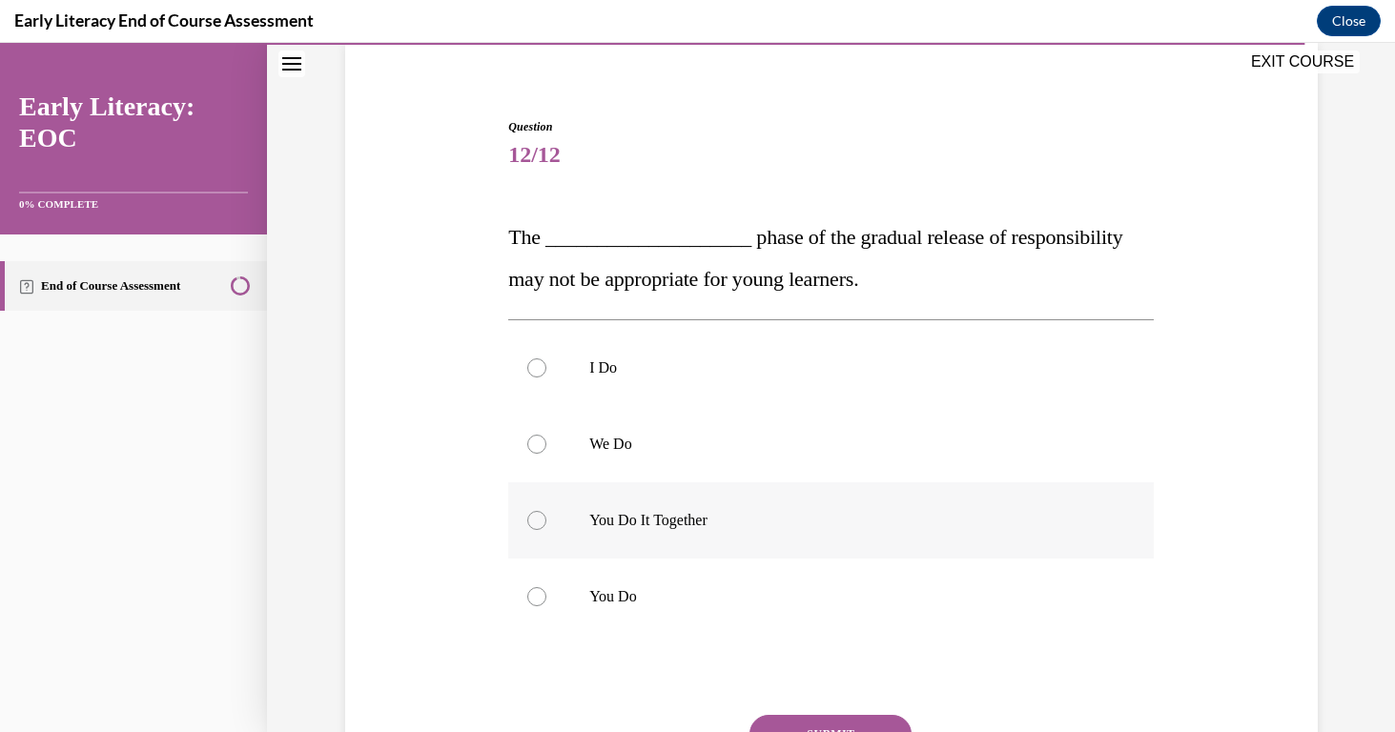
click at [535, 524] on div at bounding box center [536, 520] width 19 height 19
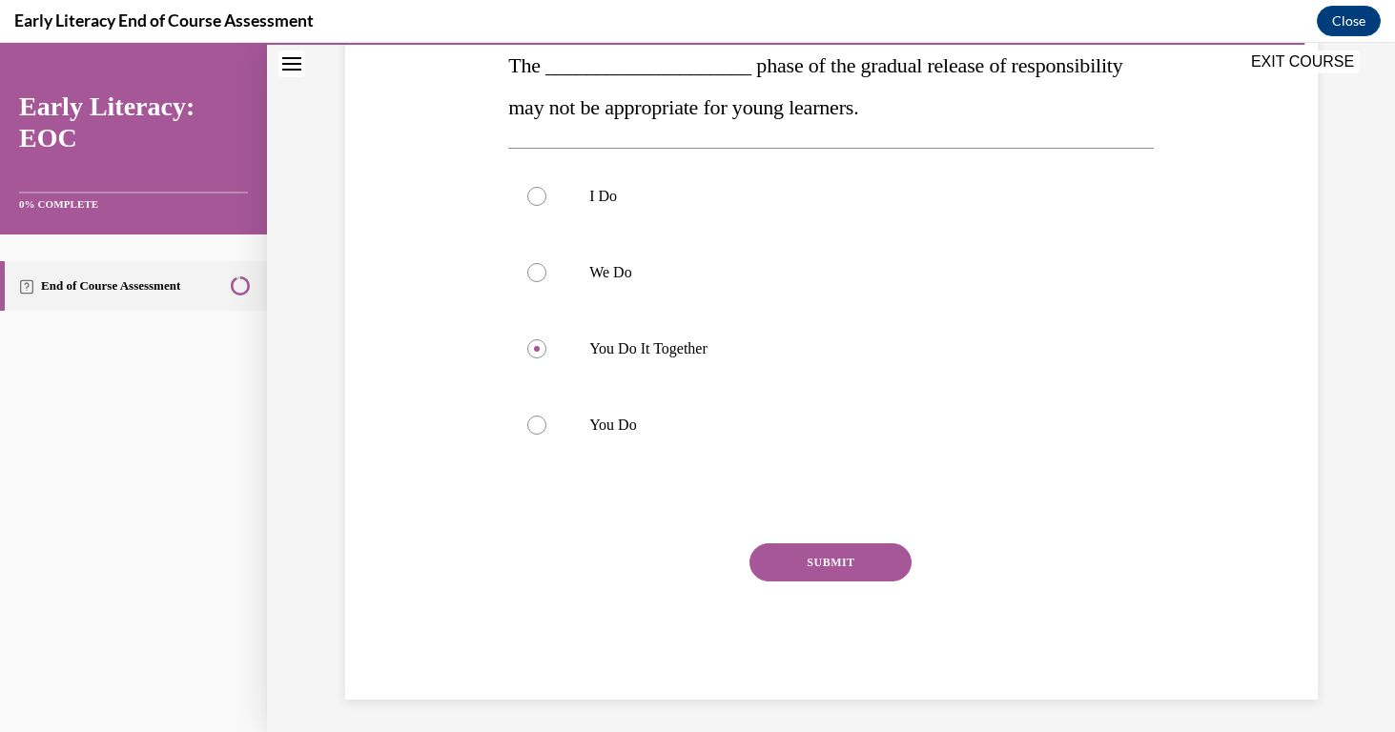
click at [804, 553] on button "SUBMIT" at bounding box center [831, 563] width 162 height 38
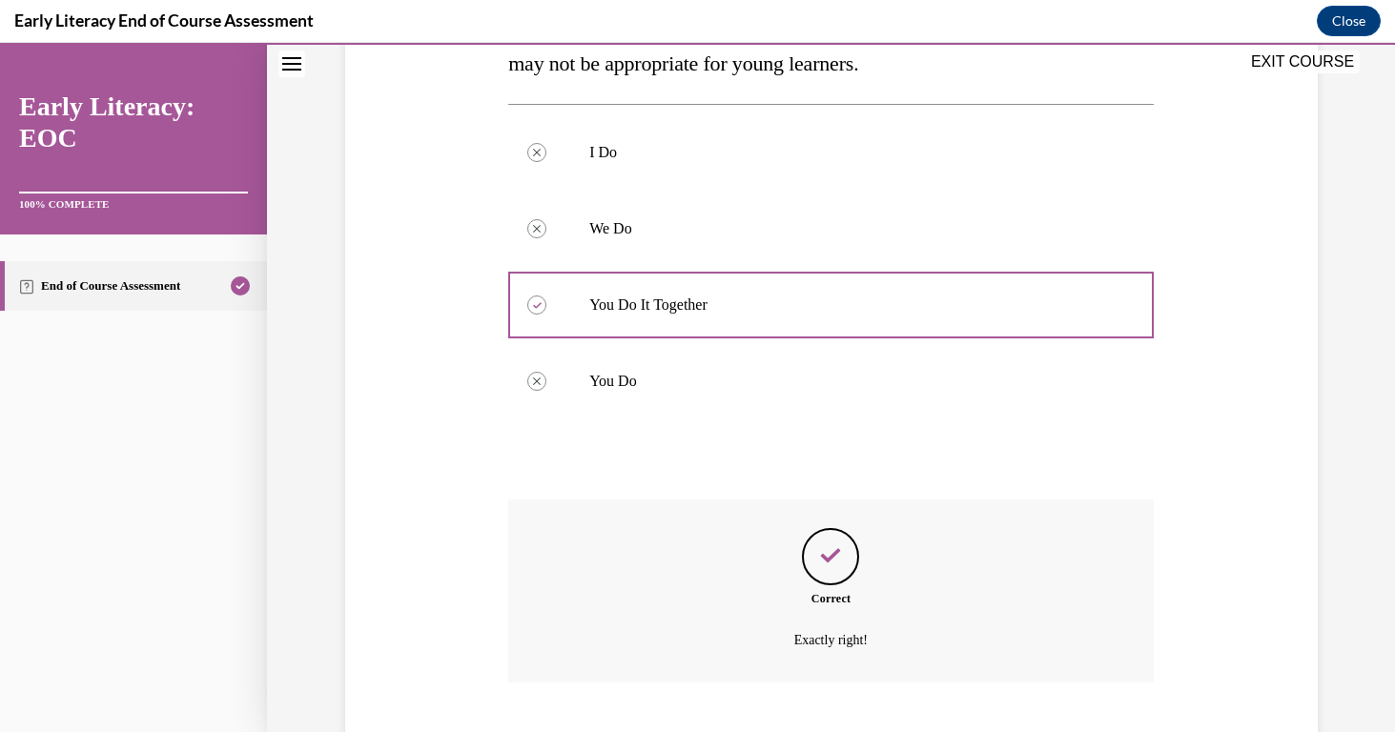
scroll to position [479, 0]
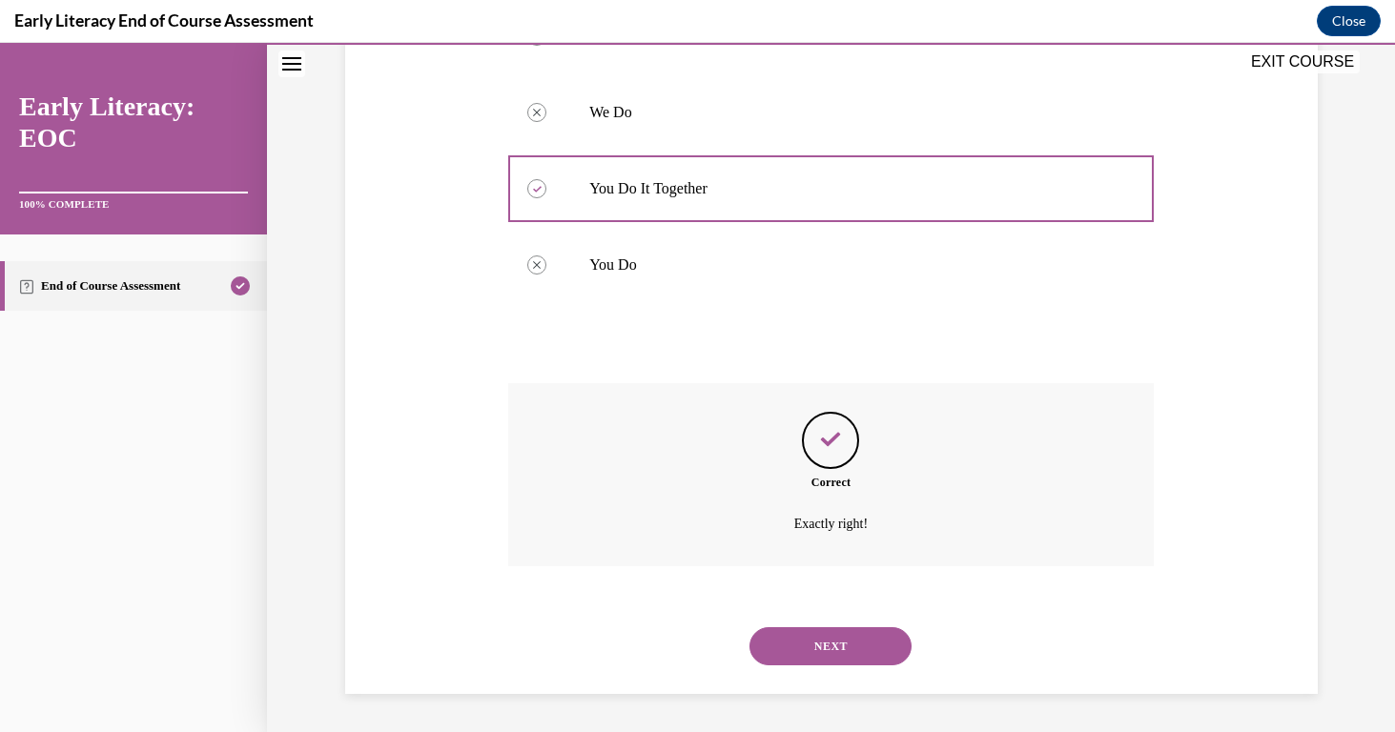
click at [834, 629] on button "NEXT" at bounding box center [831, 646] width 162 height 38
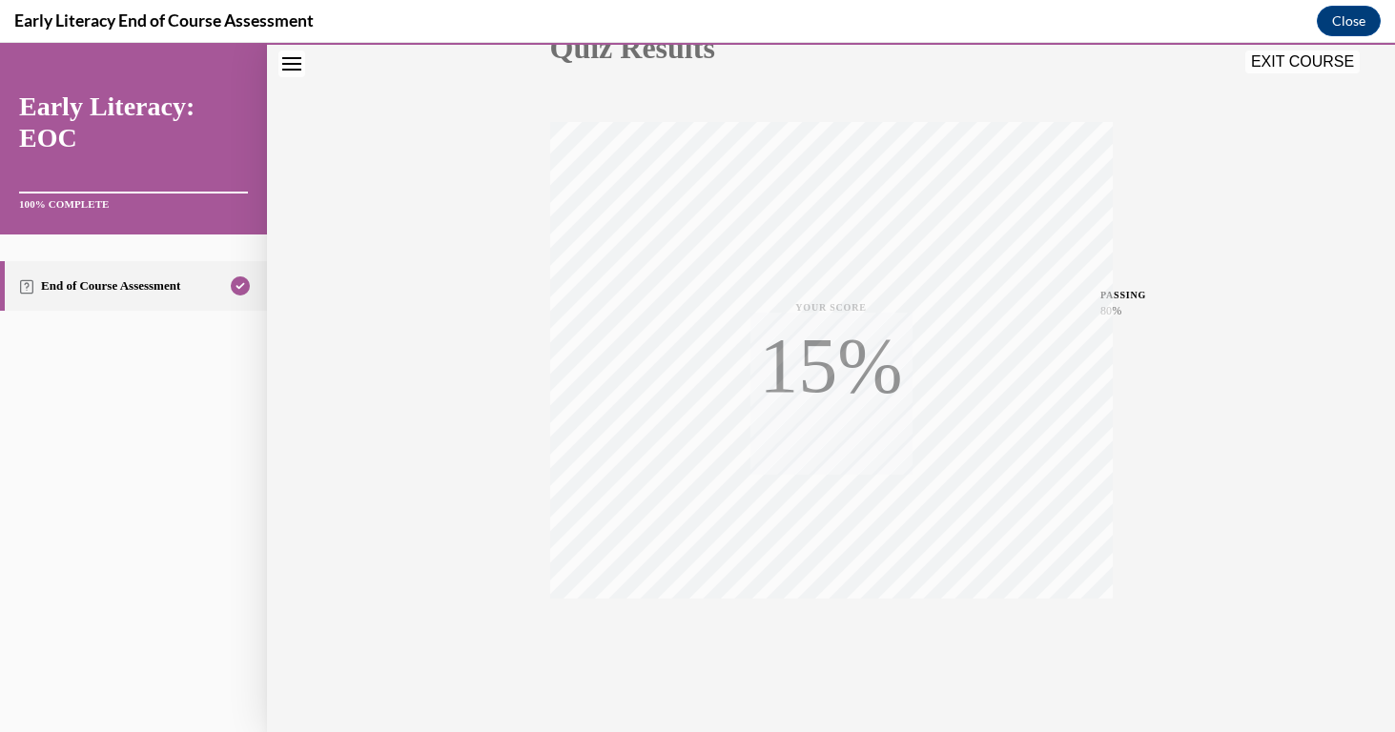
scroll to position [288, 0]
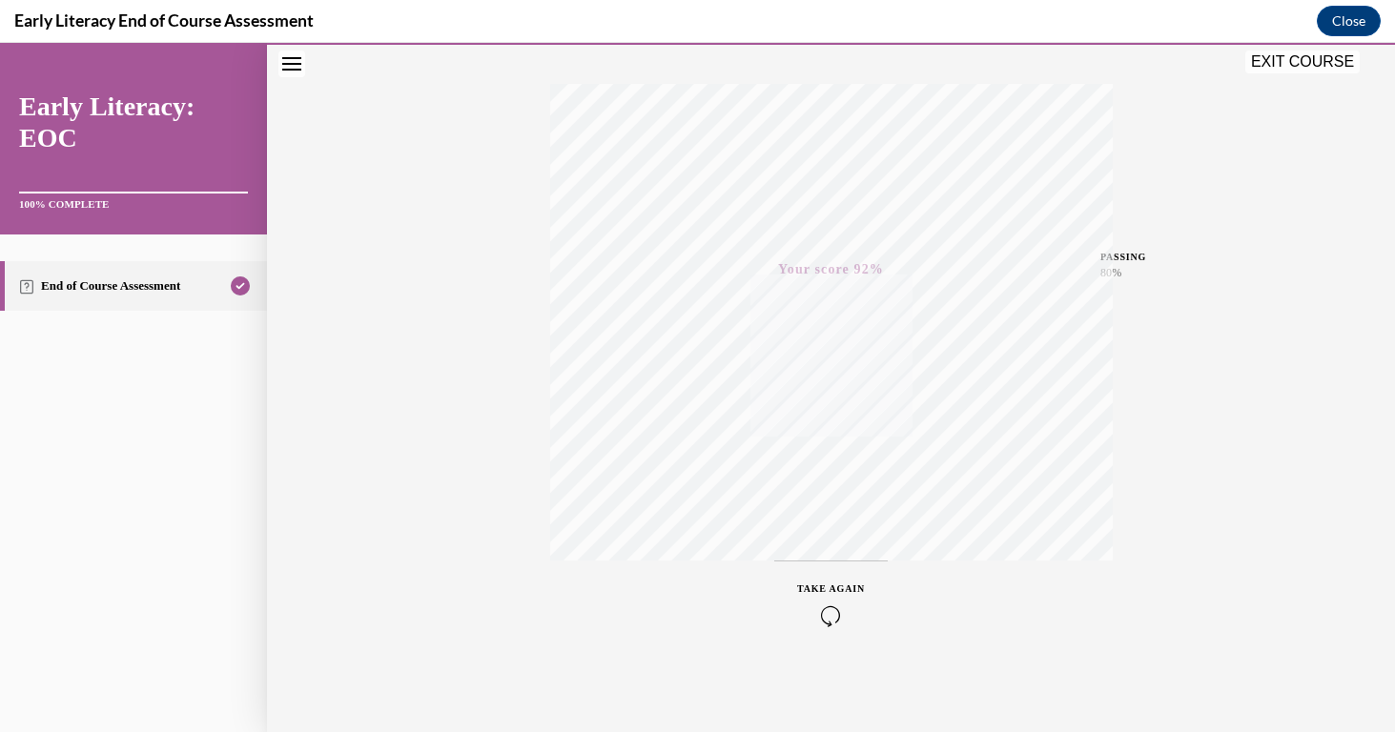
click at [1268, 64] on button "EXIT COURSE" at bounding box center [1302, 62] width 114 height 23
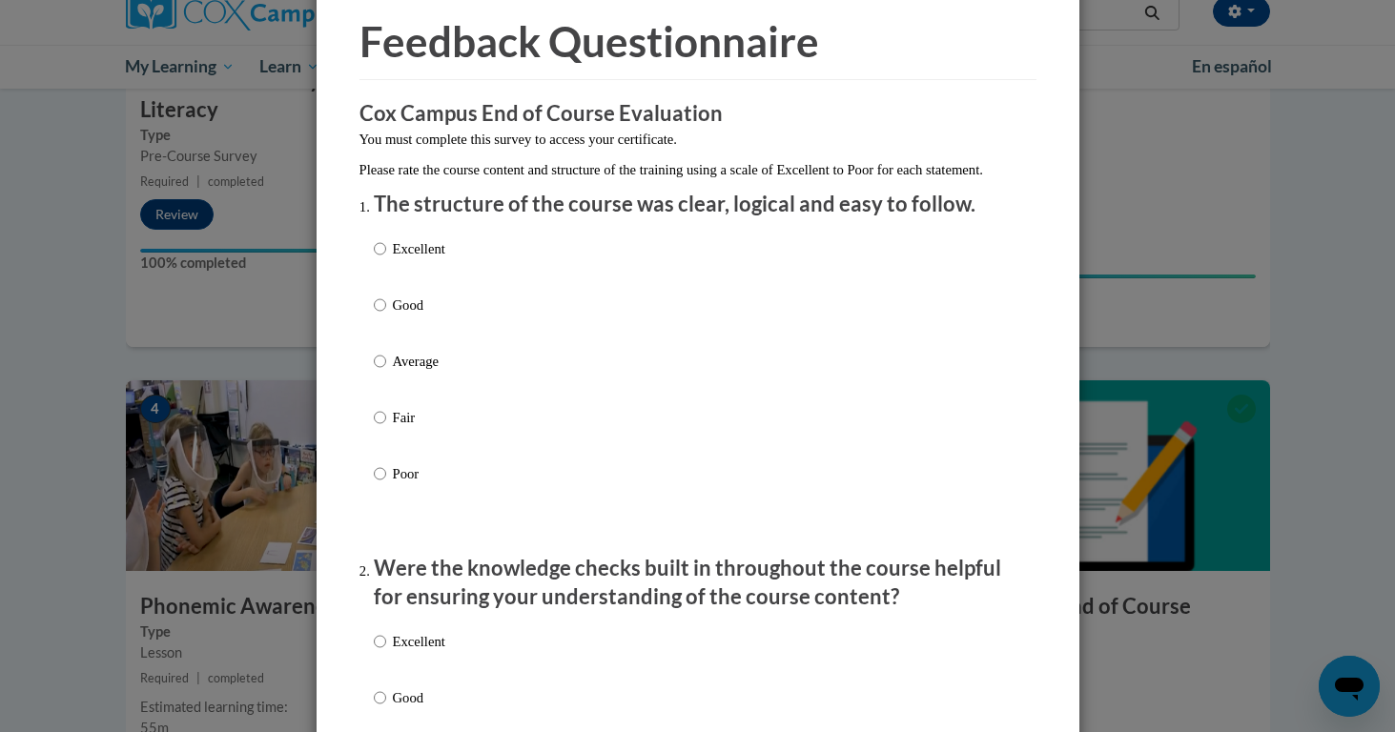
scroll to position [79, 0]
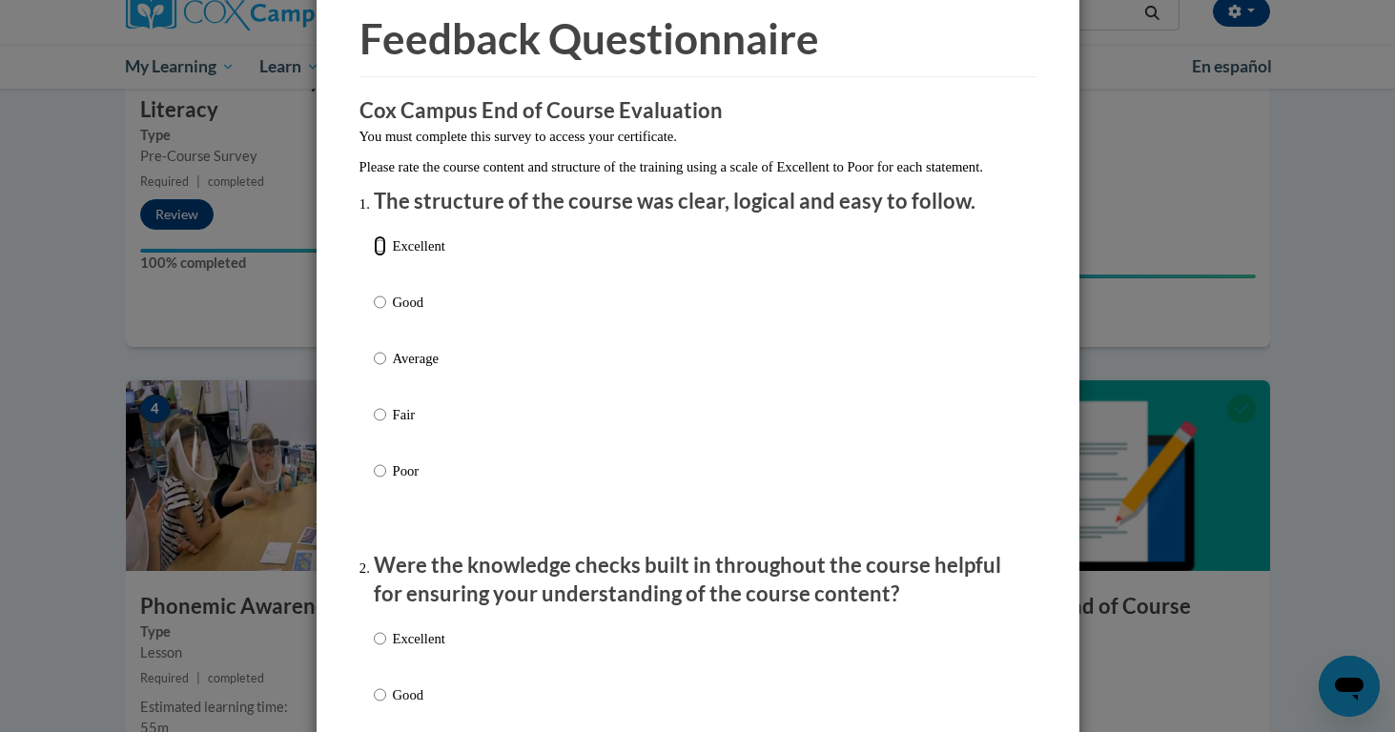
click at [378, 257] on input "Excellent" at bounding box center [380, 246] width 12 height 21
radio input "true"
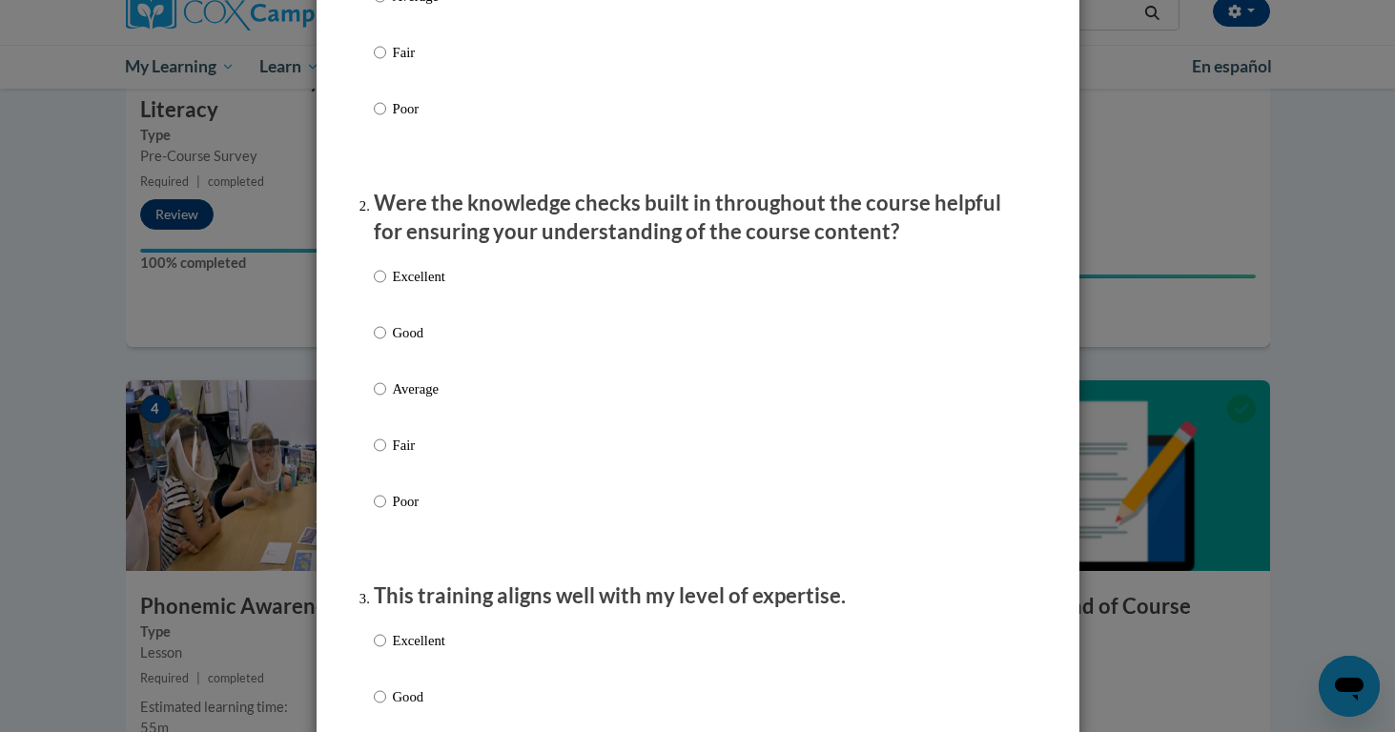
scroll to position [528, 0]
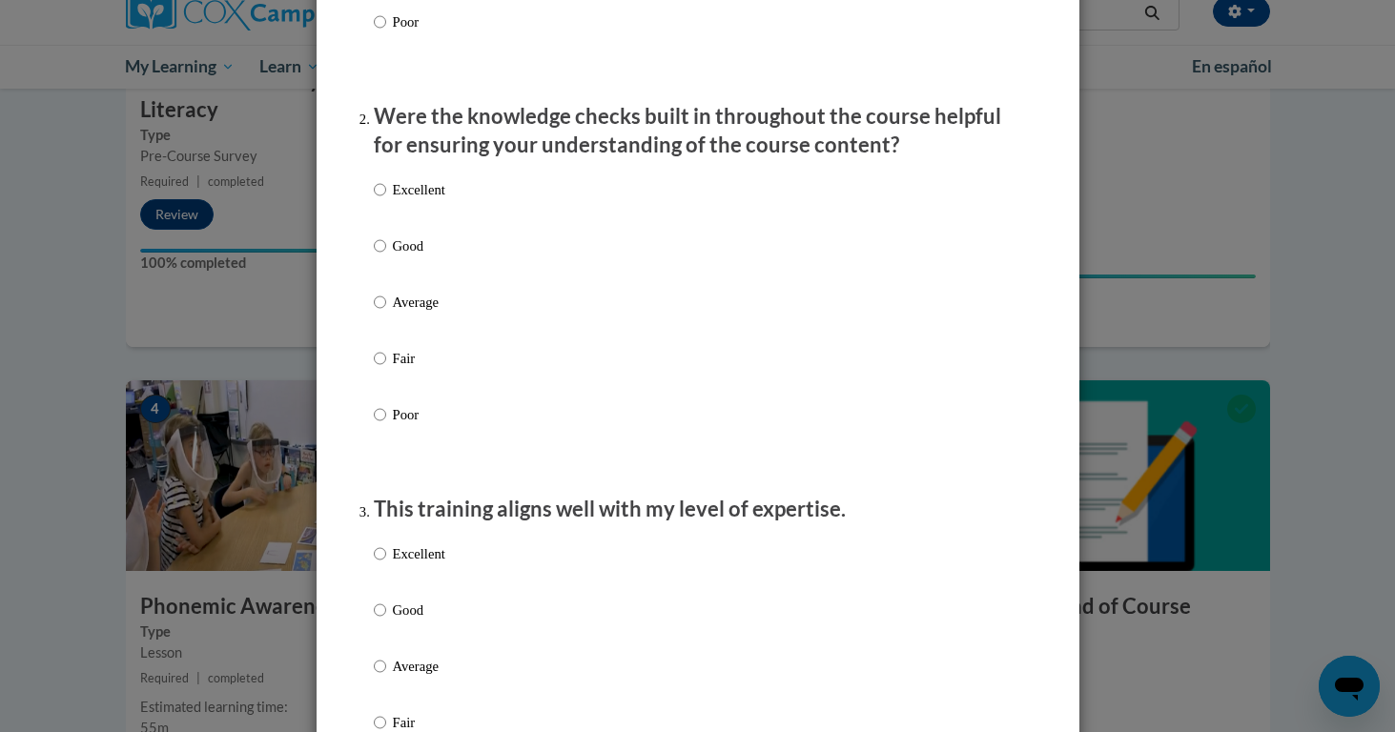
click at [401, 224] on label "Excellent" at bounding box center [410, 204] width 72 height 51
click at [386, 200] on input "Excellent" at bounding box center [380, 189] width 12 height 21
radio input "true"
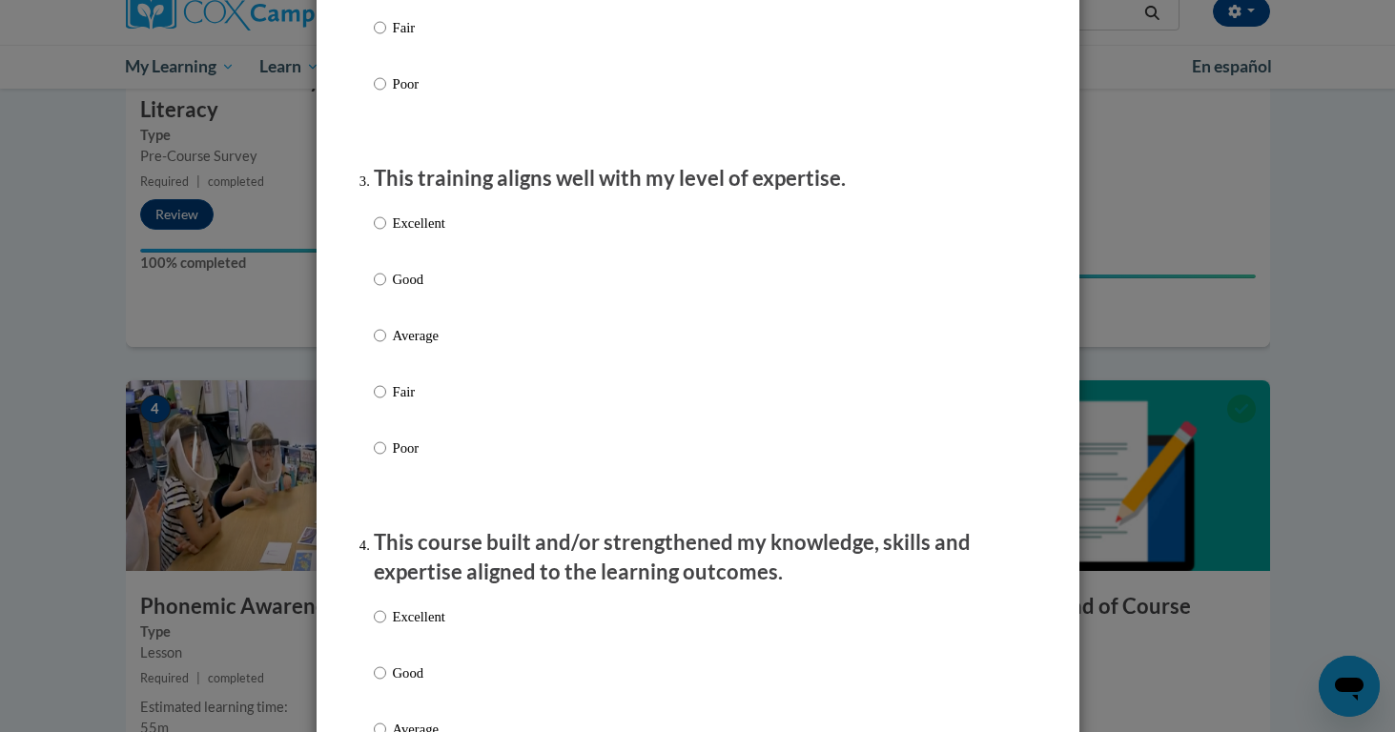
click at [402, 234] on p "Excellent" at bounding box center [419, 223] width 52 height 21
click at [386, 234] on input "Excellent" at bounding box center [380, 223] width 12 height 21
radio input "true"
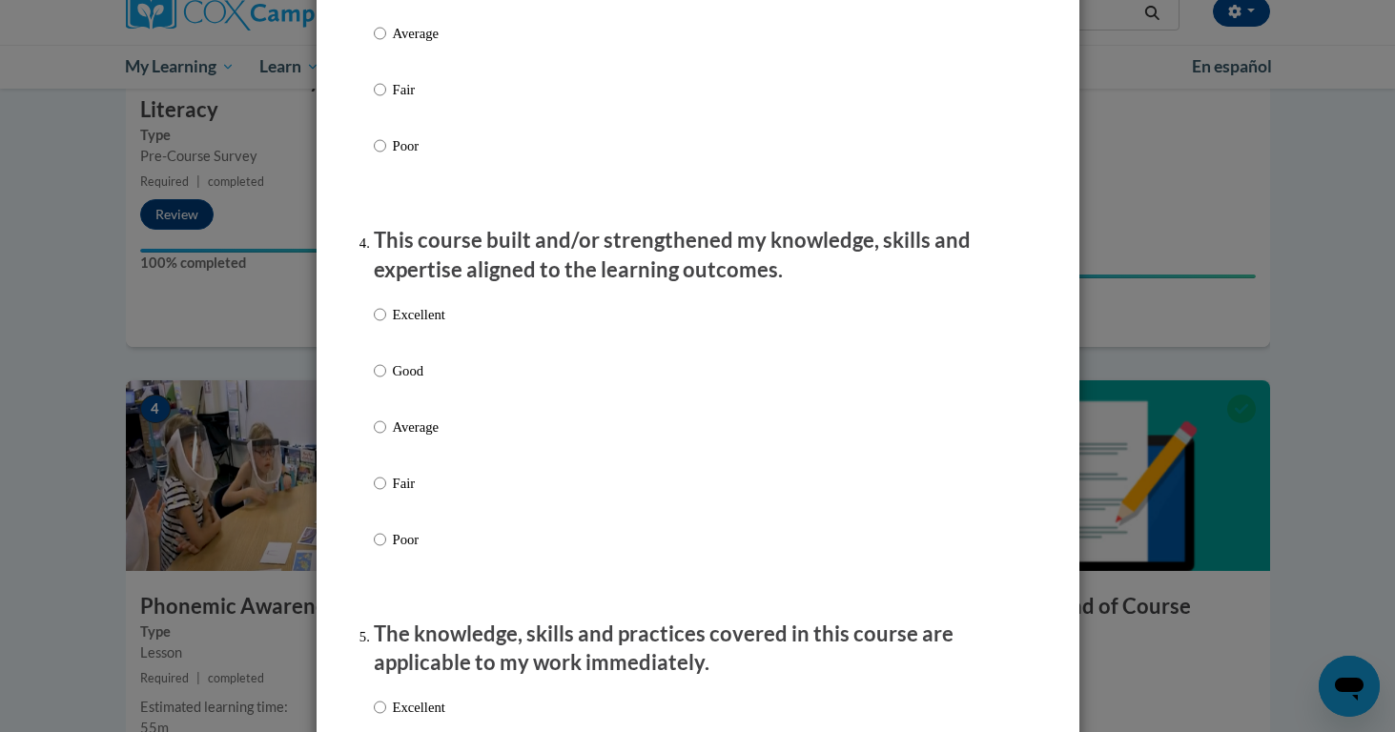
click at [422, 325] on p "Excellent" at bounding box center [419, 314] width 52 height 21
click at [386, 325] on input "Excellent" at bounding box center [380, 314] width 12 height 21
radio input "true"
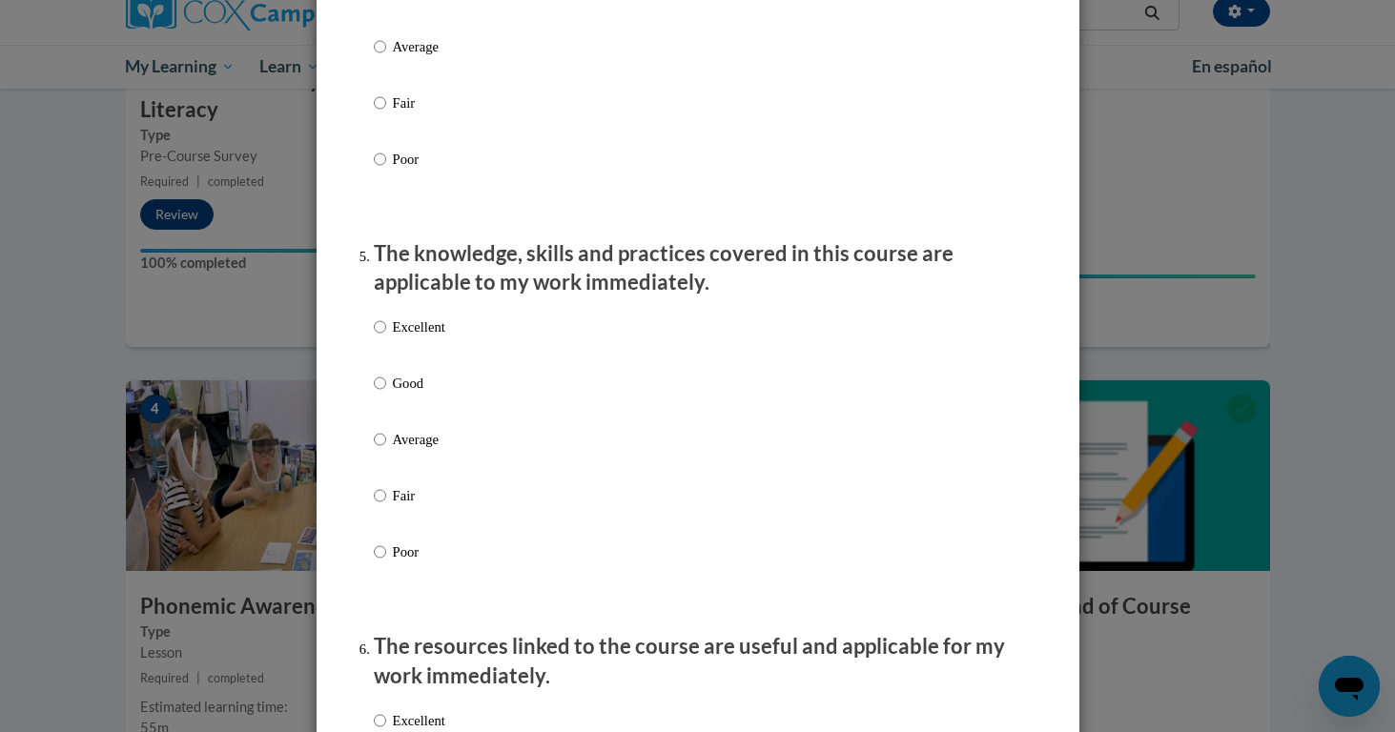
click at [428, 338] on p "Excellent" at bounding box center [419, 327] width 52 height 21
click at [386, 338] on input "Excellent" at bounding box center [380, 327] width 12 height 21
radio input "true"
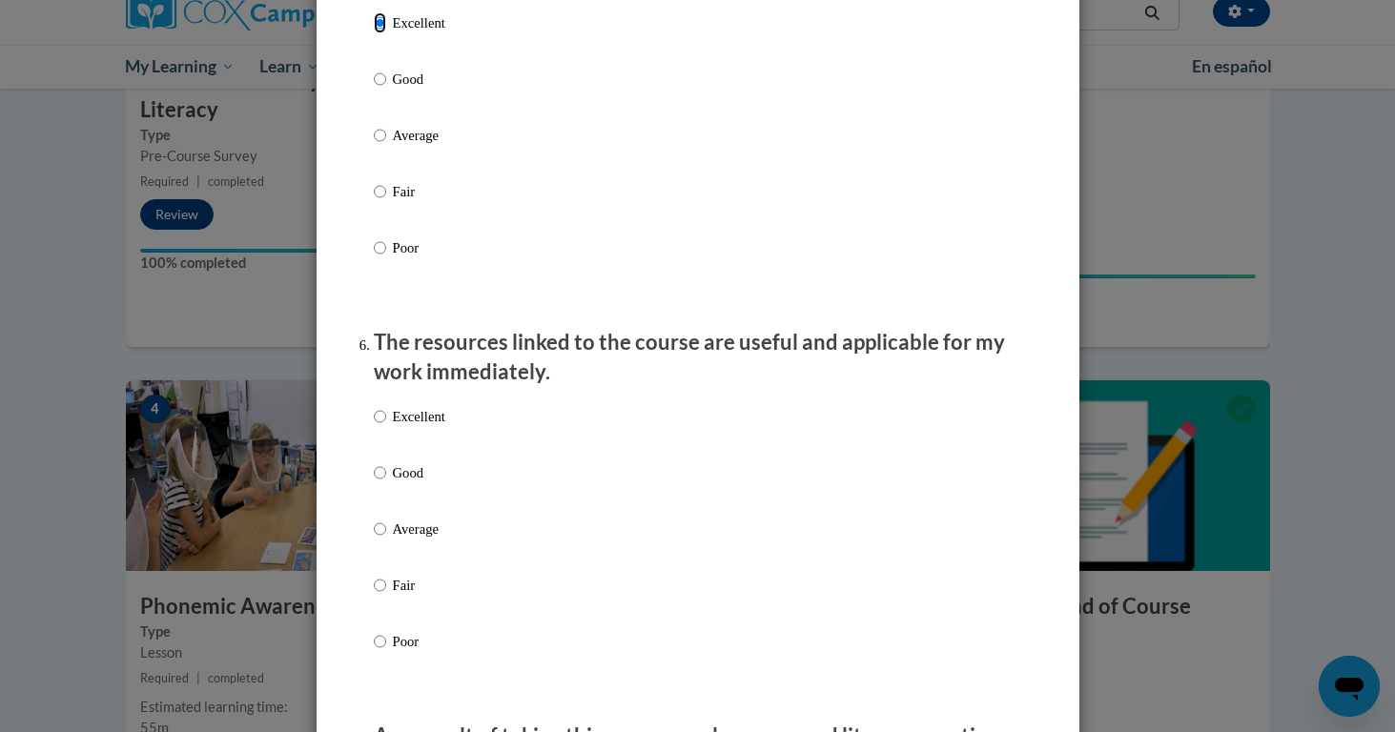
scroll to position [1877, 0]
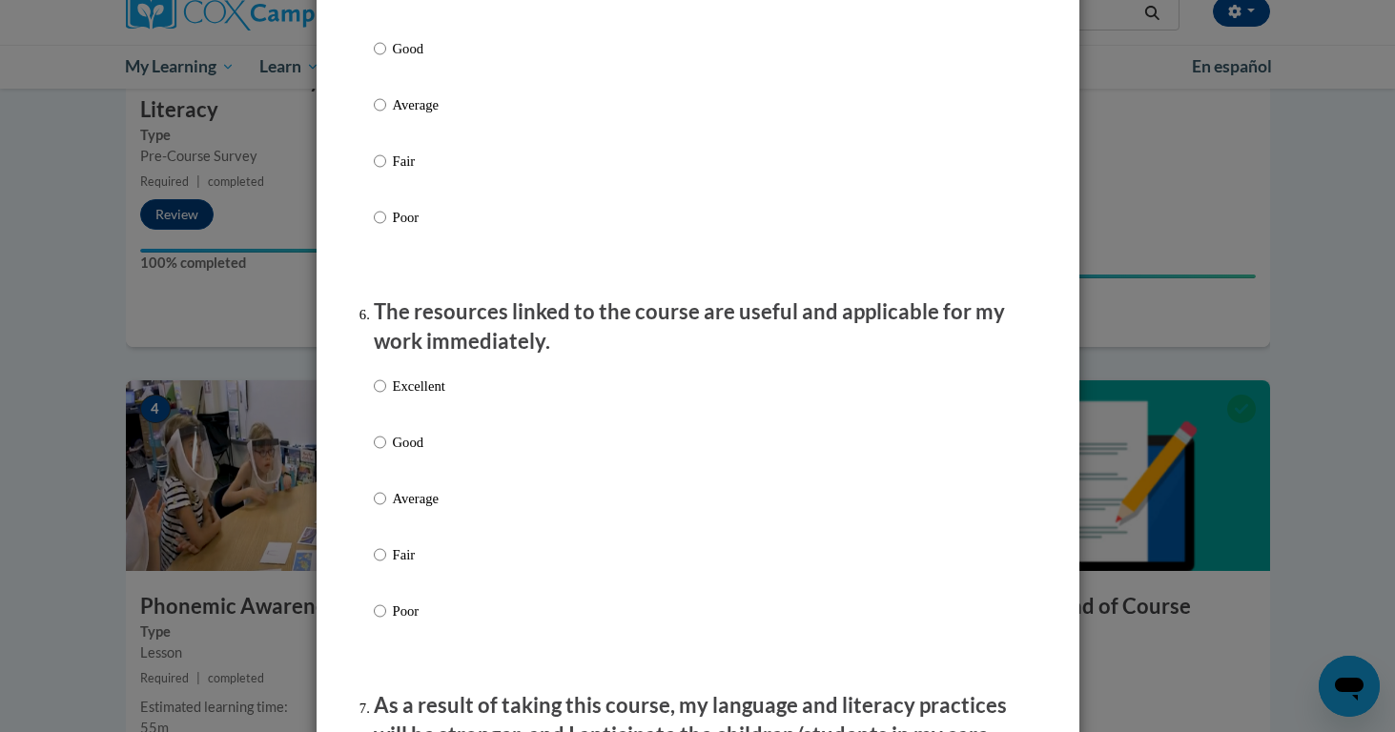
click at [434, 397] on p "Excellent" at bounding box center [419, 386] width 52 height 21
click at [386, 397] on input "Excellent" at bounding box center [380, 386] width 12 height 21
radio input "true"
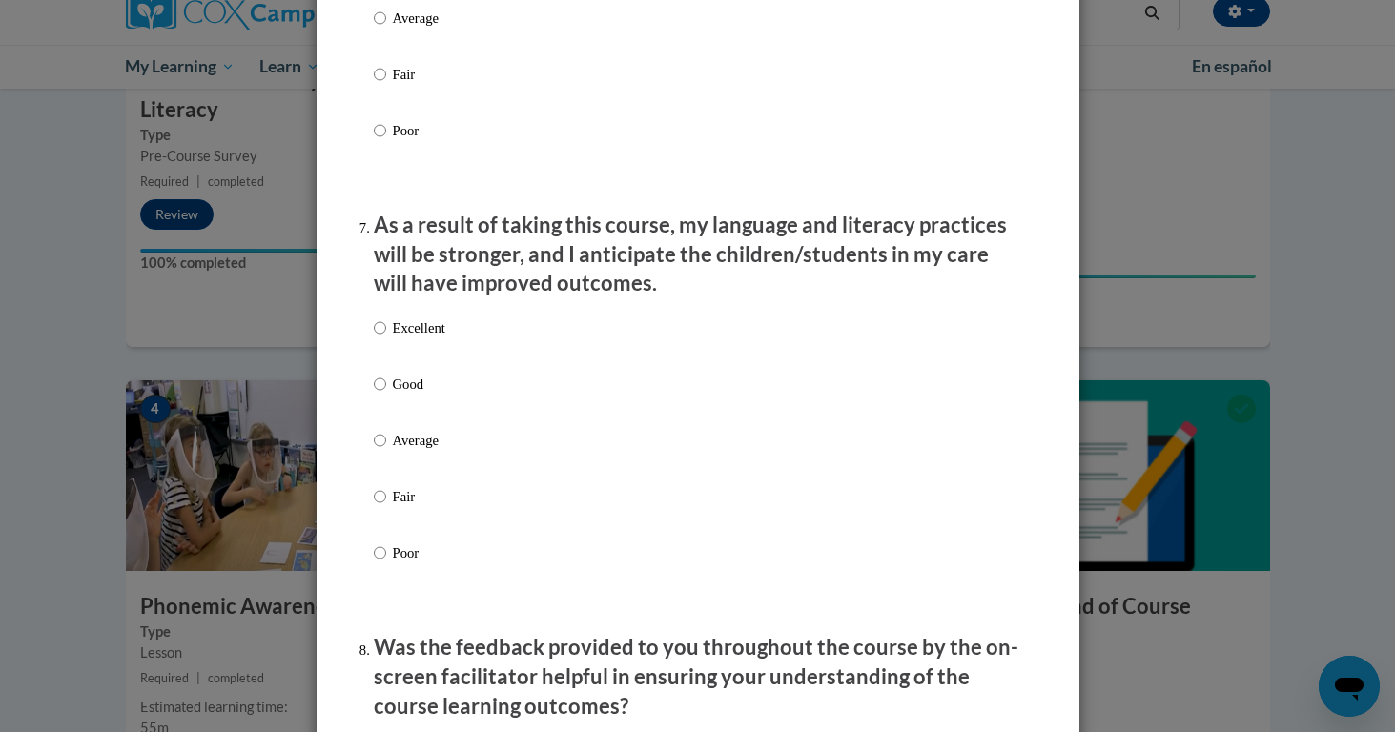
click at [420, 339] on p "Excellent" at bounding box center [419, 328] width 52 height 21
click at [386, 339] on input "Excellent" at bounding box center [380, 328] width 12 height 21
radio input "true"
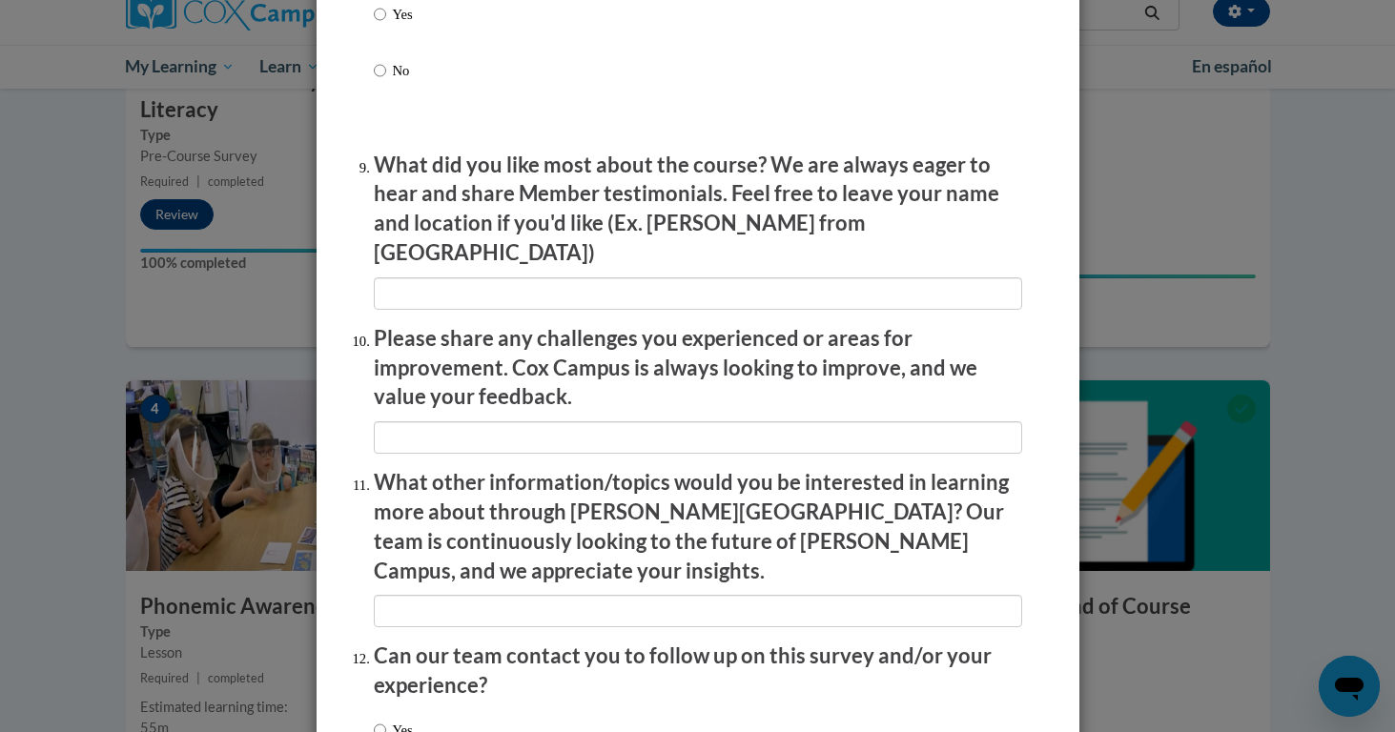
scroll to position [3235, 0]
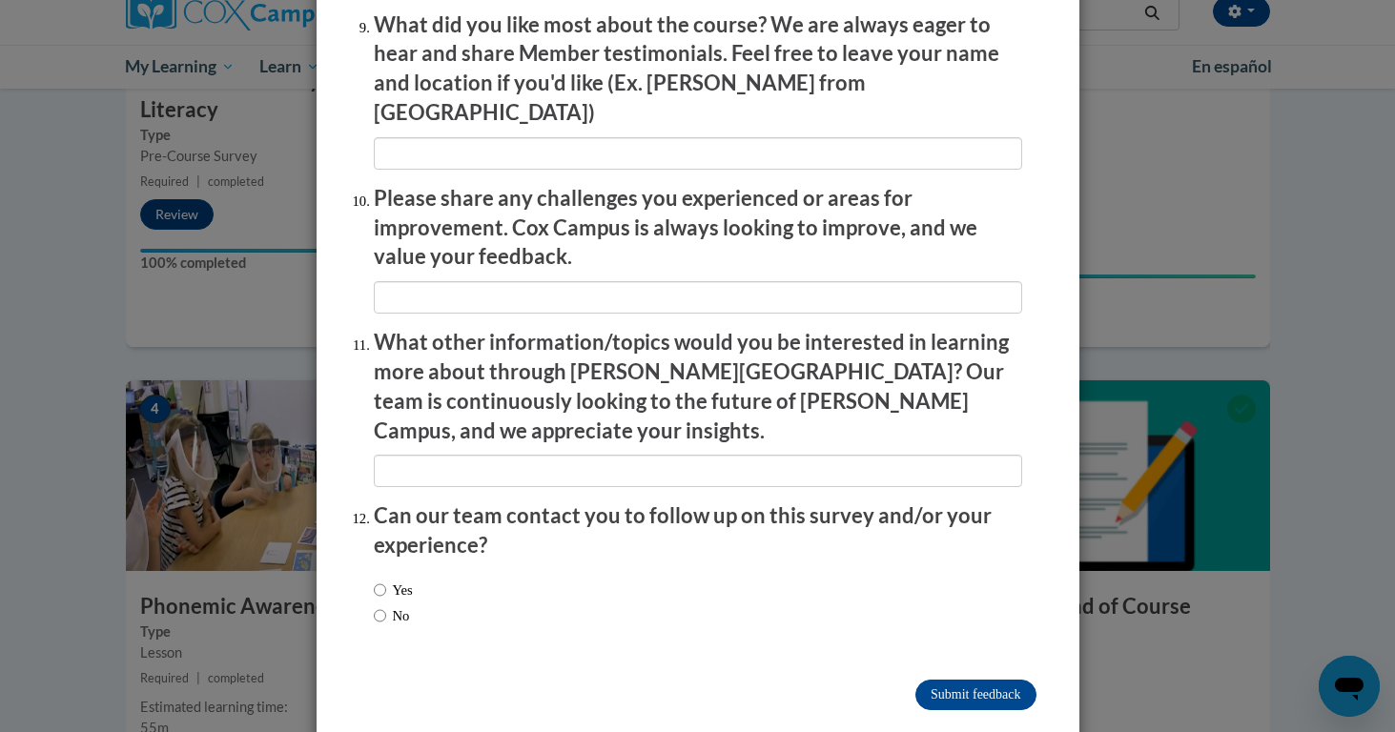
click at [950, 680] on input "Submit feedback" at bounding box center [975, 695] width 120 height 31
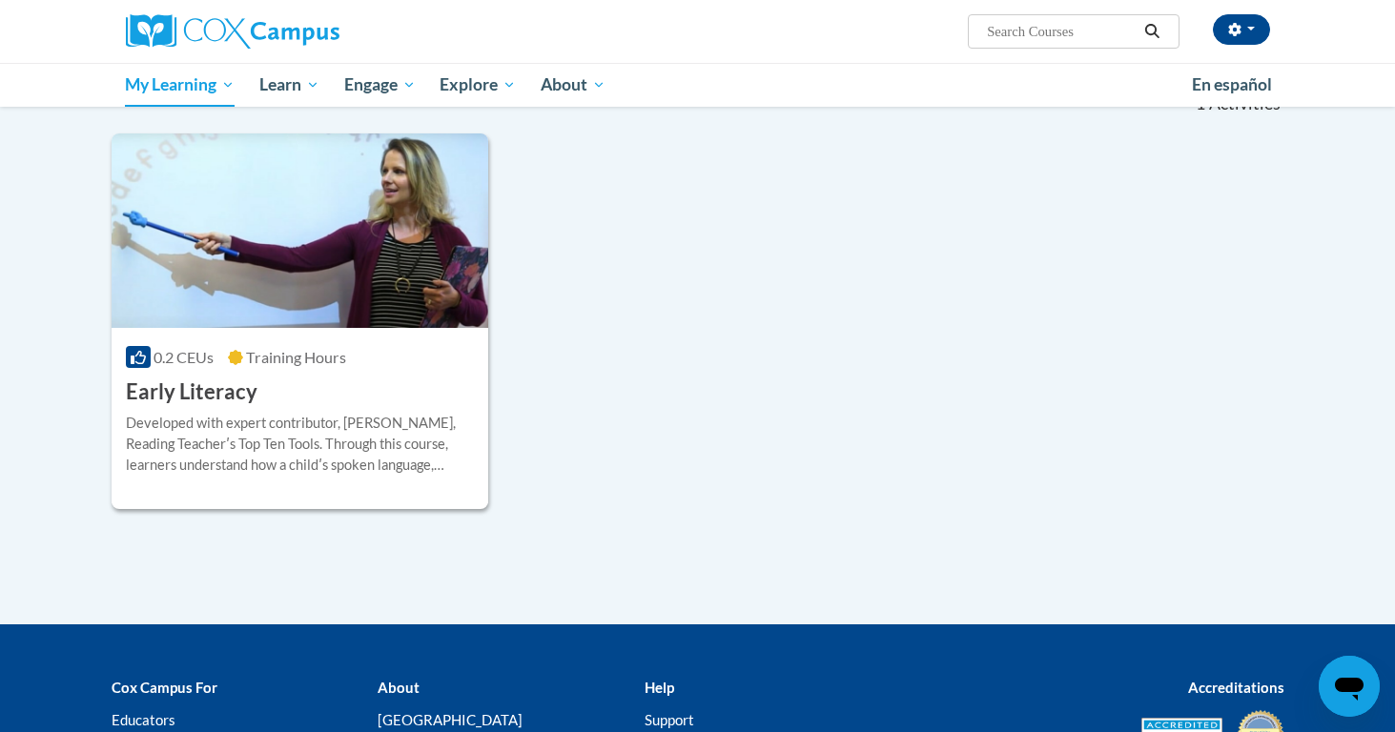
scroll to position [384, 0]
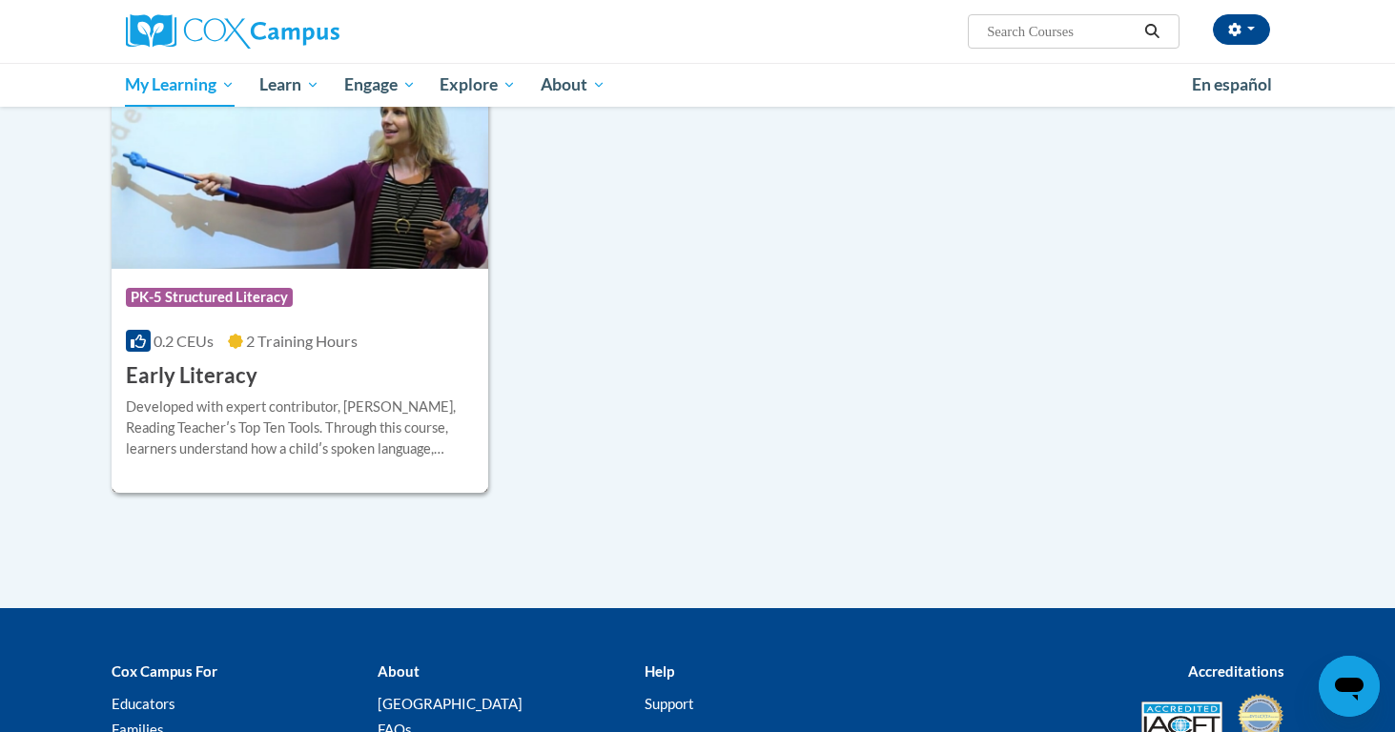
click at [326, 397] on div "Developed with expert contributor, Dr. Deborah Glaser, Reading Teacherʹs Top Te…" at bounding box center [300, 428] width 349 height 63
